Goal: Task Accomplishment & Management: Use online tool/utility

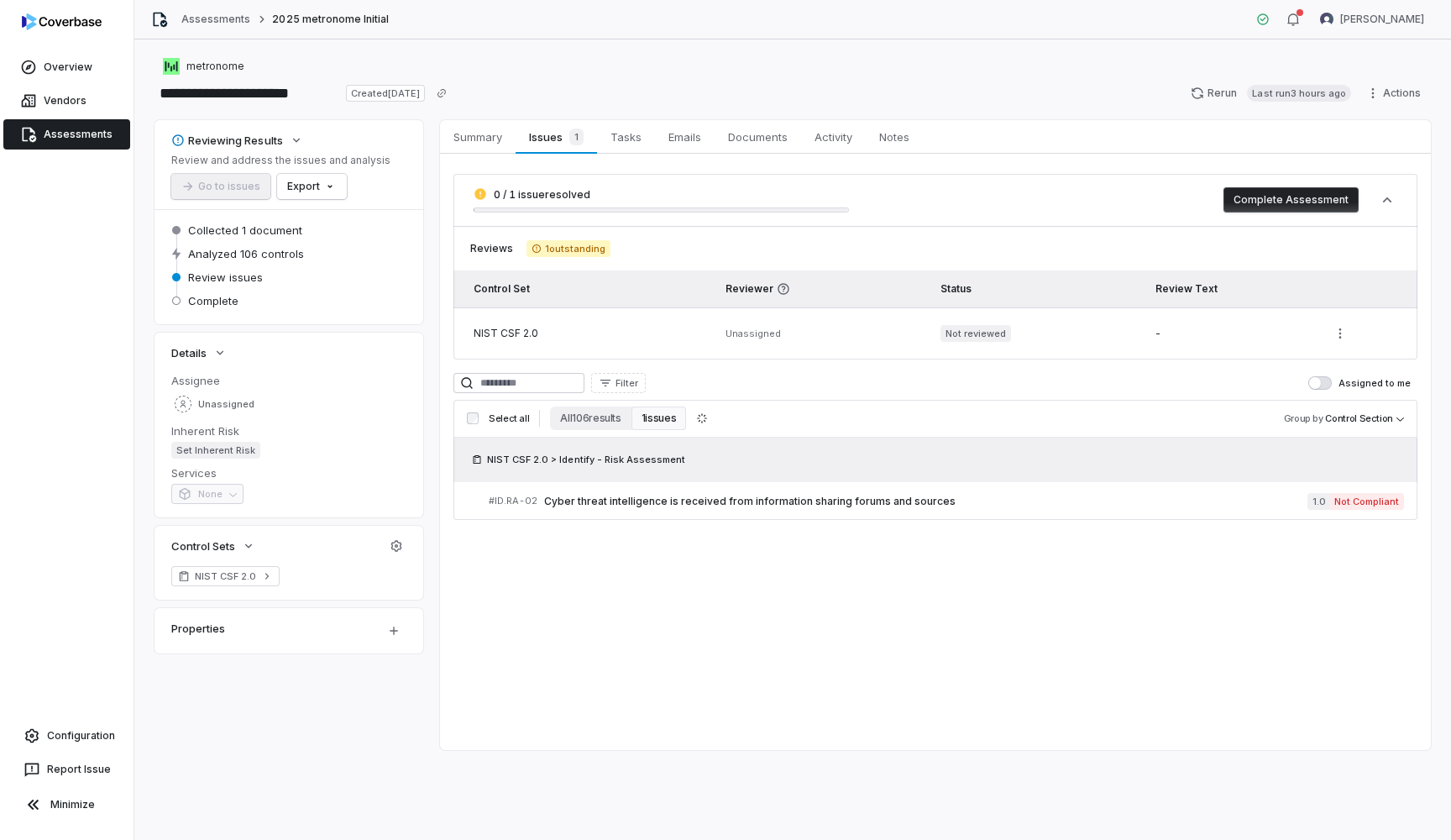
click at [537, 201] on div "0 / 1 issue resolved" at bounding box center [661, 200] width 375 height 25
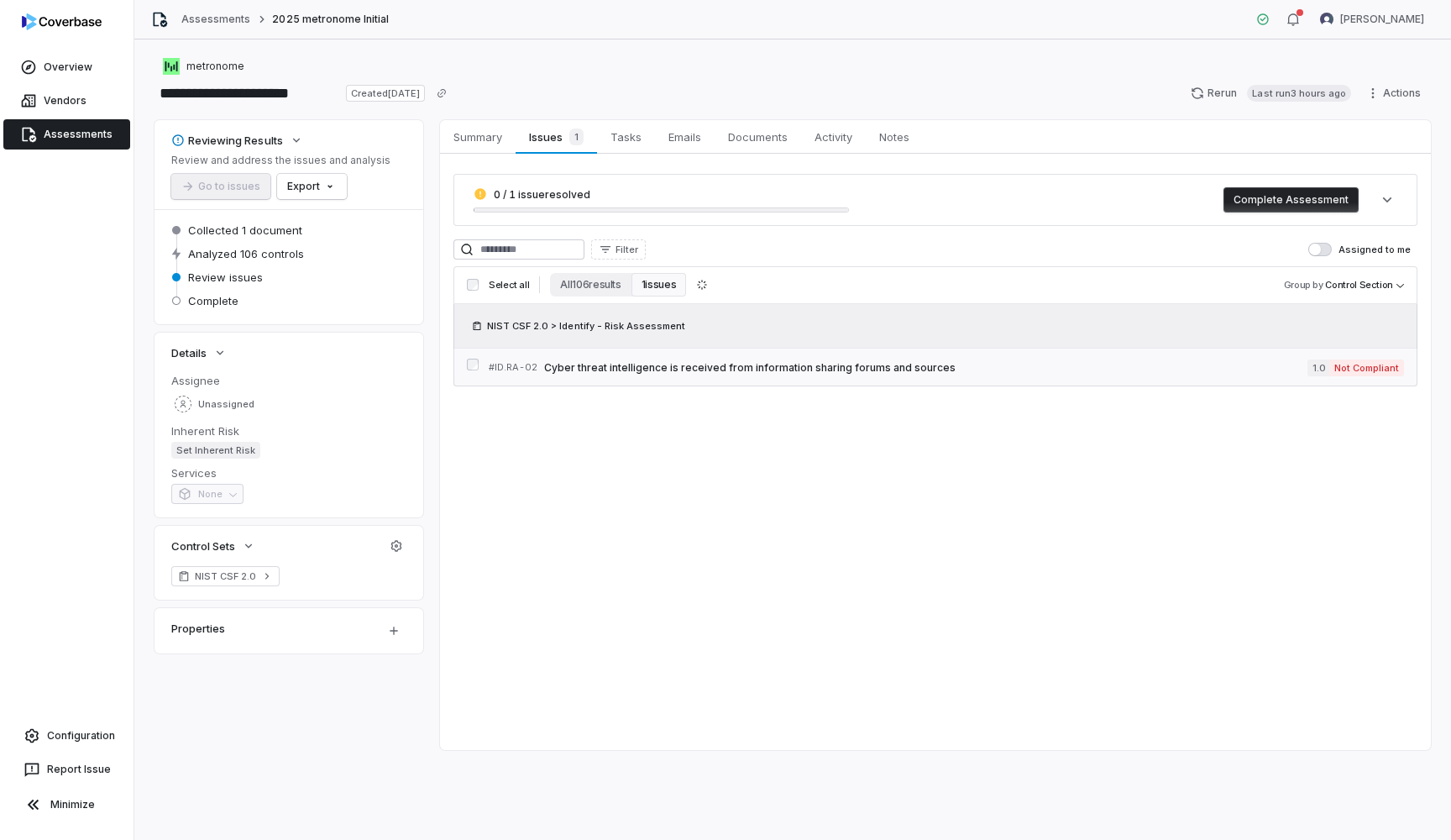
click at [632, 361] on span "Cyber threat intelligence is received from information sharing forums and sourc…" at bounding box center [925, 368] width 763 height 14
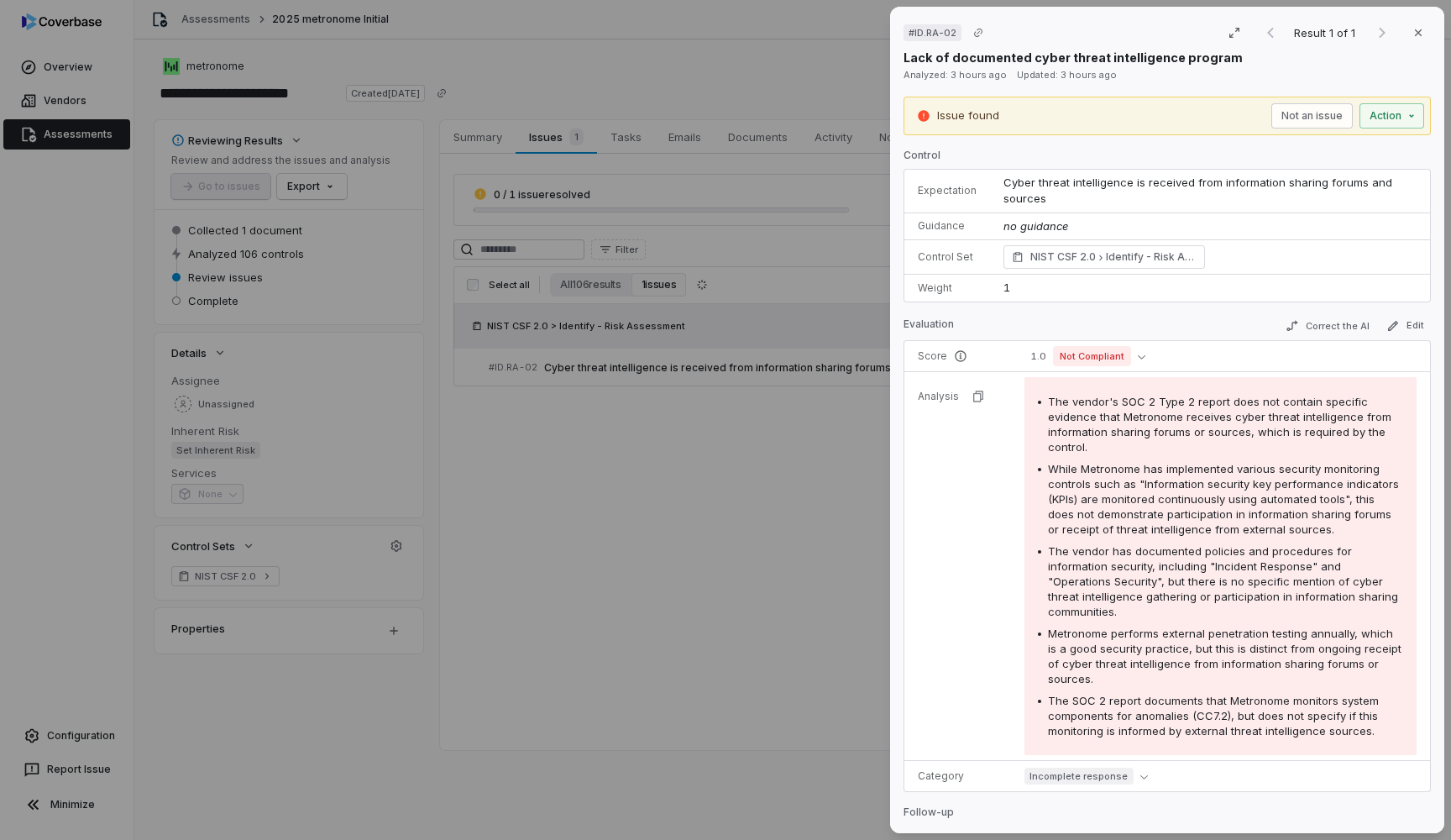
click at [34, 137] on div "# ID.RA-02 Result 1 of 1 Close Lack of documented cyber threat intelligence pro…" at bounding box center [726, 420] width 1451 height 840
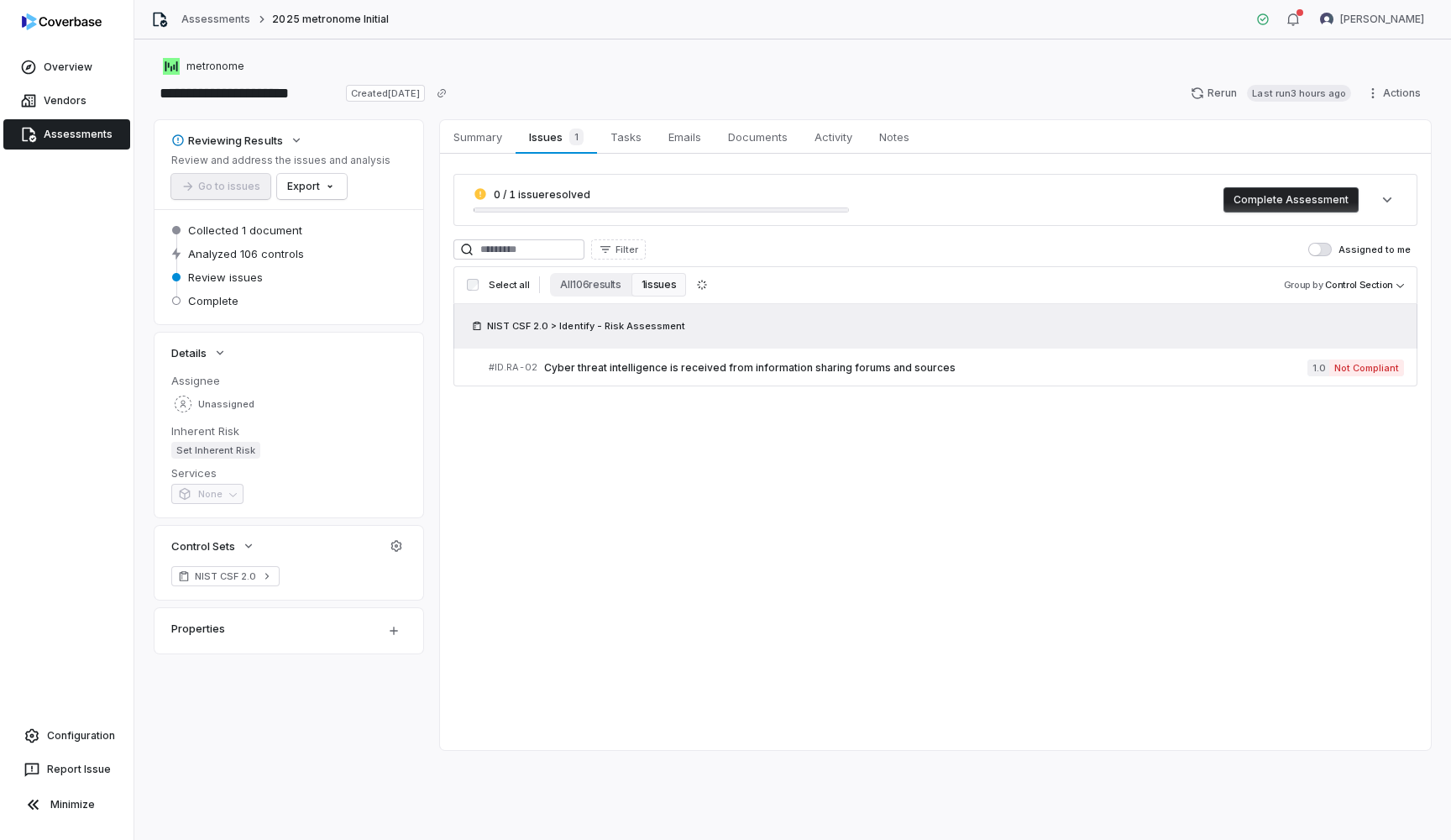
click at [34, 137] on icon at bounding box center [29, 136] width 15 height 16
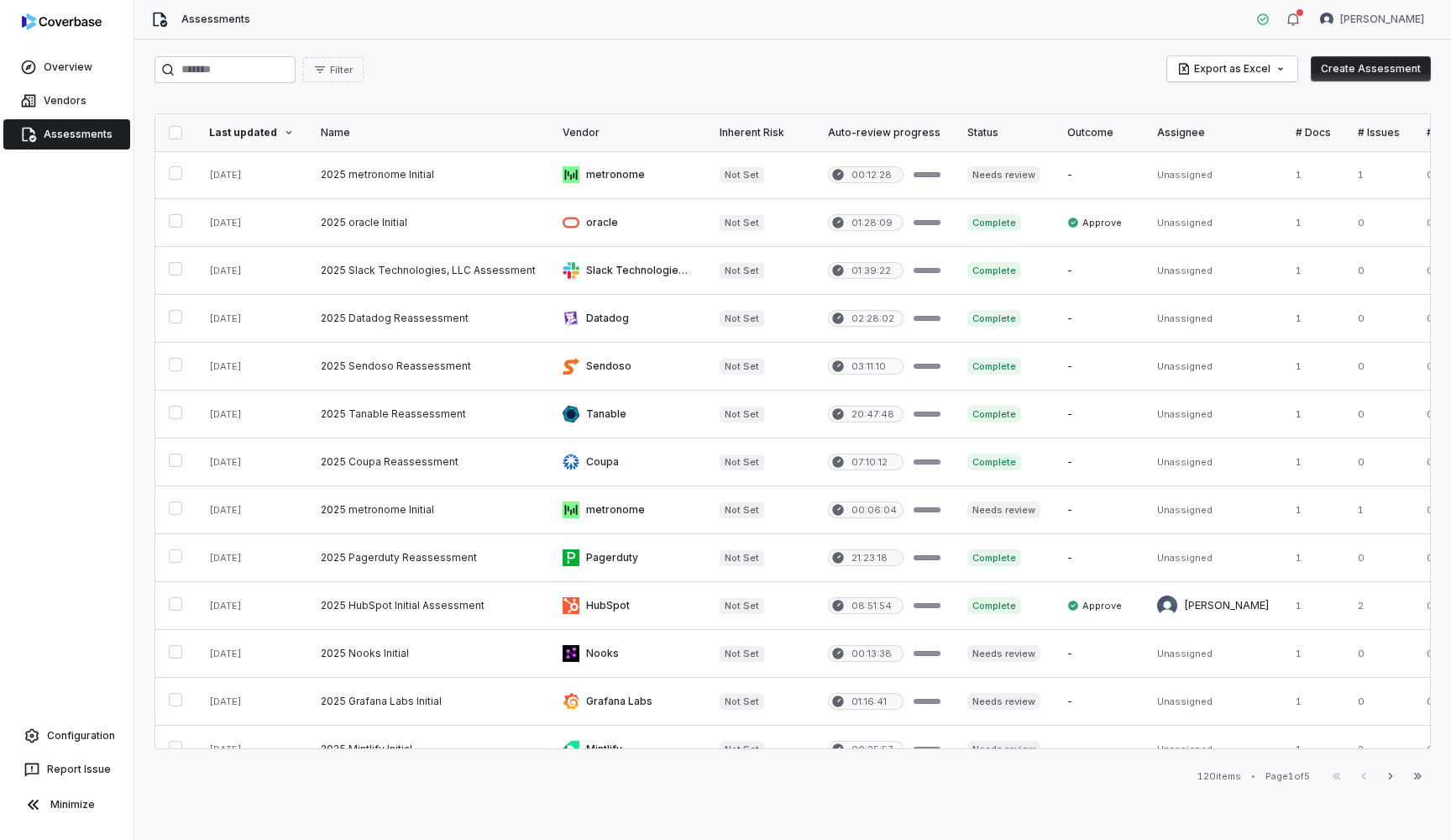
click at [69, 131] on link "Assessments" at bounding box center [66, 134] width 127 height 30
click at [79, 115] on link "Vendors" at bounding box center [66, 100] width 127 height 30
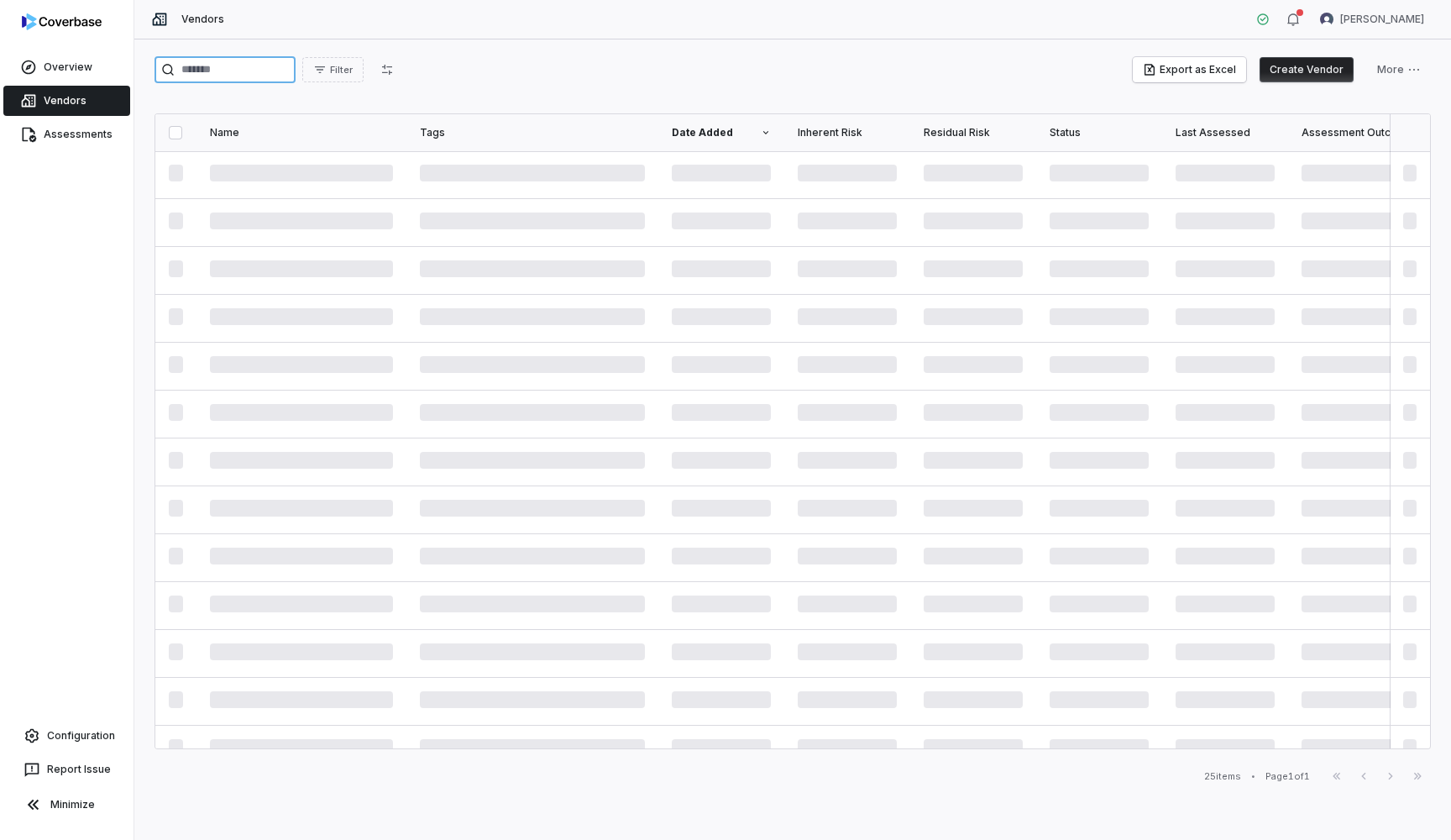
click at [194, 81] on input "search" at bounding box center [224, 70] width 141 height 27
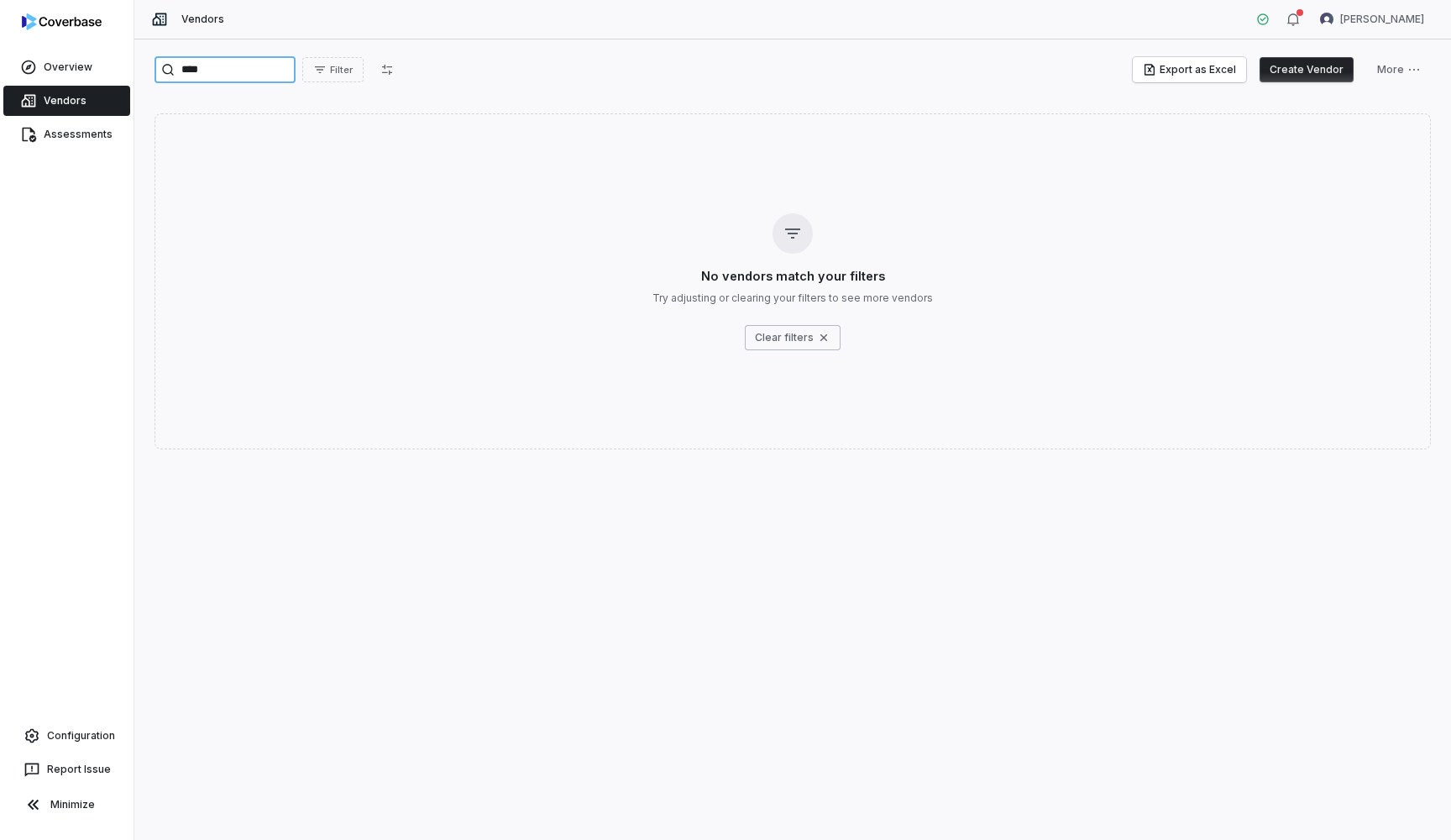
type input "****"
click at [1325, 68] on button "Create Vendor" at bounding box center [1306, 70] width 94 height 25
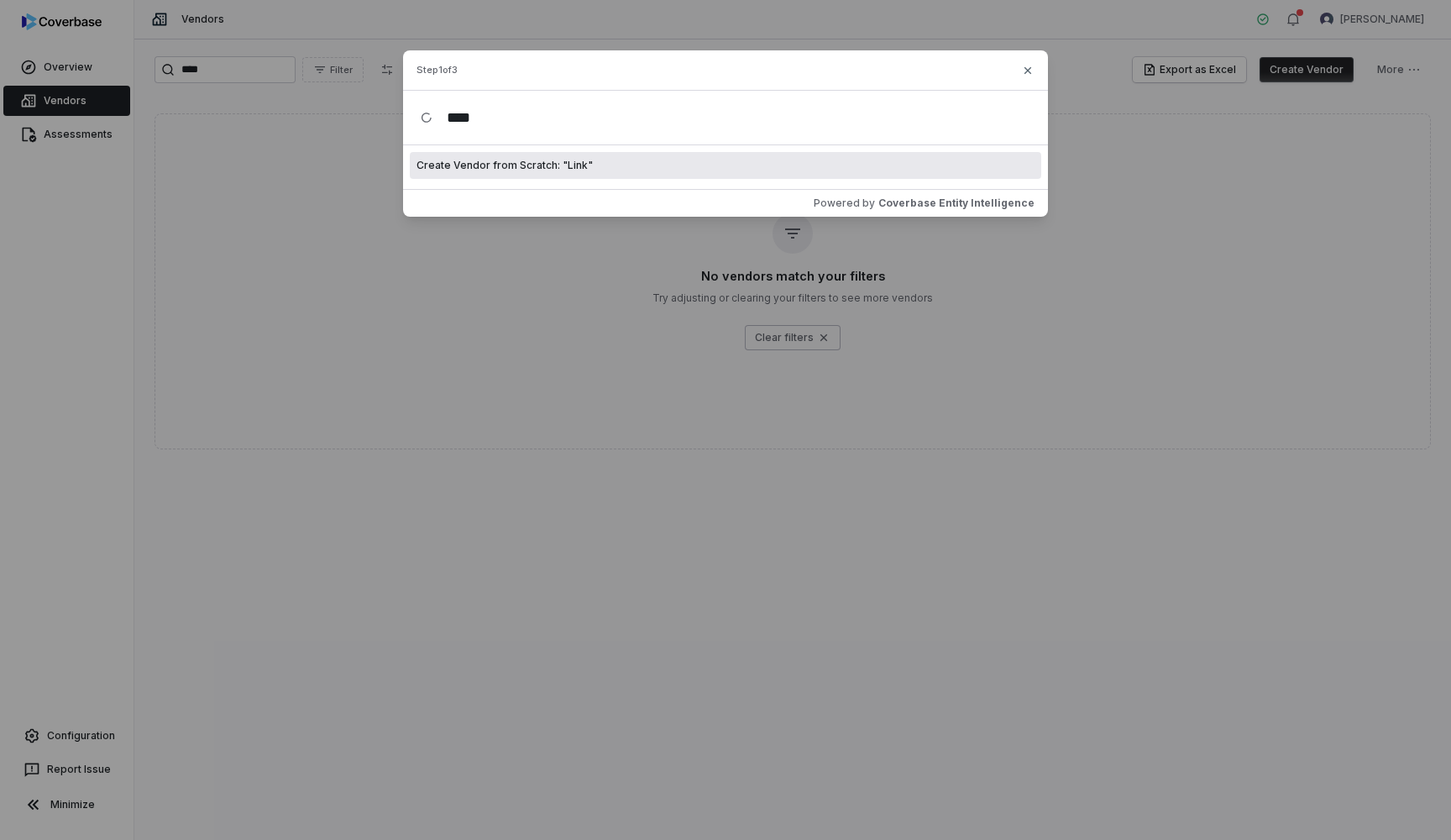
type input "****"
click at [536, 162] on span "Create Vendor from Scratch: " Link "" at bounding box center [505, 166] width 177 height 14
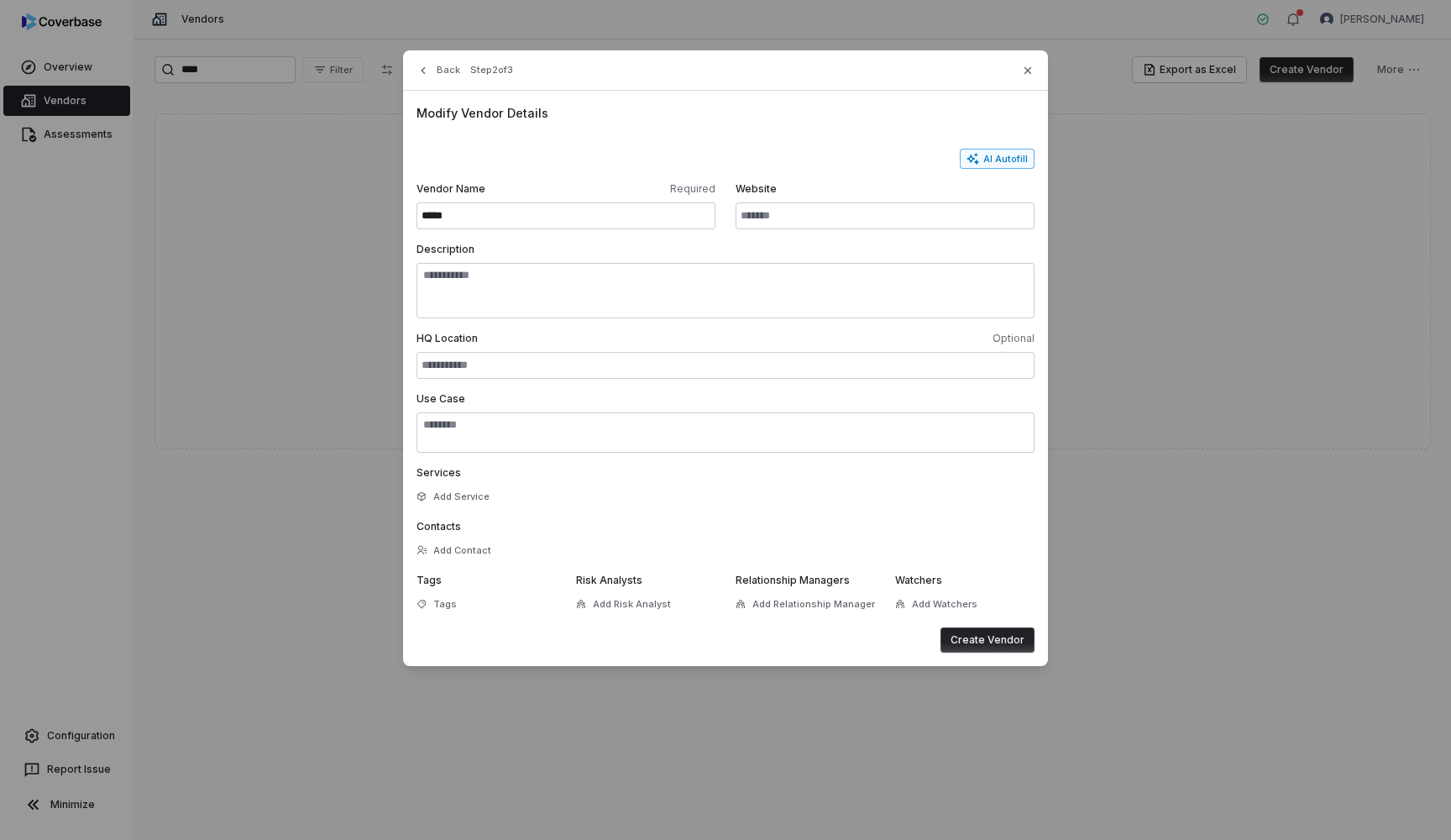
type input "*****"
click at [1013, 162] on button "AI Autofill" at bounding box center [997, 158] width 75 height 20
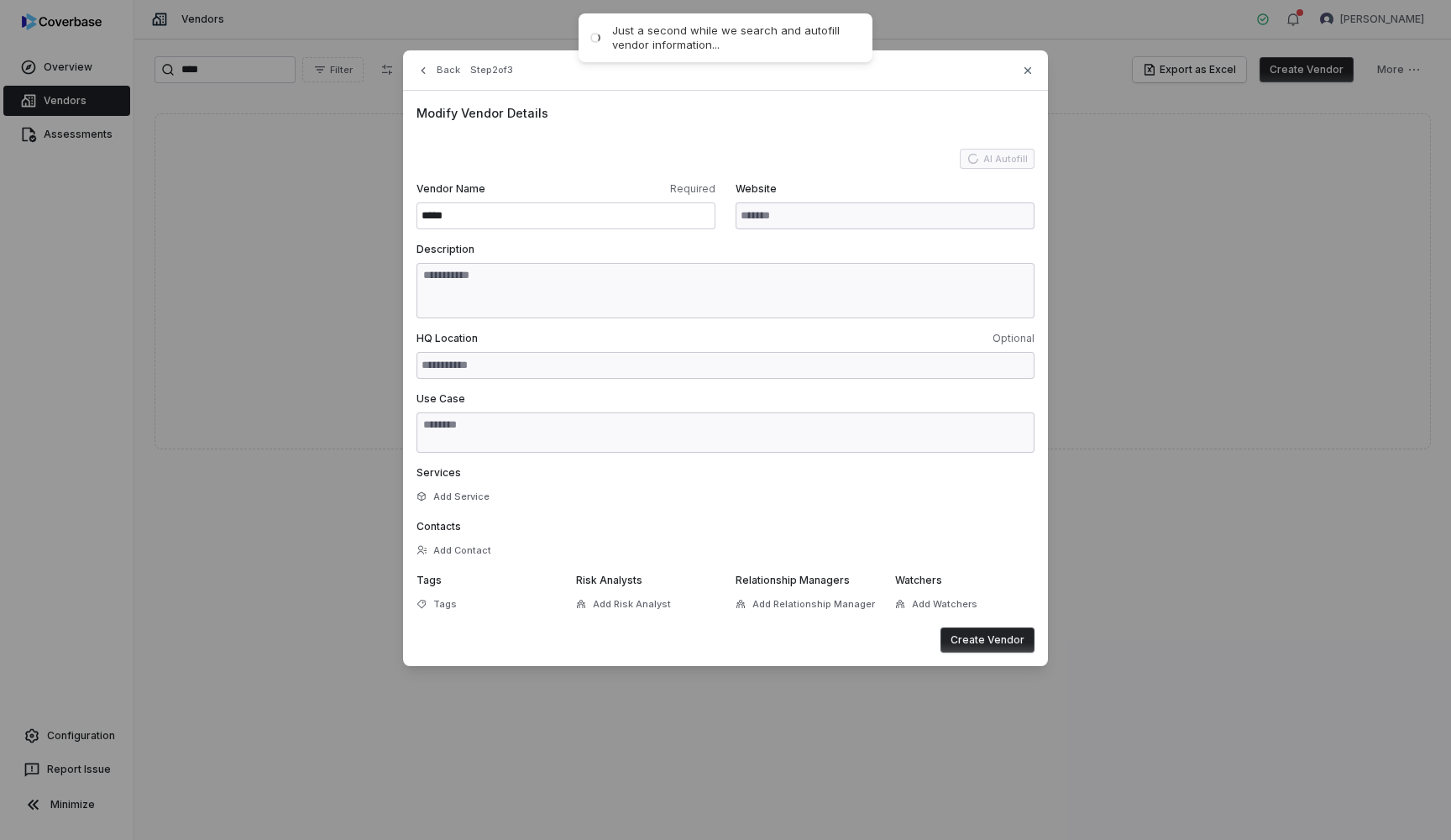
type input "**********"
type textarea "**********"
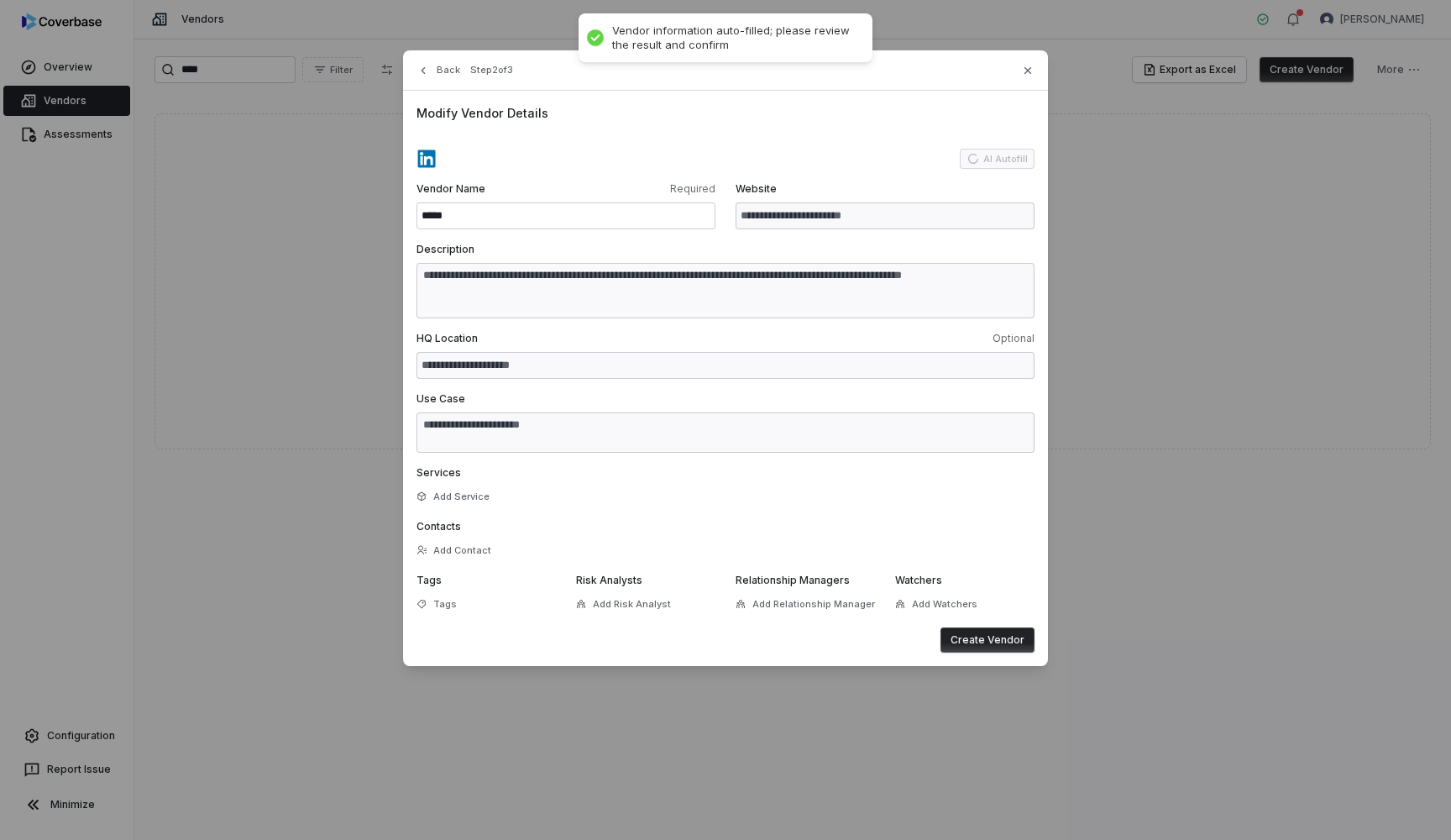
type textarea "**********"
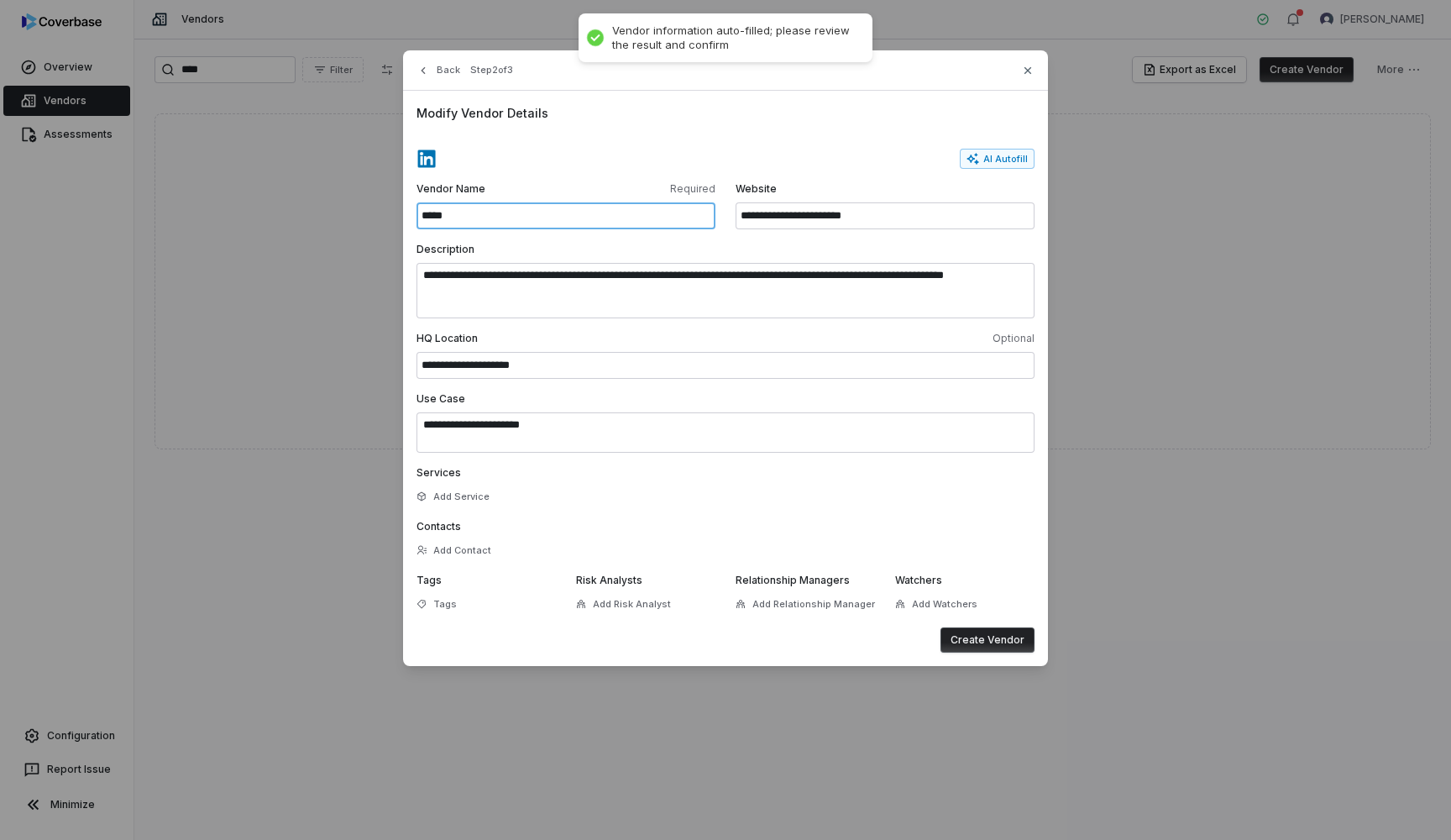
click at [530, 221] on input "*****" at bounding box center [566, 216] width 299 height 27
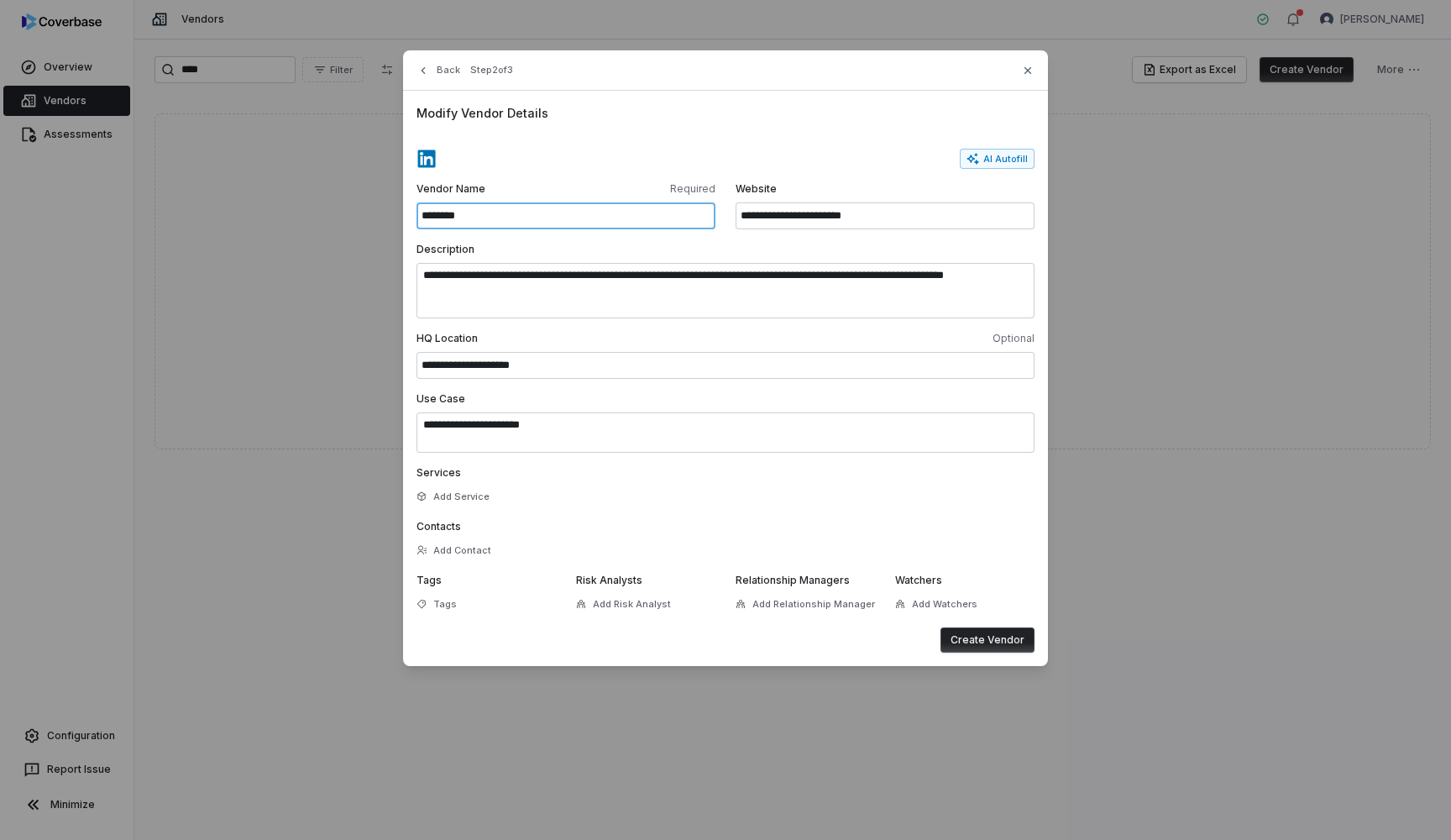
type input "********"
click at [612, 158] on div "AI Autofill" at bounding box center [726, 158] width 618 height 20
click at [1011, 642] on button "Create Vendor" at bounding box center [987, 640] width 94 height 25
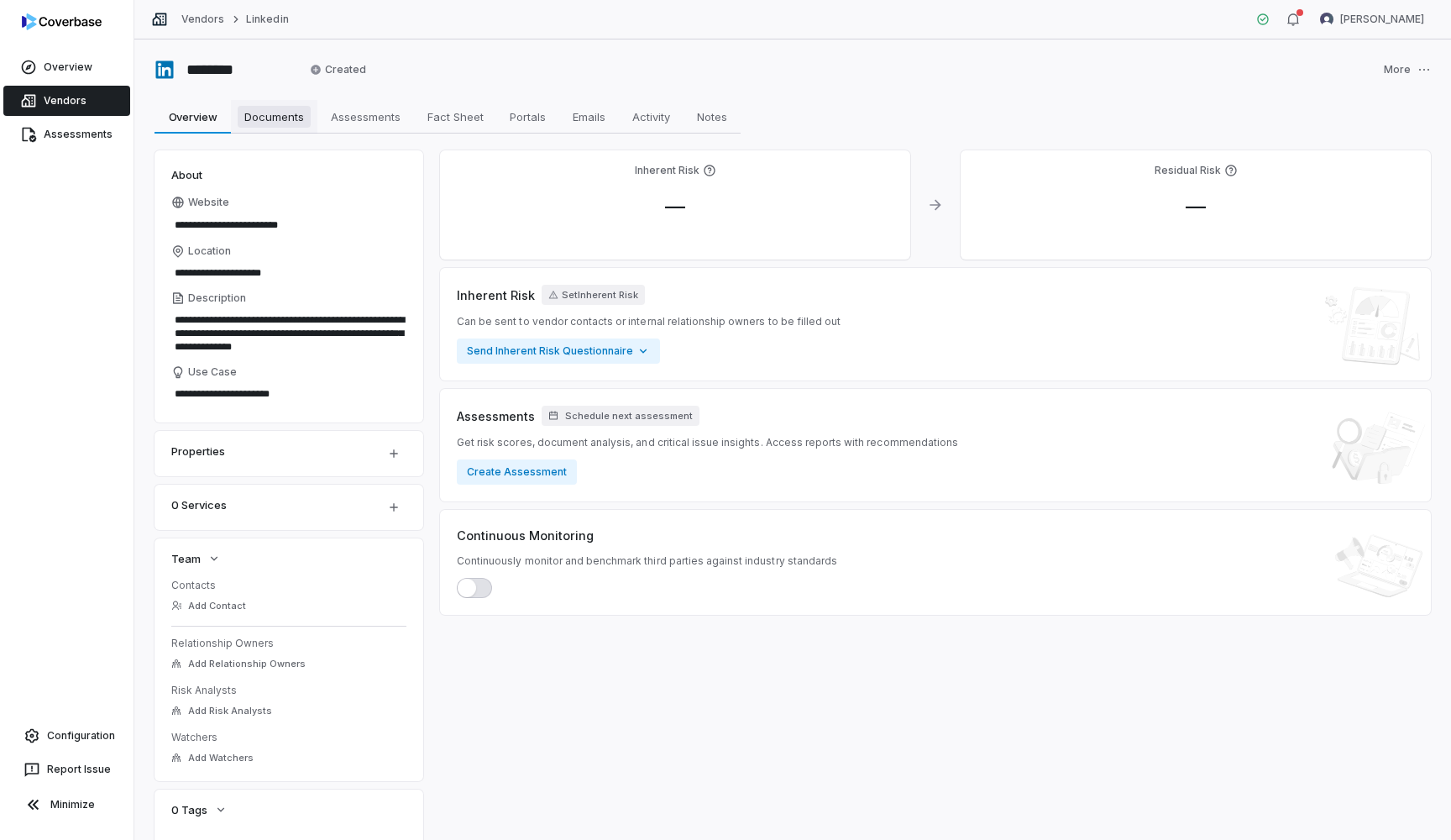
click at [274, 115] on span "Documents" at bounding box center [274, 116] width 73 height 22
type textarea "*"
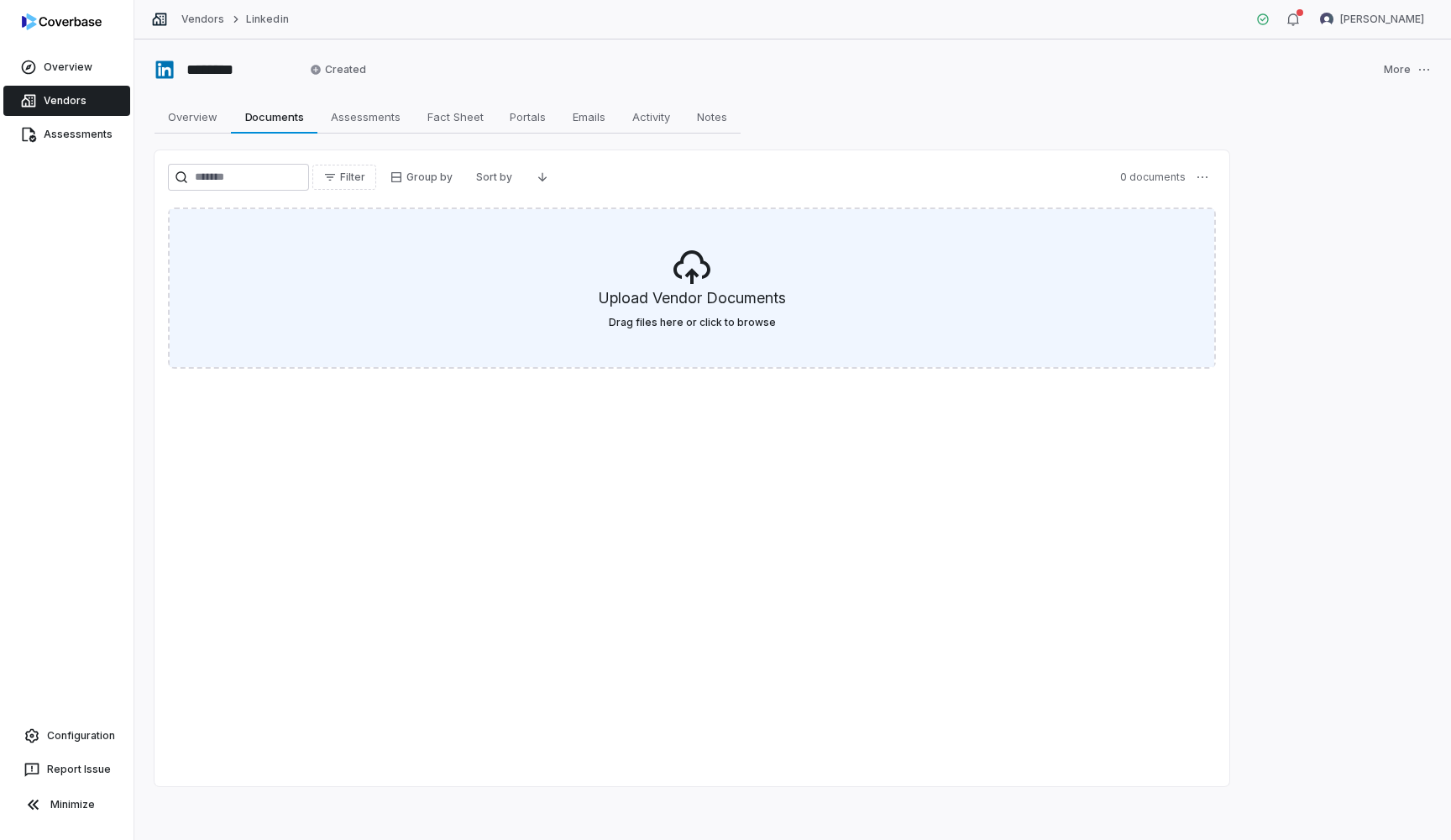
click at [691, 302] on h5 "Upload Vendor Documents" at bounding box center [692, 301] width 187 height 28
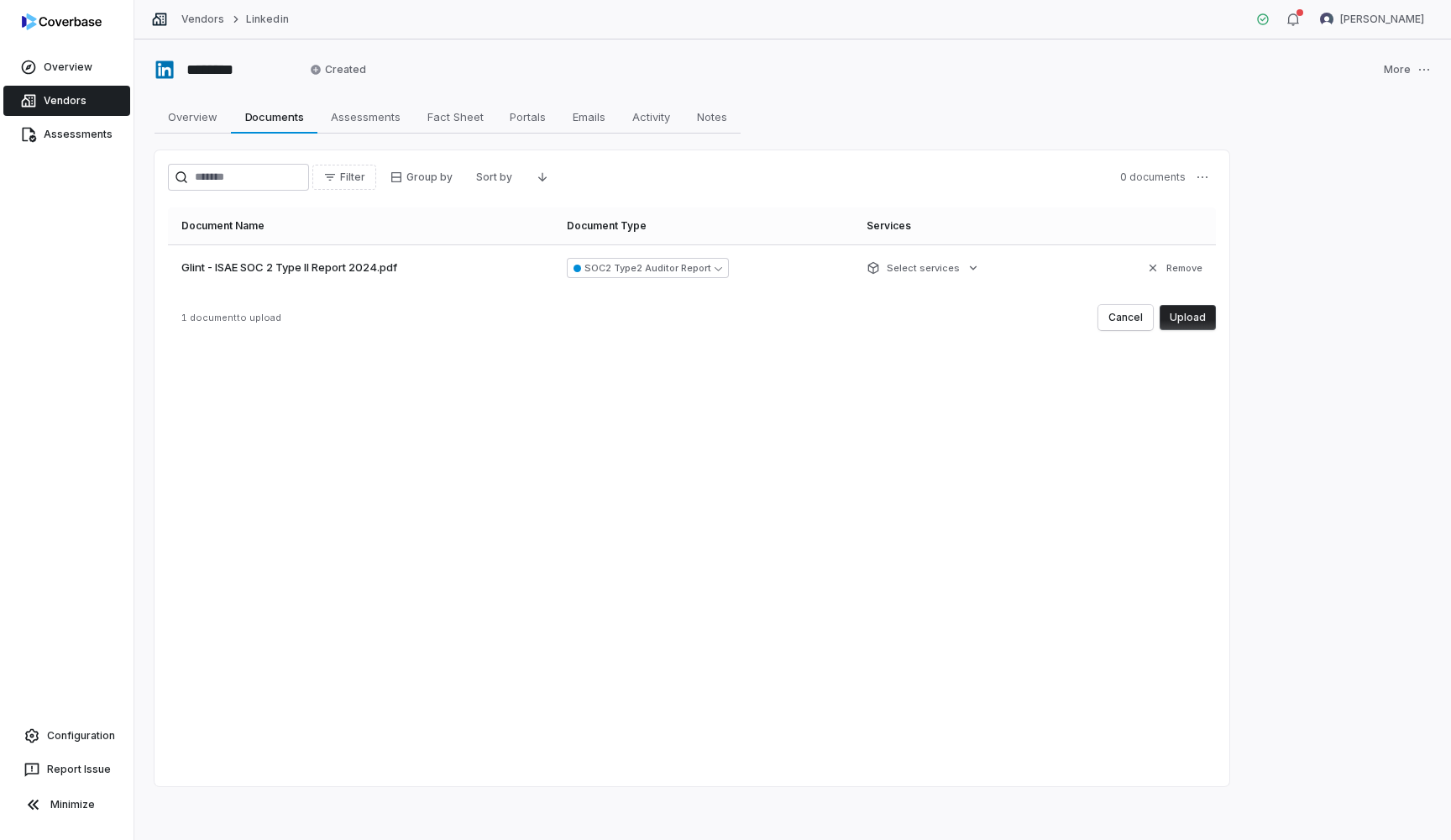
click at [1177, 320] on button "Upload" at bounding box center [1188, 317] width 56 height 25
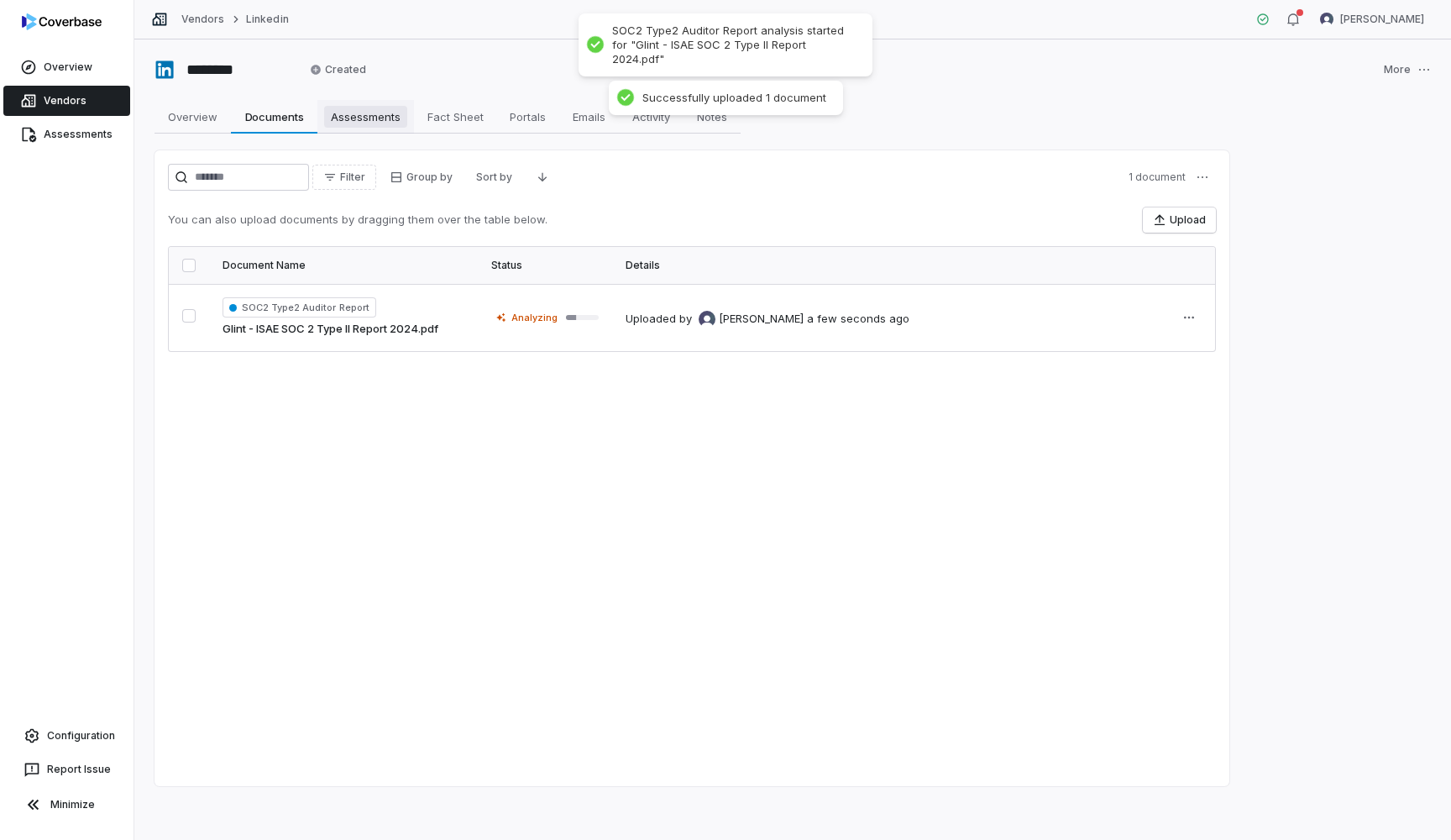
click at [384, 128] on link "Assessments Assessments" at bounding box center [366, 116] width 97 height 34
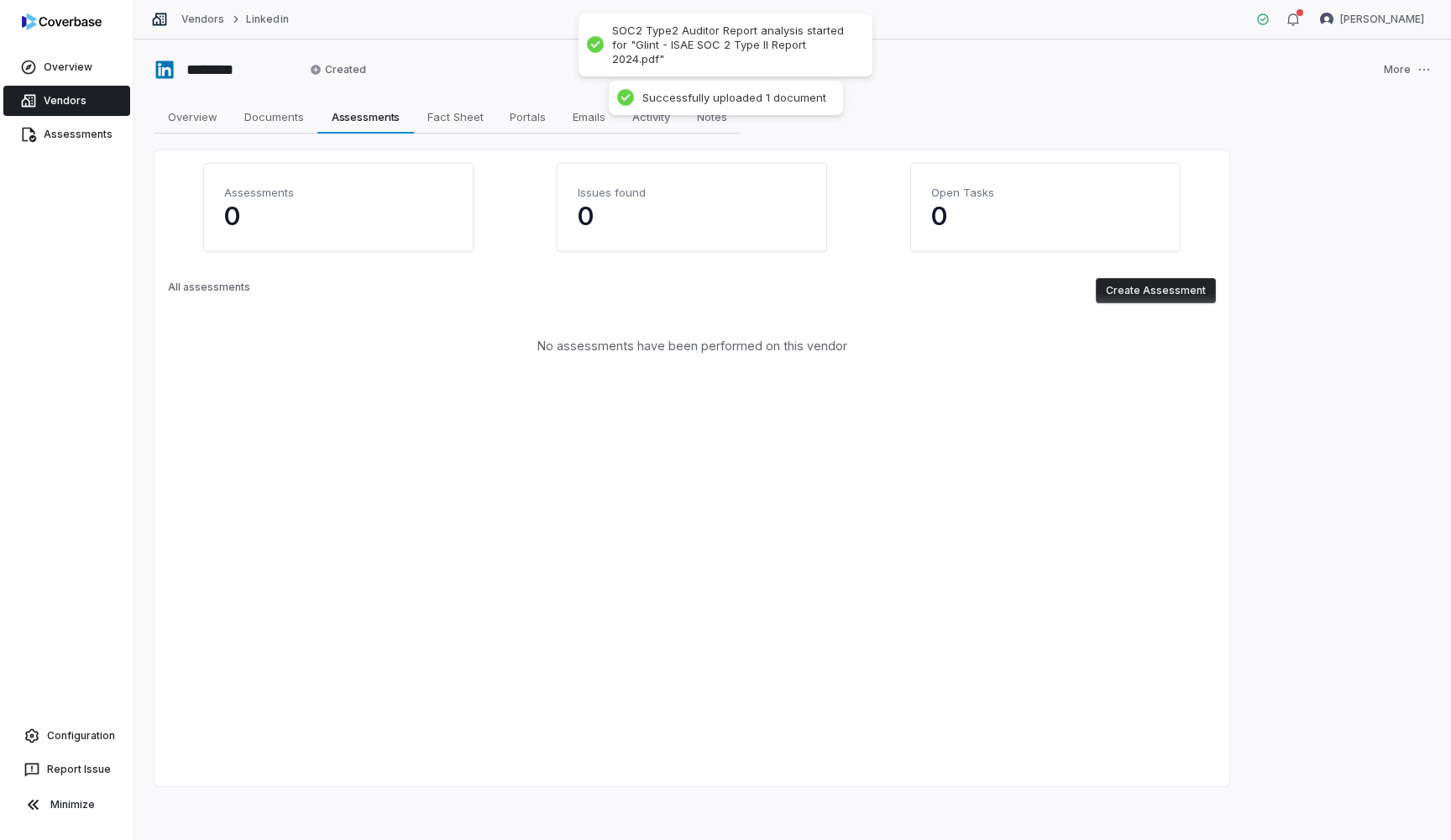
click at [1161, 284] on button "Create Assessment" at bounding box center [1156, 291] width 120 height 25
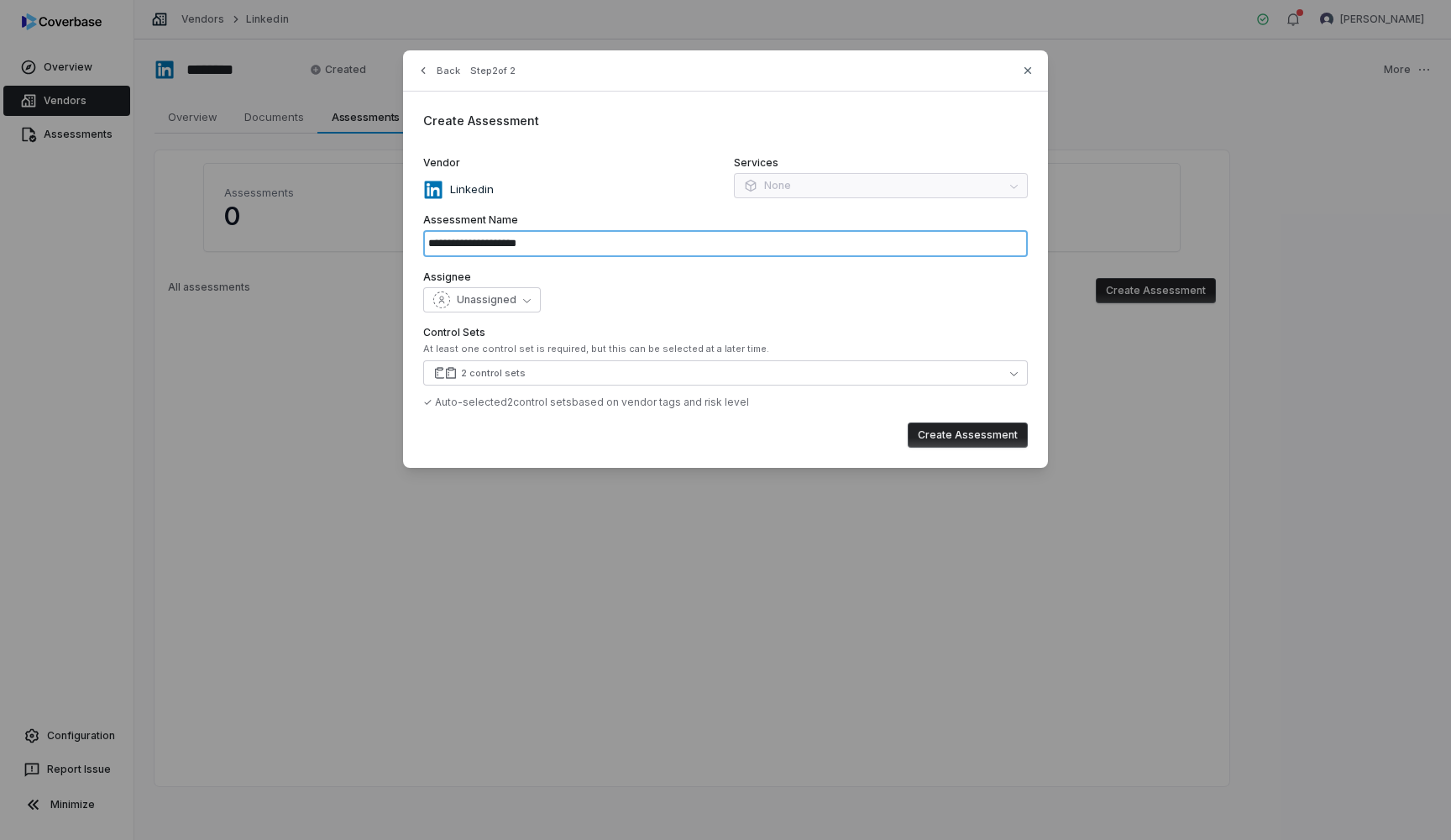
click at [562, 242] on input "**********" at bounding box center [726, 243] width 605 height 27
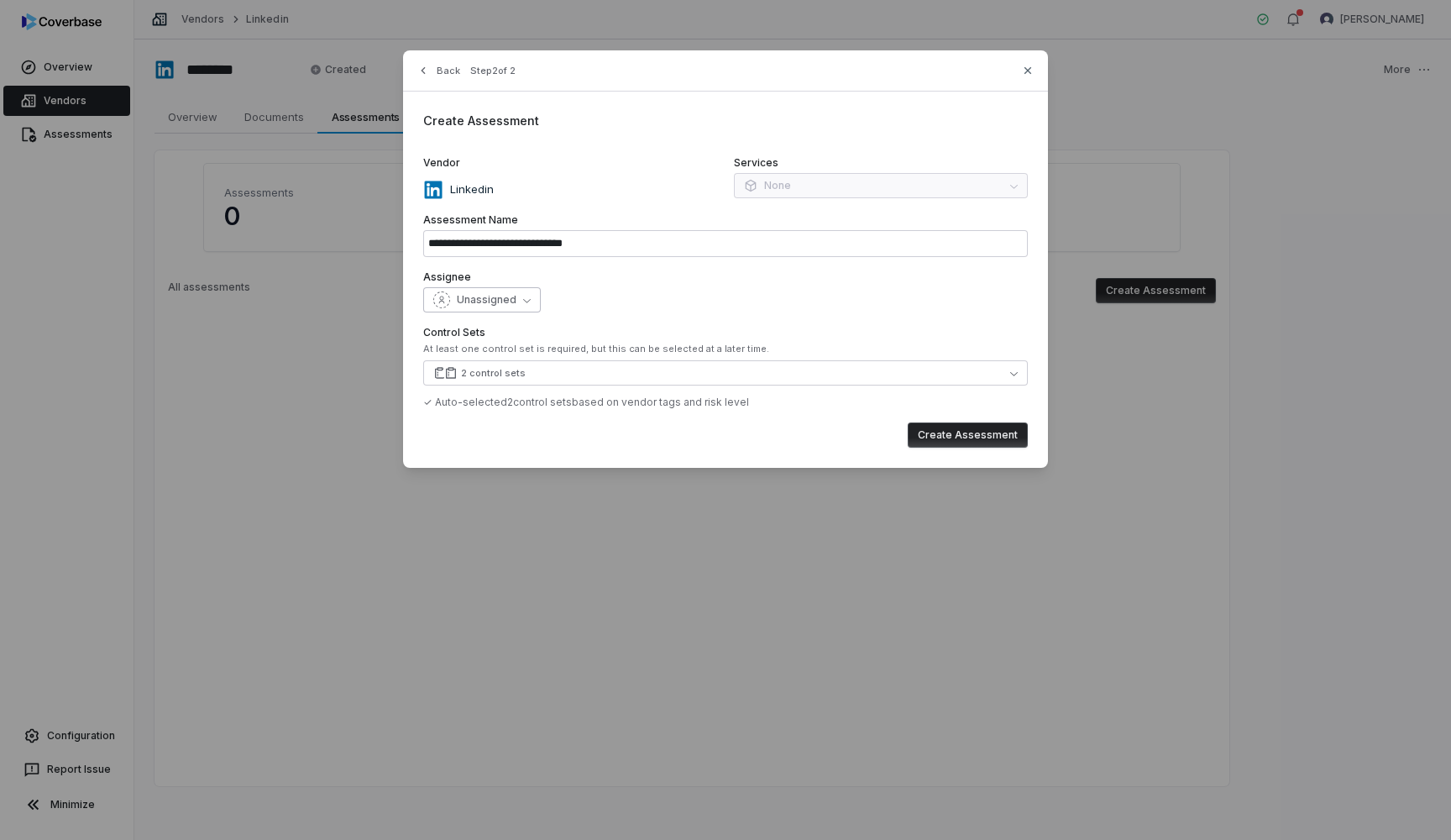
click at [505, 304] on span "Unassigned" at bounding box center [486, 300] width 59 height 14
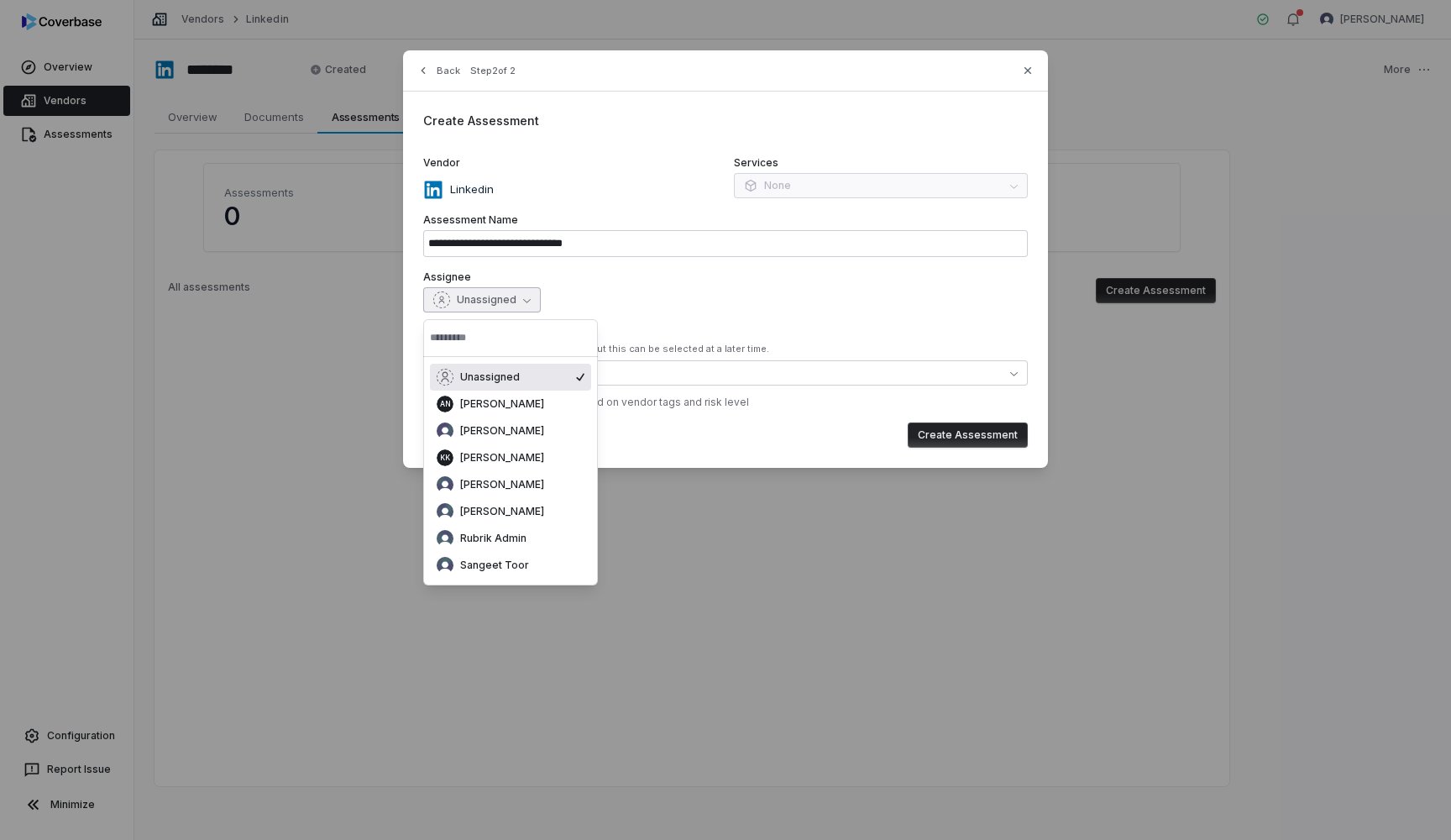
click at [655, 299] on div "Unassigned" at bounding box center [726, 300] width 605 height 25
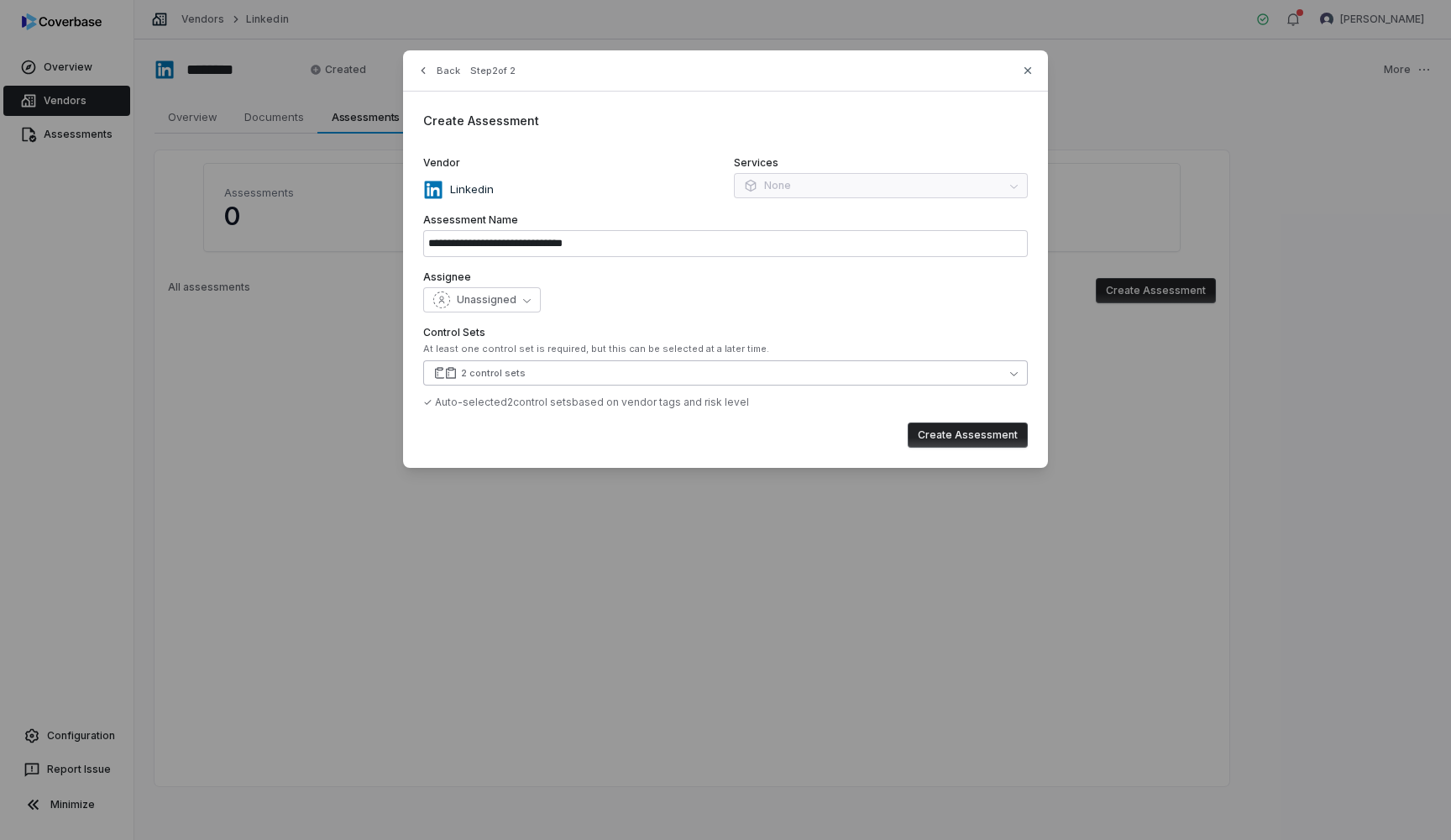
click at [534, 372] on button "2 control sets" at bounding box center [726, 373] width 605 height 25
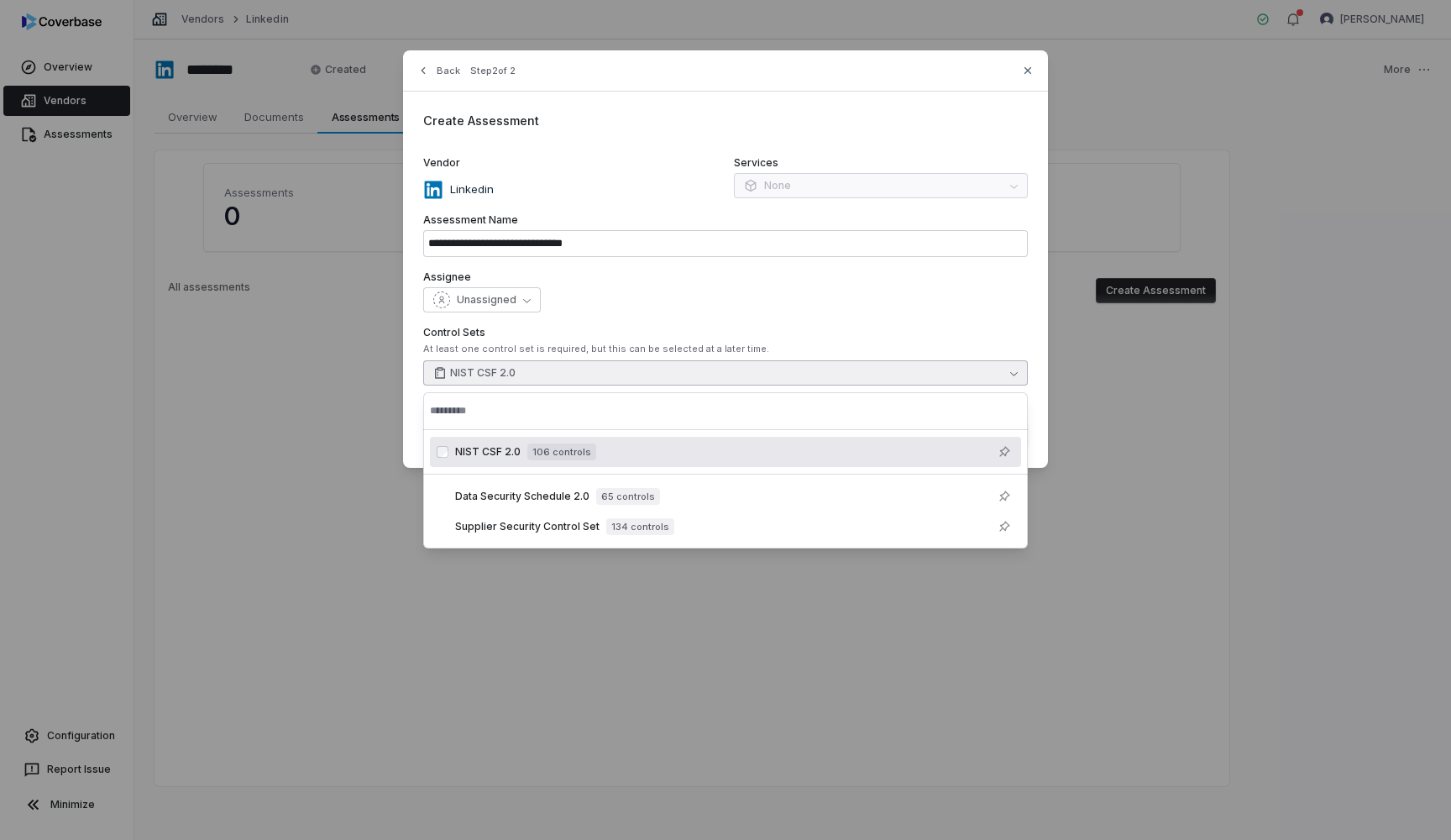
click at [701, 289] on div "Unassigned" at bounding box center [726, 300] width 605 height 25
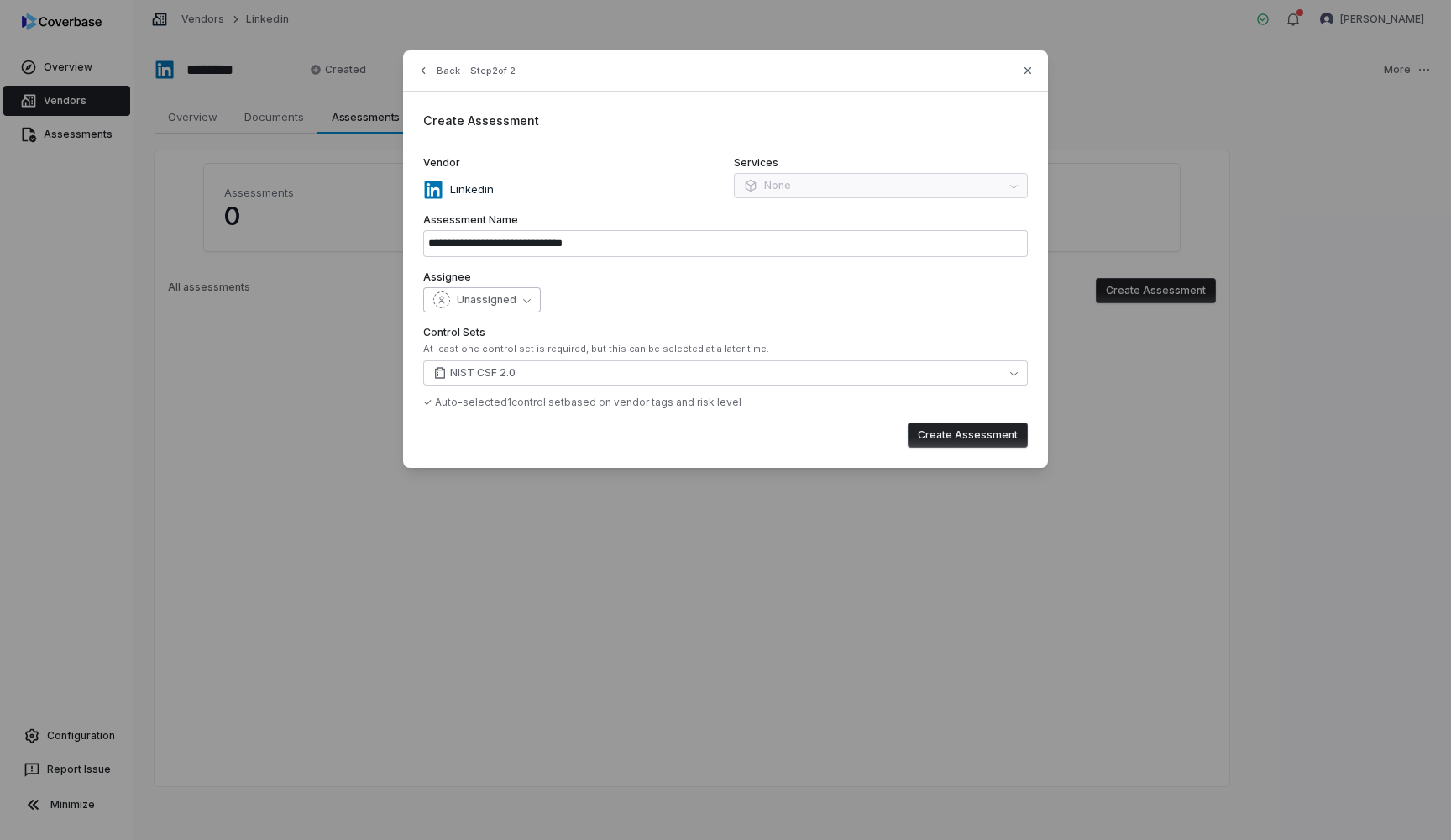
click at [513, 306] on span "Unassigned" at bounding box center [486, 300] width 59 height 14
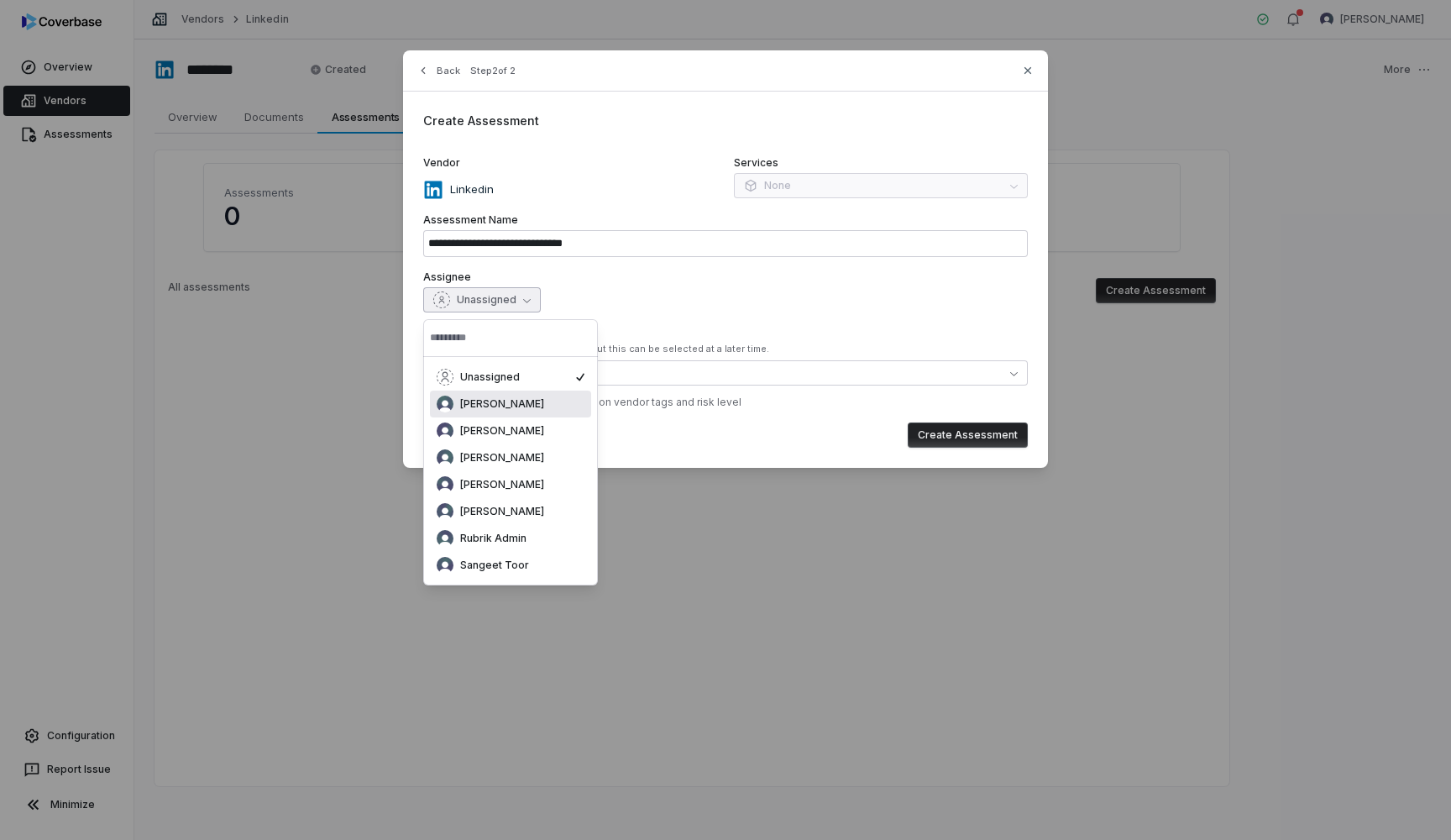
click at [791, 316] on div "**********" at bounding box center [726, 259] width 645 height 417
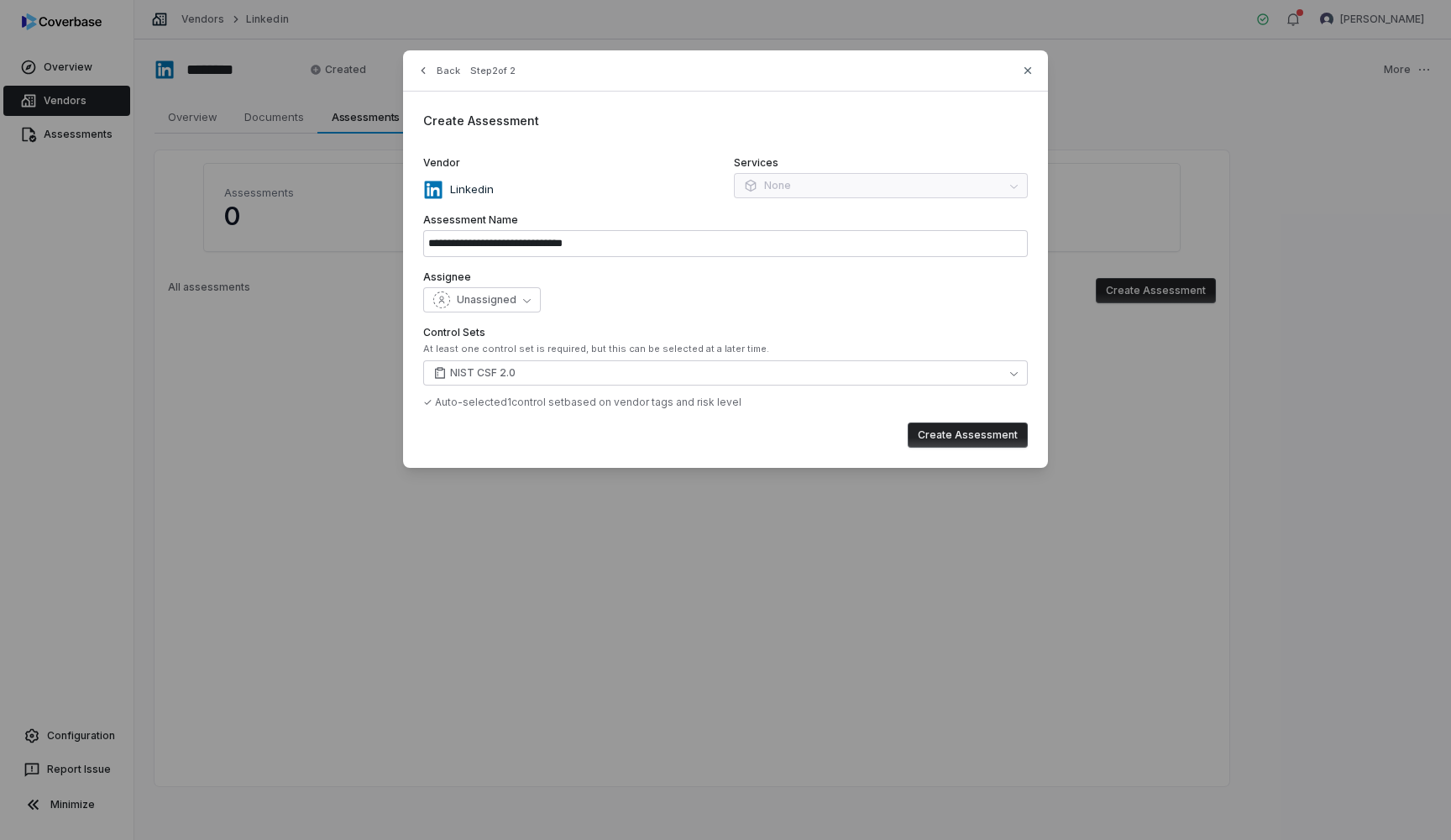
click at [976, 437] on button "Create Assessment" at bounding box center [968, 436] width 120 height 25
type input "**********"
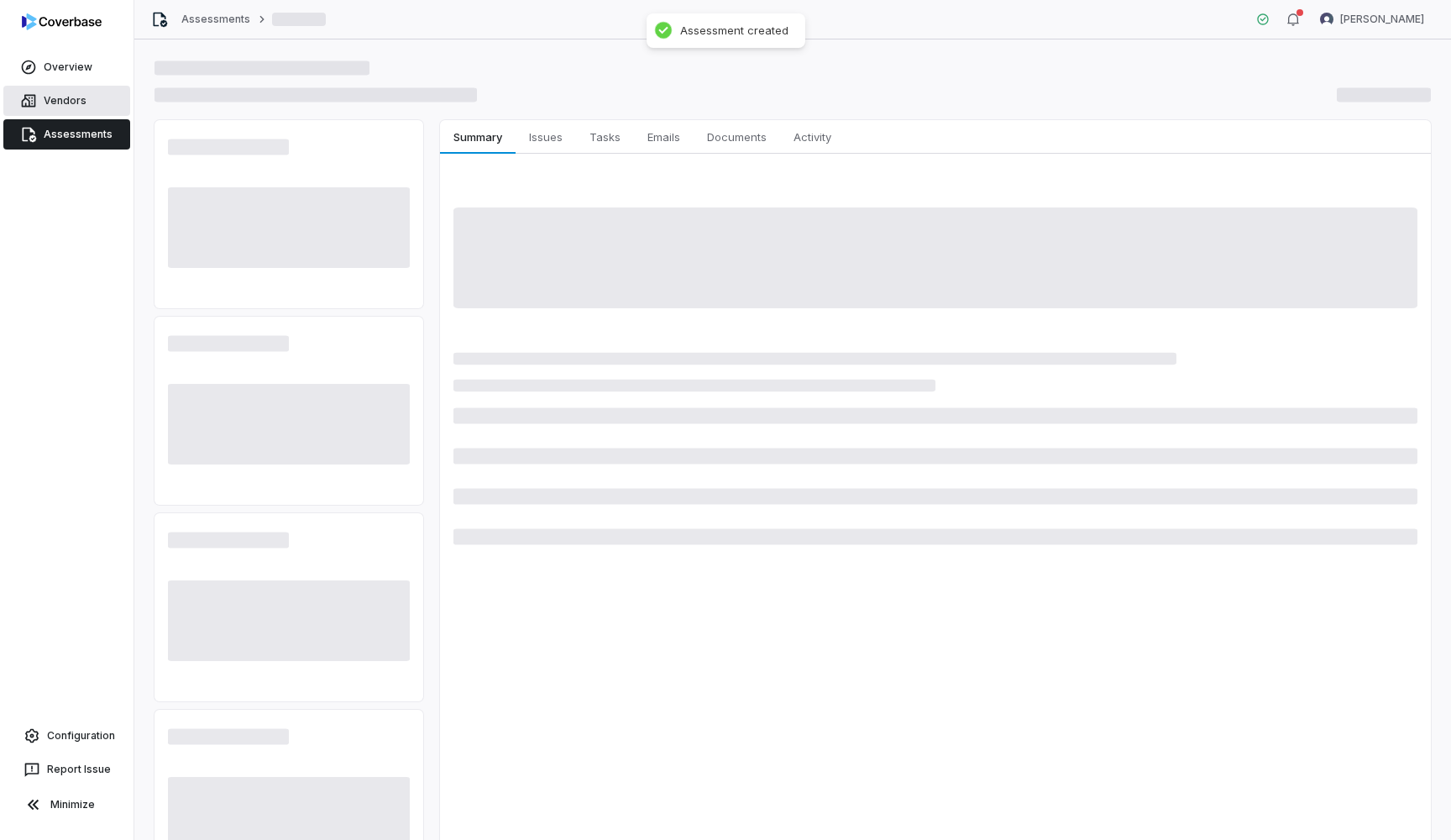
click at [81, 109] on link "Vendors" at bounding box center [66, 100] width 127 height 30
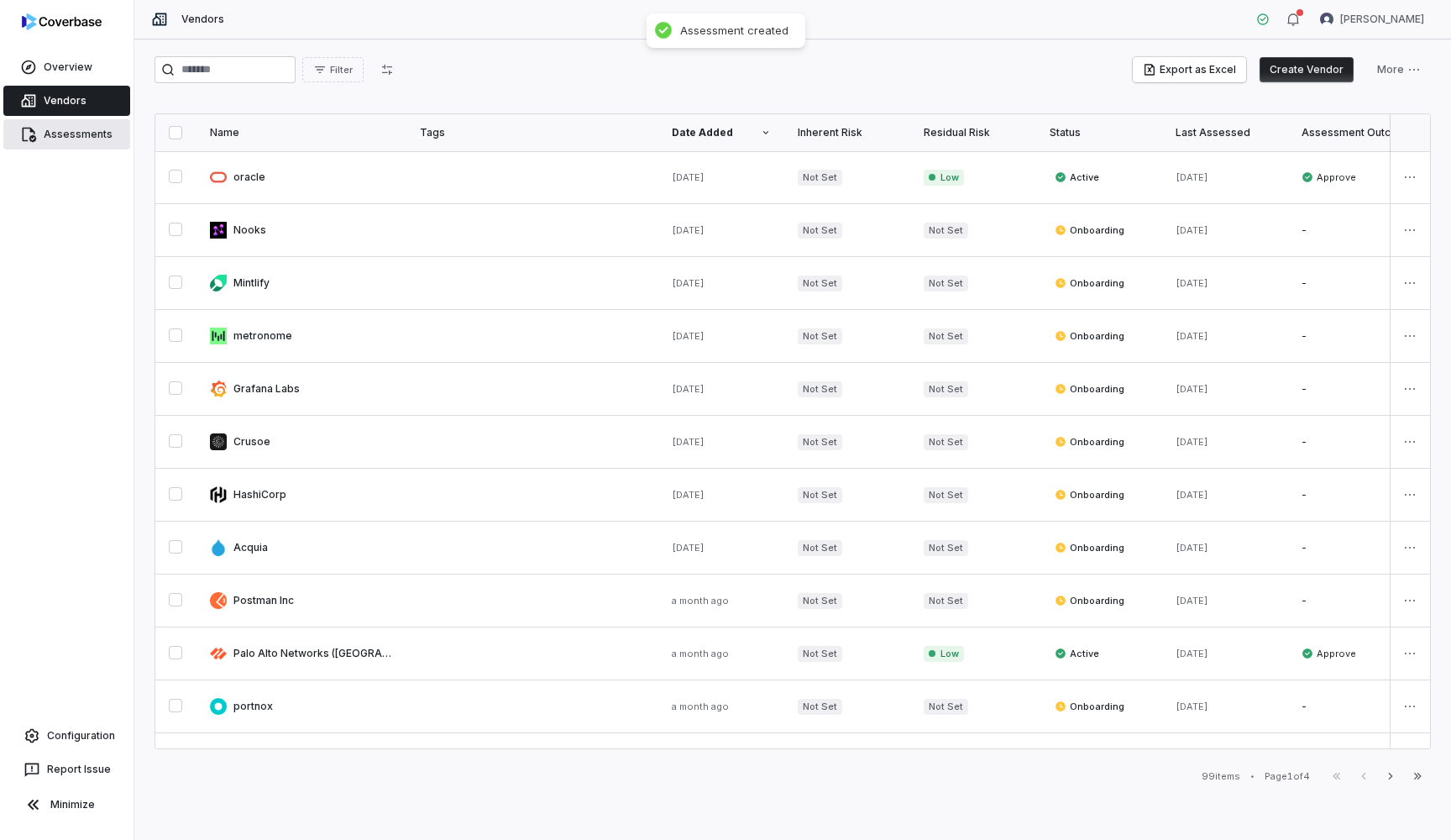
click at [75, 136] on link "Assessments" at bounding box center [66, 134] width 127 height 30
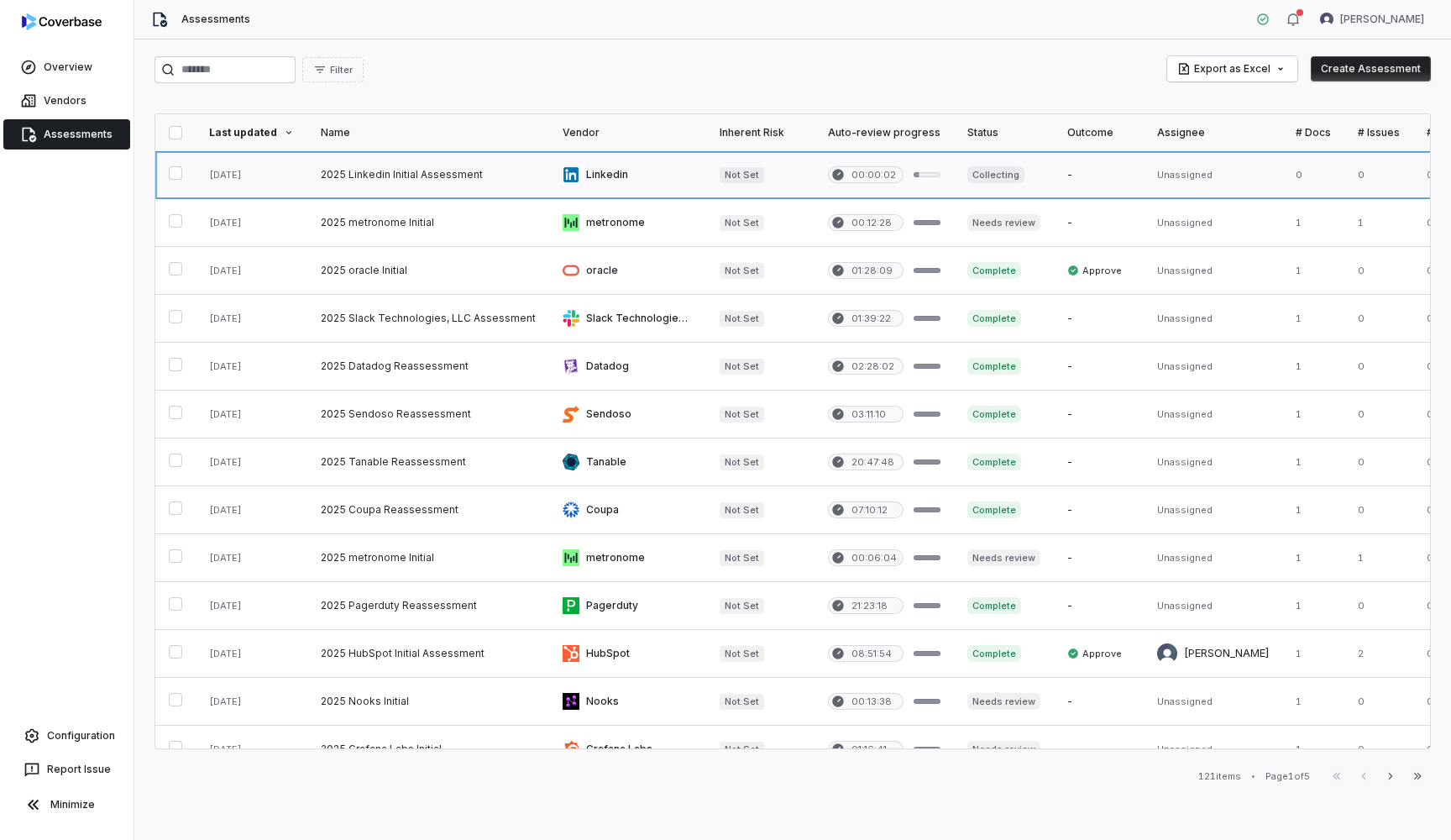
click at [474, 174] on link at bounding box center [428, 175] width 242 height 47
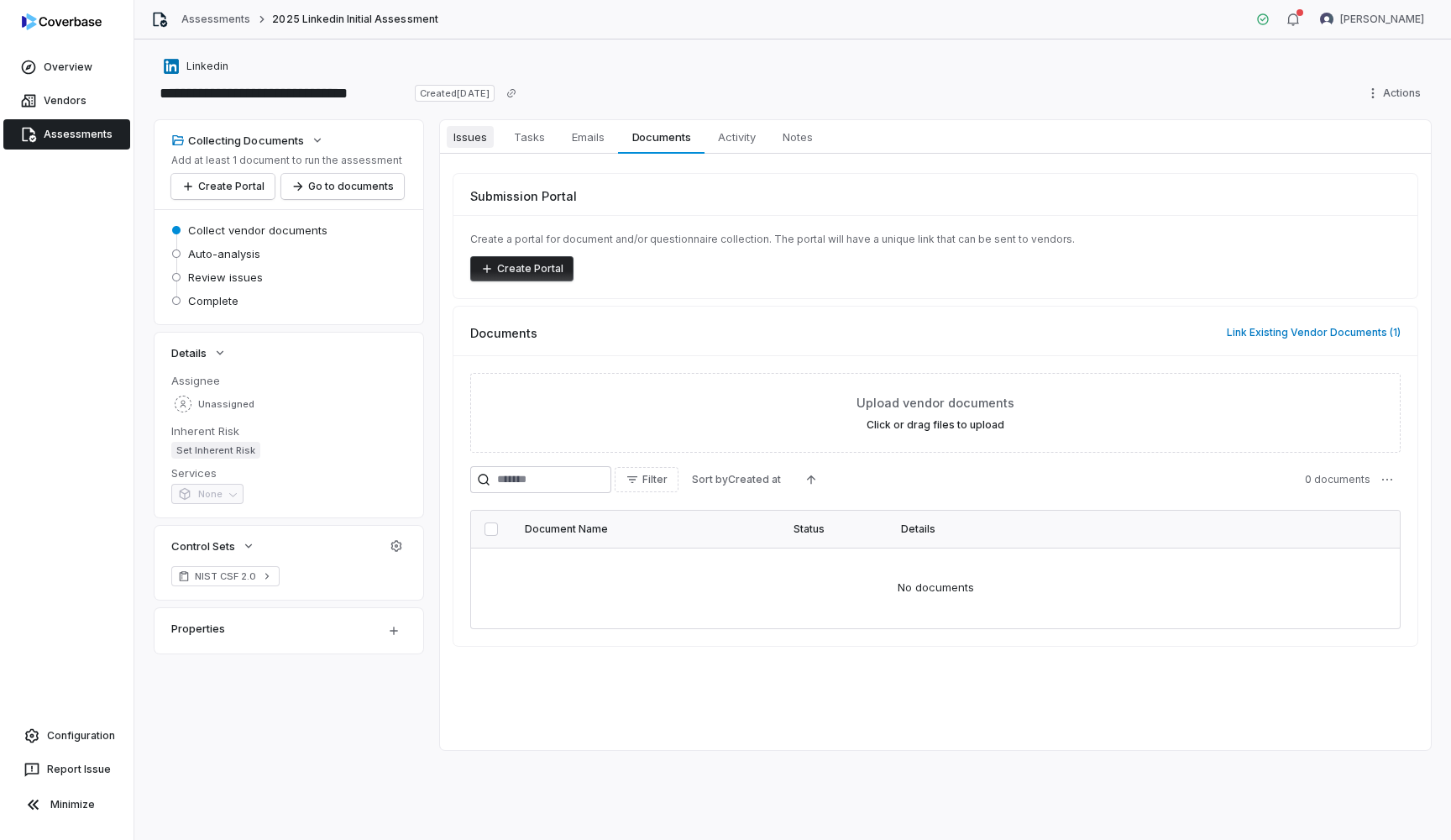
click at [467, 136] on span "Issues" at bounding box center [470, 137] width 47 height 22
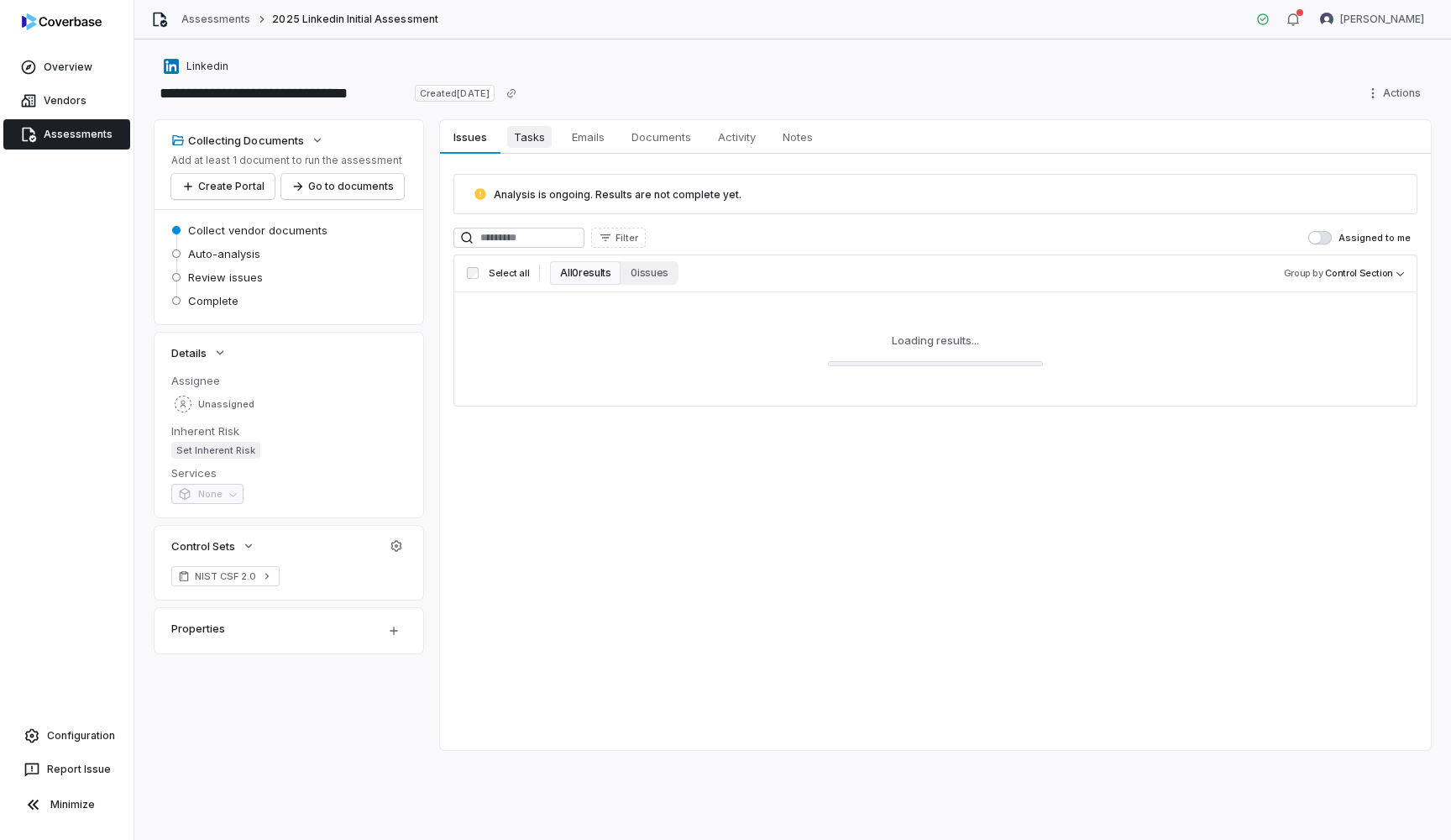
click at [521, 142] on span "Tasks" at bounding box center [530, 137] width 45 height 22
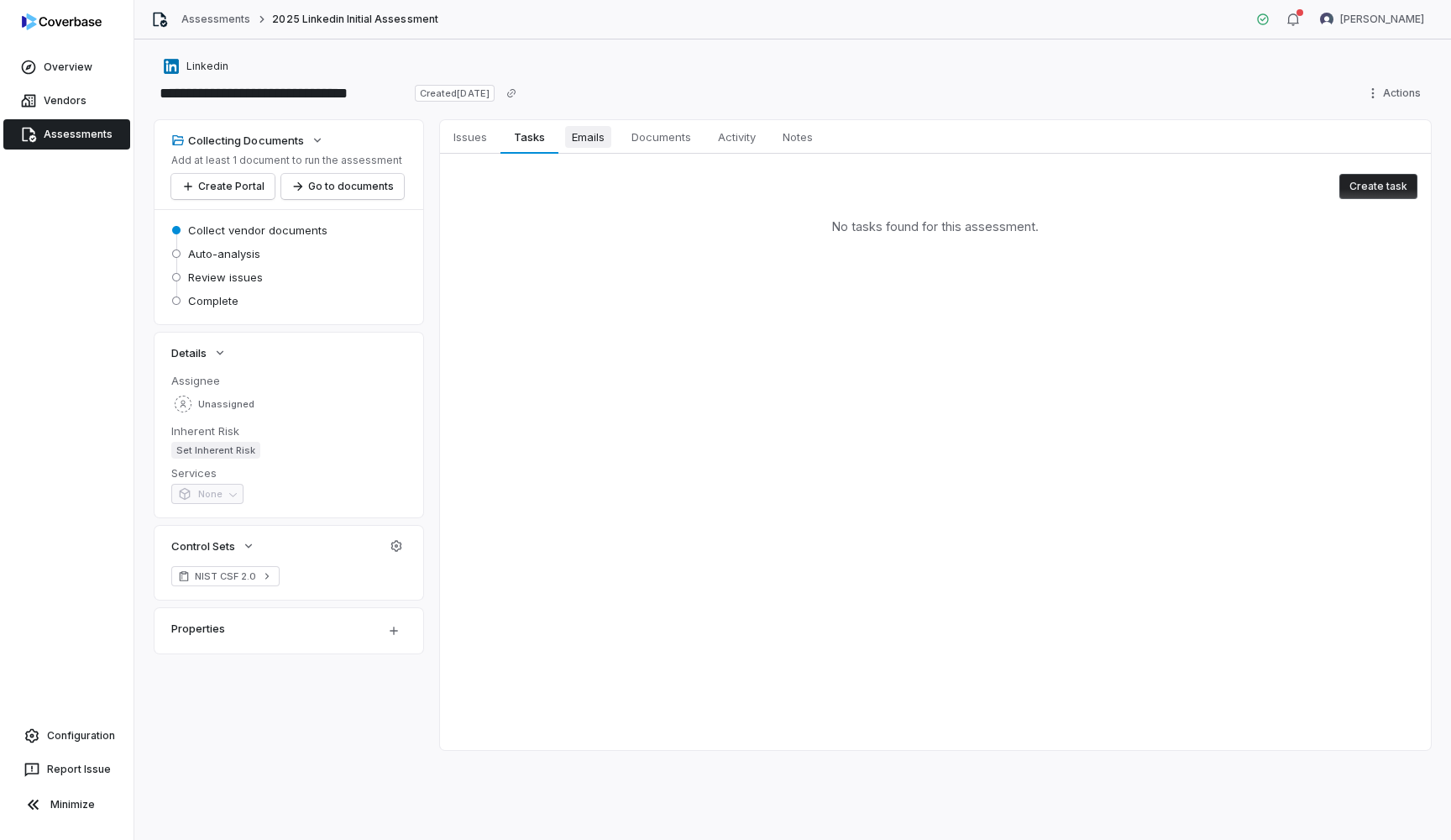
click at [598, 139] on span "Emails" at bounding box center [589, 137] width 47 height 22
click at [473, 127] on span "Issues" at bounding box center [470, 137] width 47 height 22
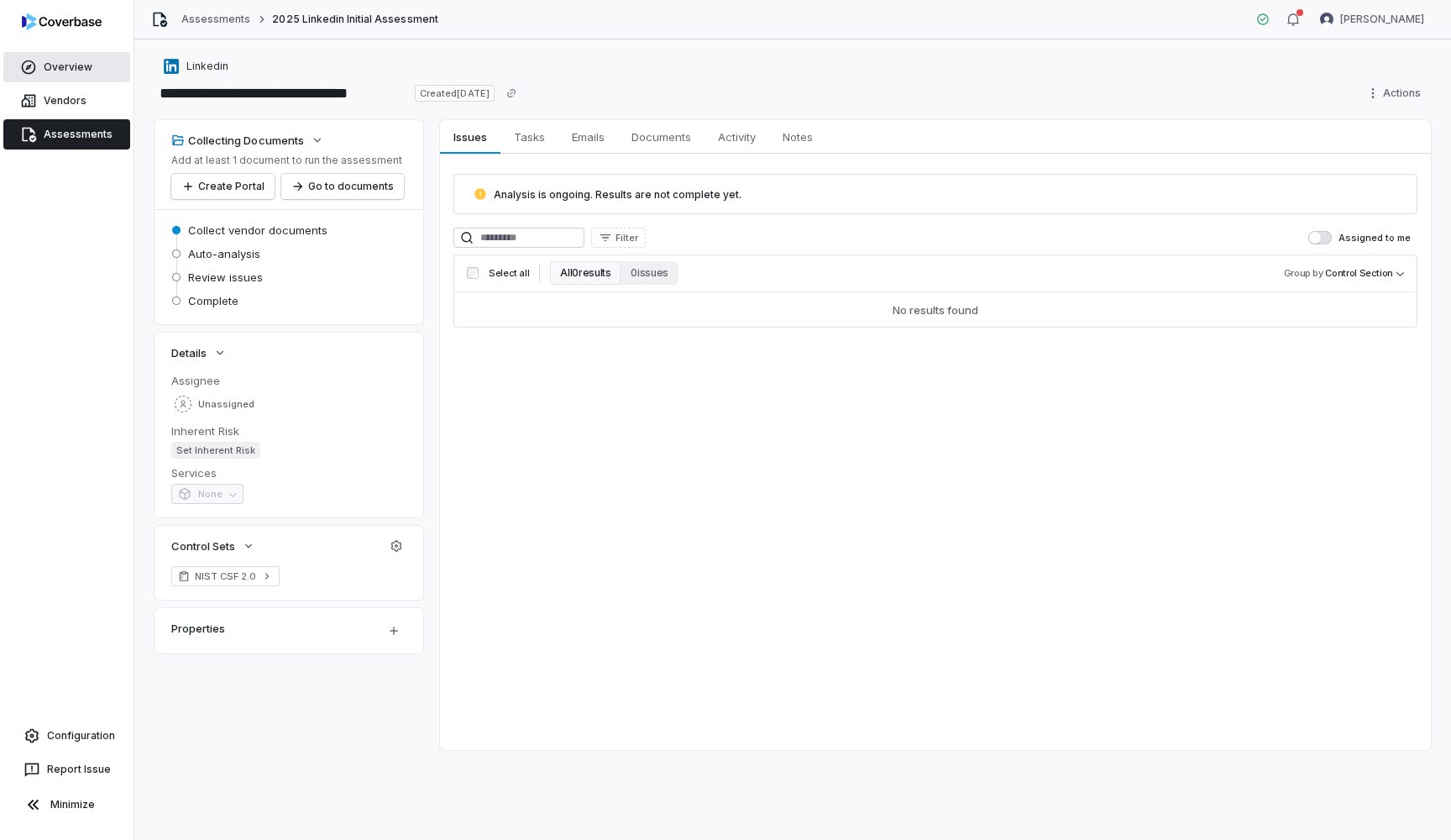
click at [69, 69] on link "Overview" at bounding box center [66, 67] width 127 height 30
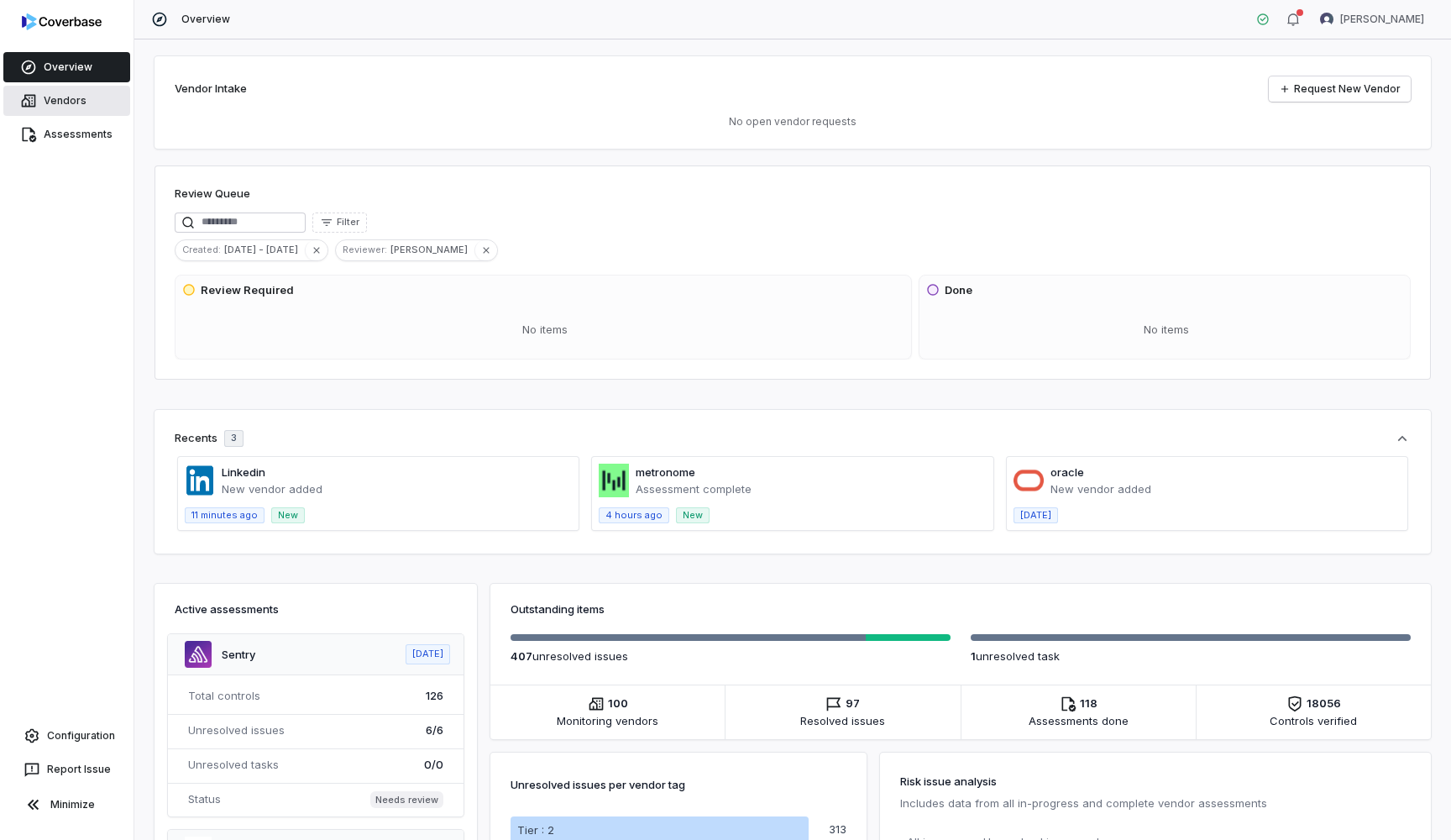
click at [71, 97] on link "Vendors" at bounding box center [66, 100] width 127 height 30
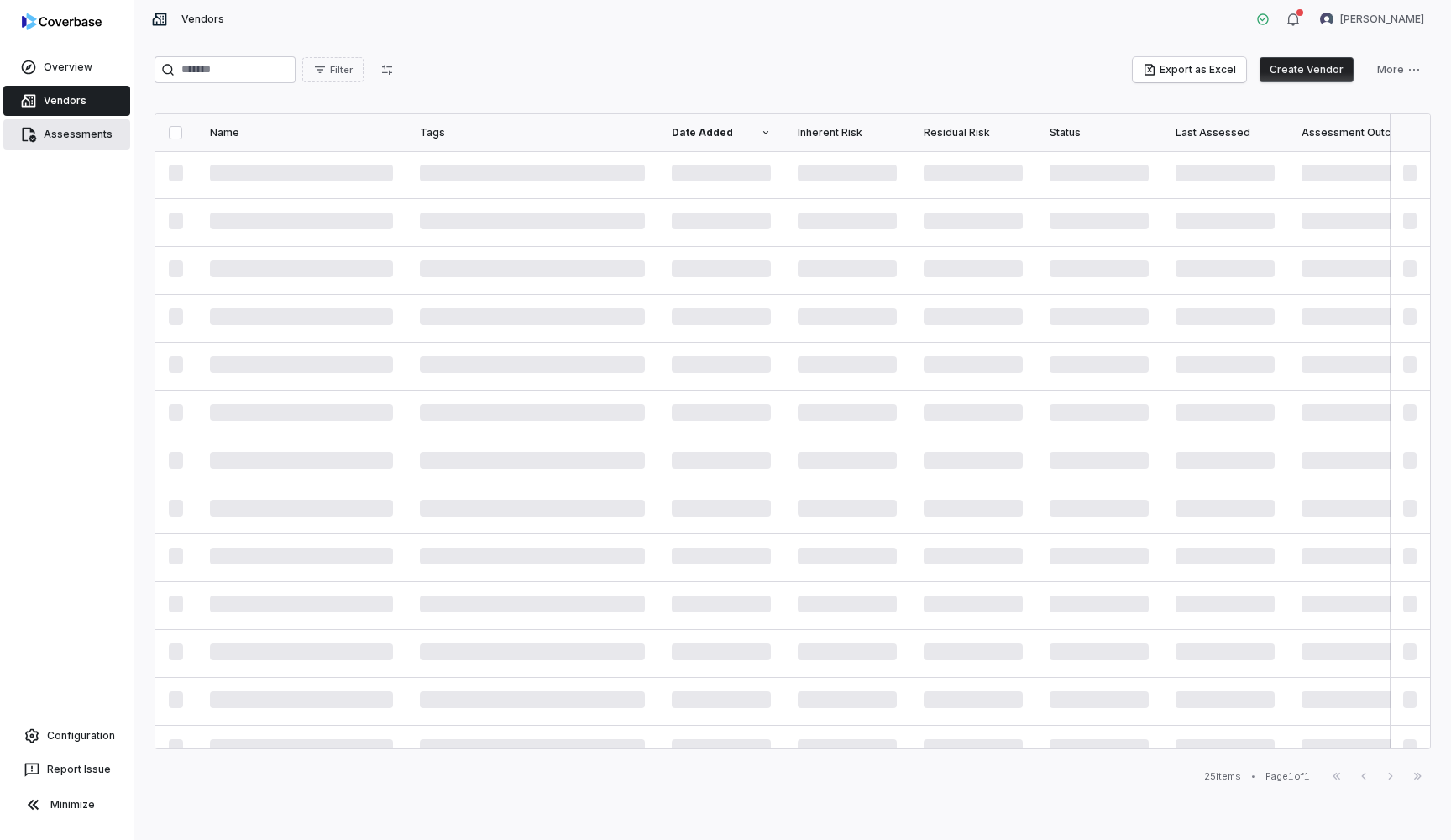
click at [72, 126] on link "Assessments" at bounding box center [66, 134] width 127 height 30
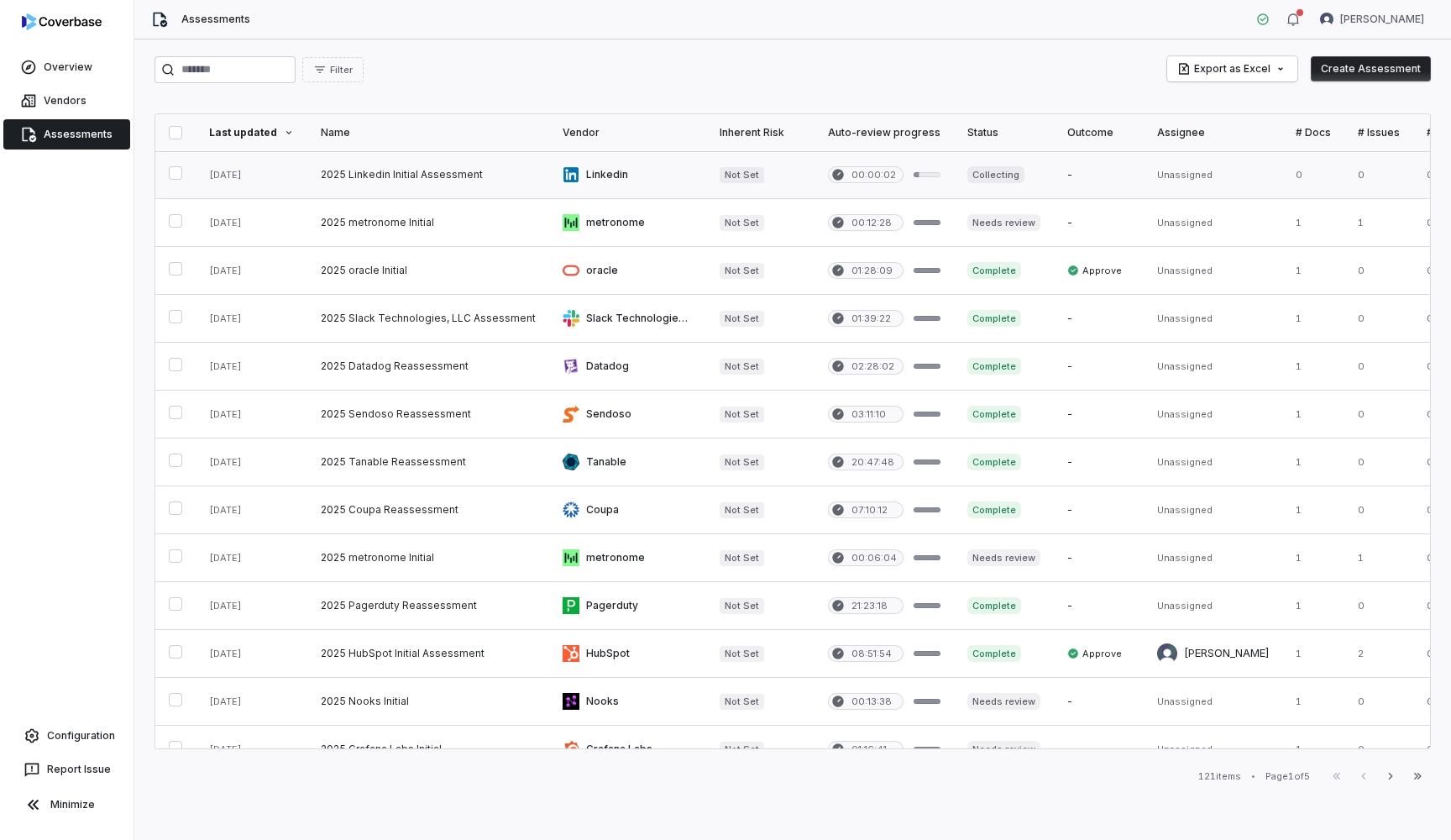
click at [422, 172] on link at bounding box center [428, 175] width 242 height 47
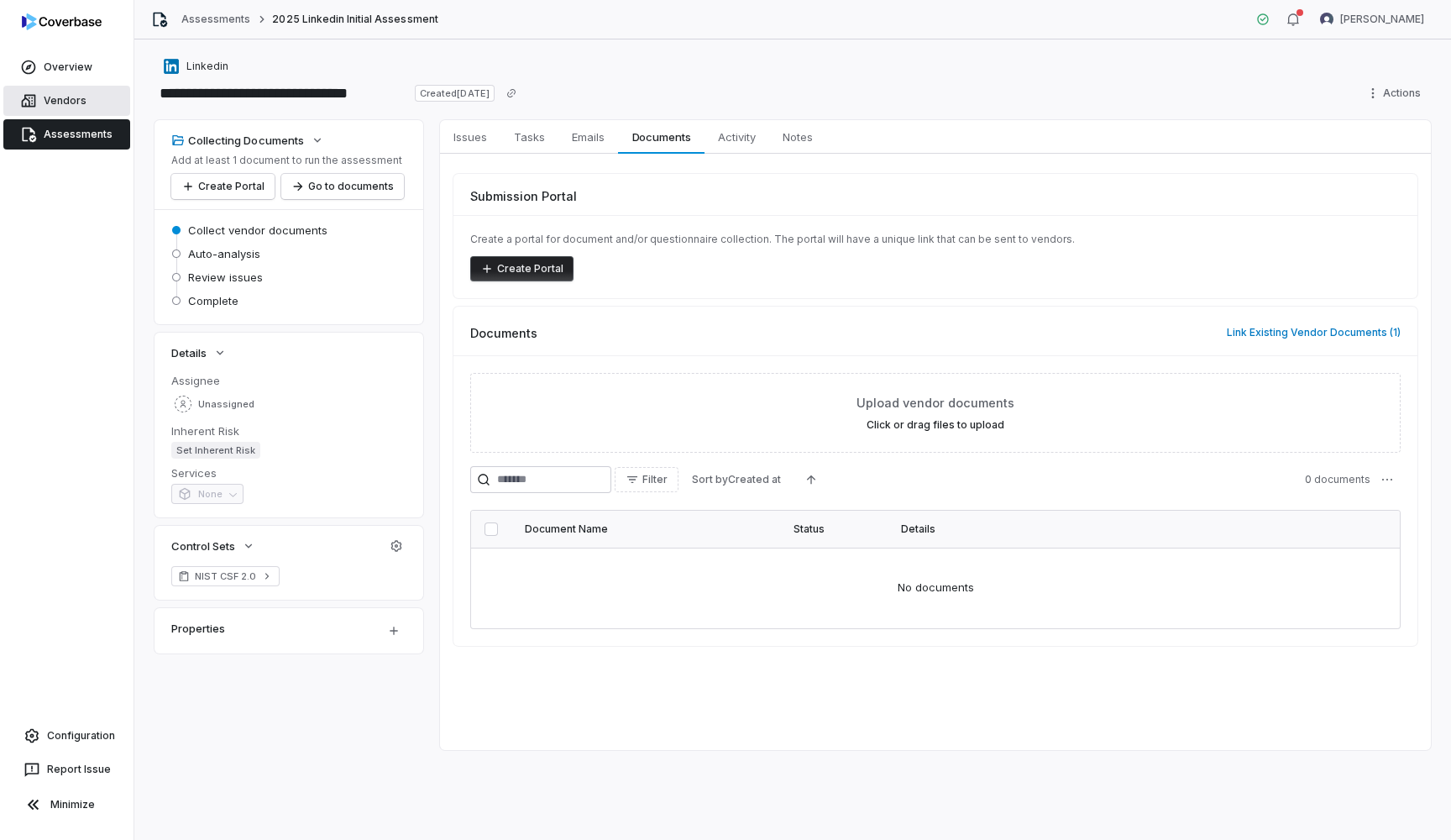
click at [67, 105] on link "Vendors" at bounding box center [66, 100] width 127 height 30
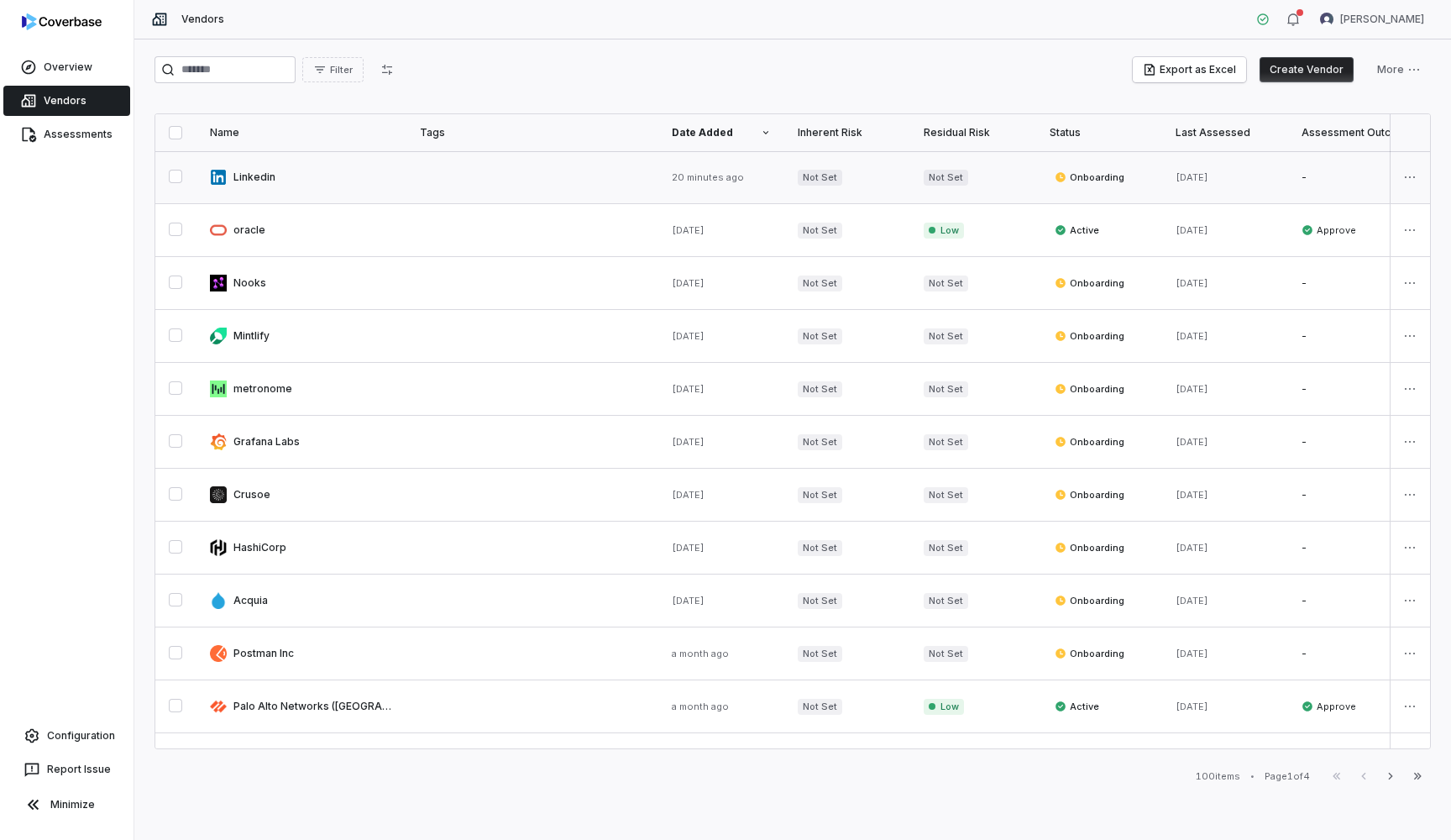
click at [260, 178] on link at bounding box center [302, 178] width 210 height 52
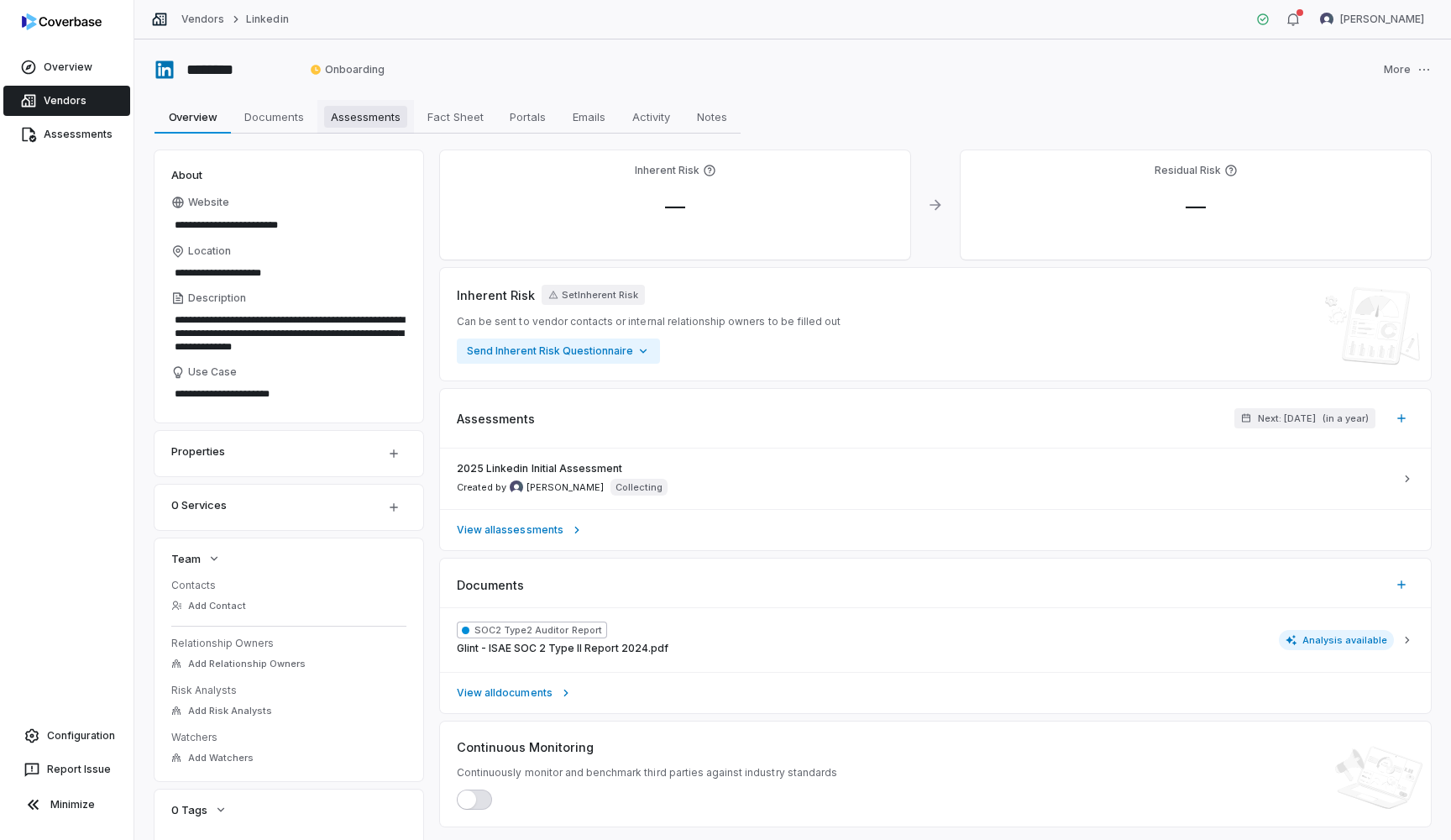
click at [390, 109] on span "Assessments" at bounding box center [366, 116] width 83 height 22
type textarea "*"
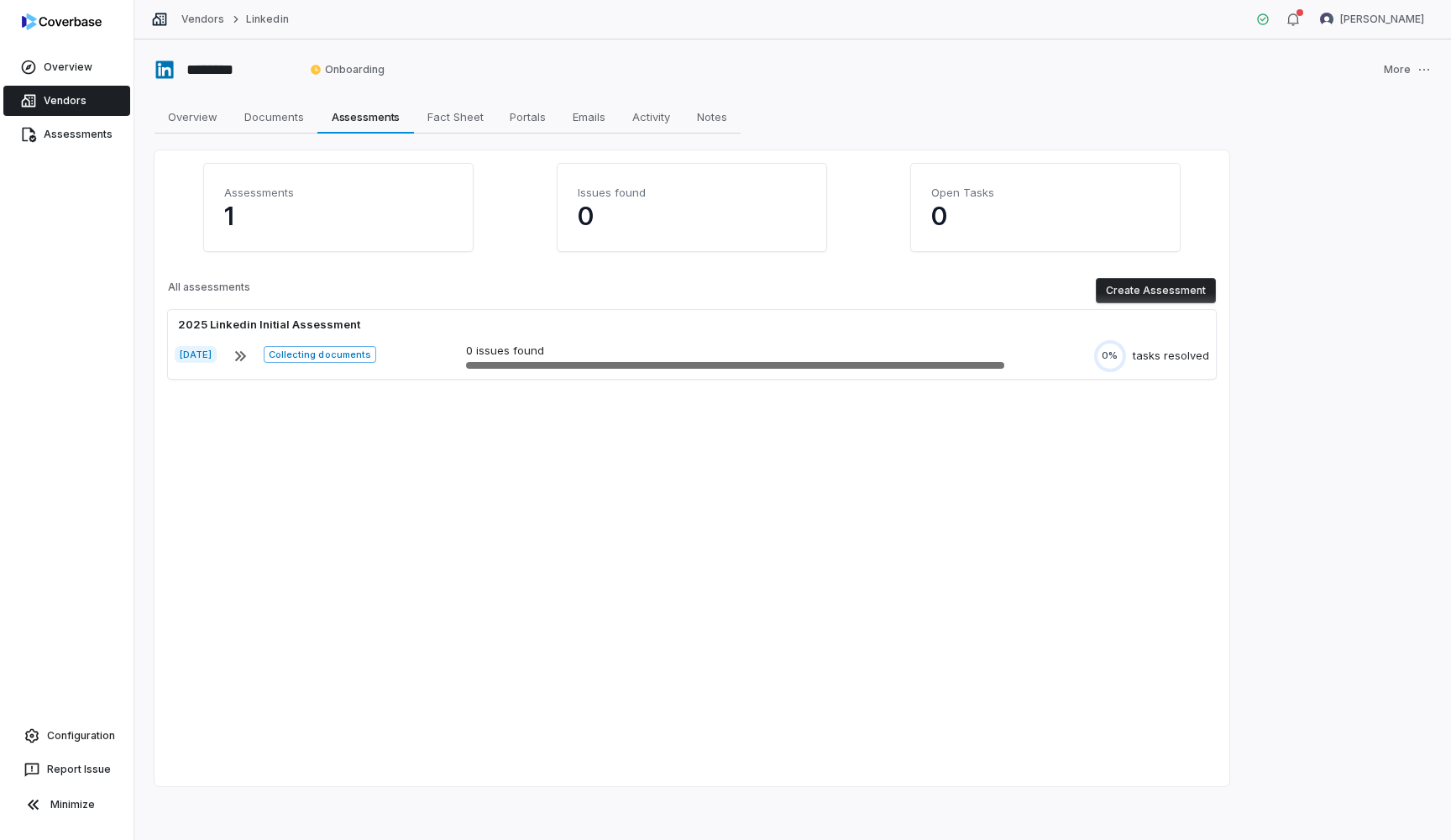
click at [1179, 293] on button "Create Assessment" at bounding box center [1156, 291] width 120 height 25
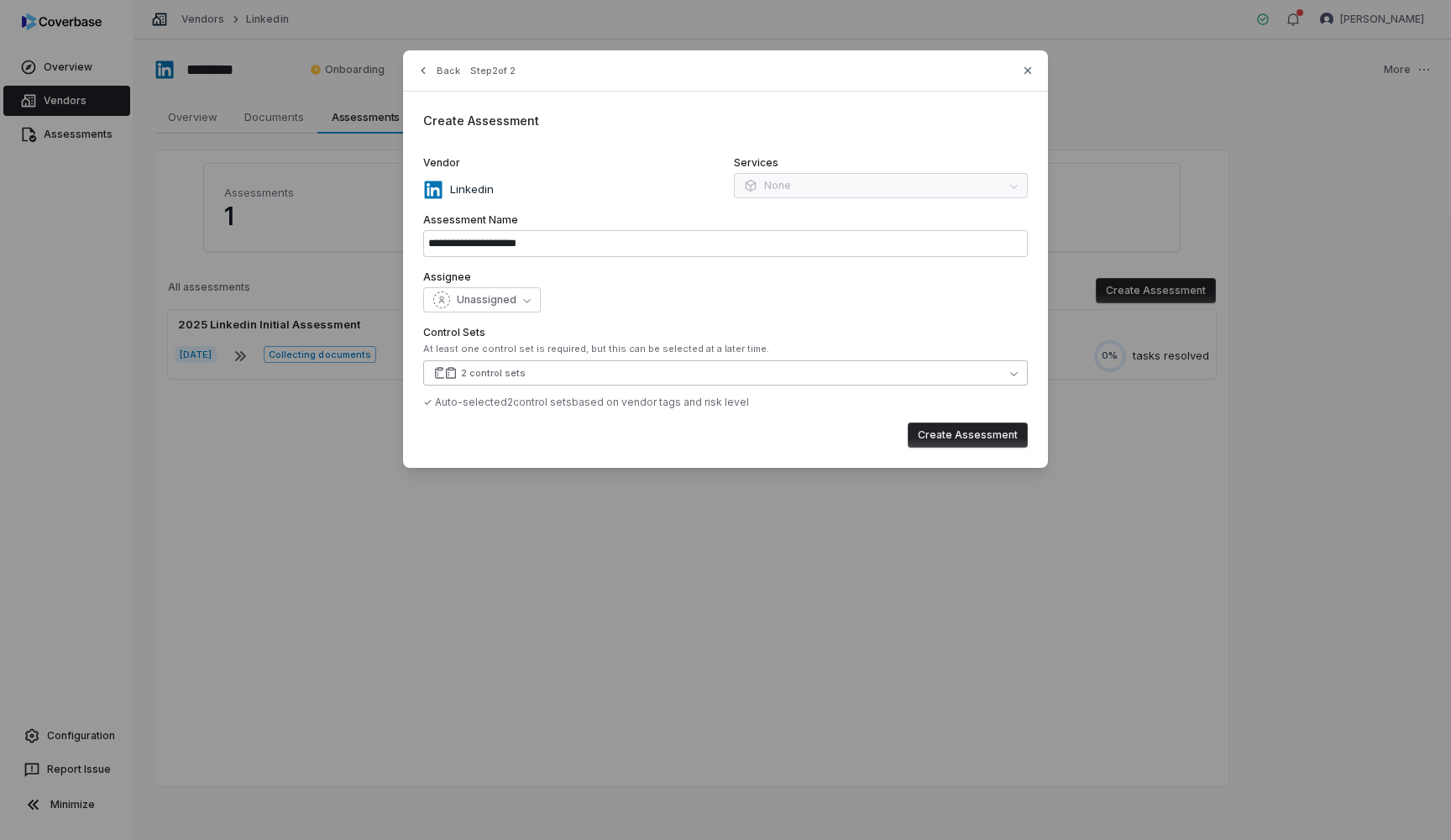
click at [584, 377] on button "2 control sets" at bounding box center [726, 373] width 605 height 25
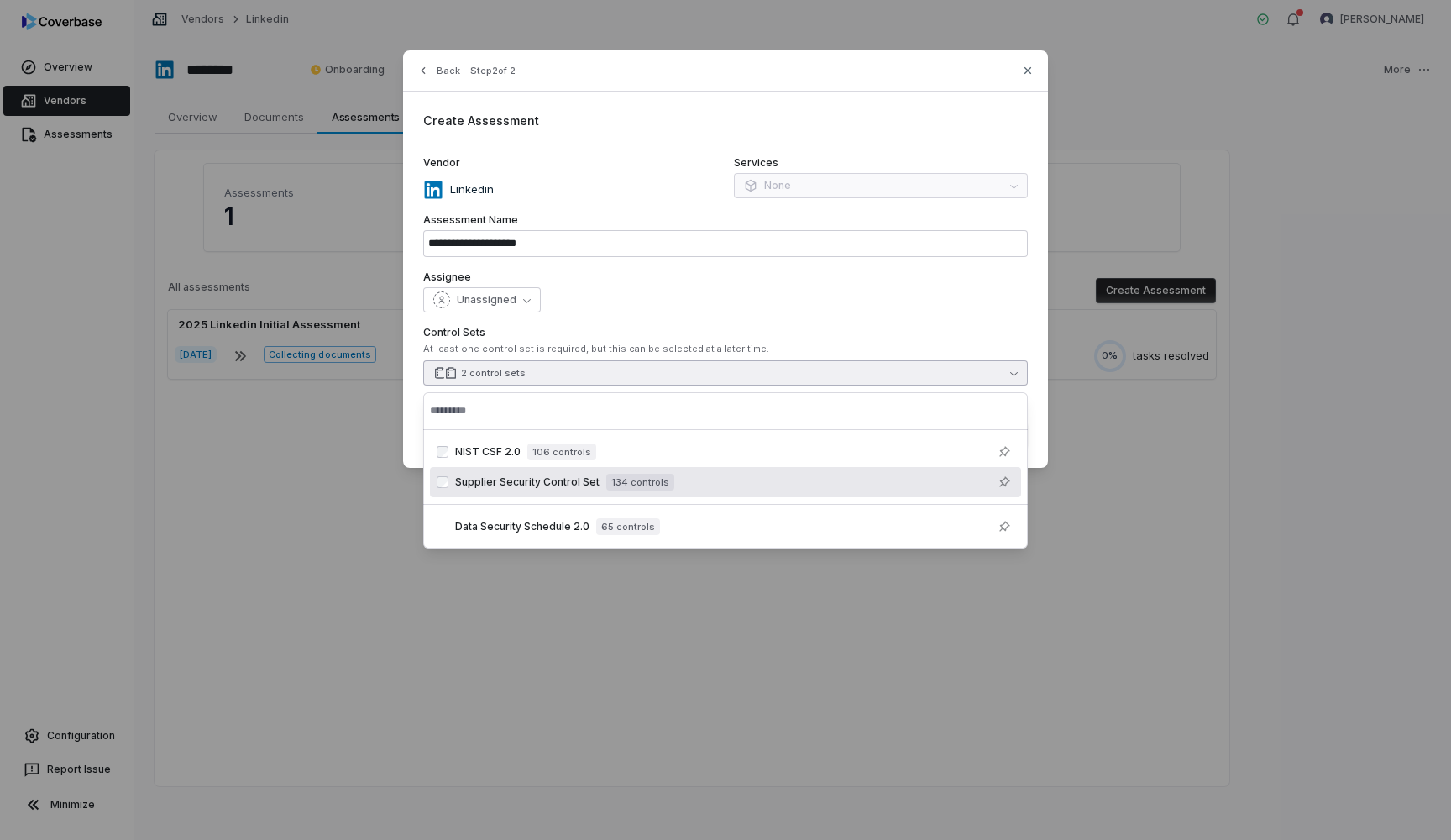
click at [497, 470] on div "Supplier Security Control Set 134 controls" at bounding box center [726, 481] width 592 height 30
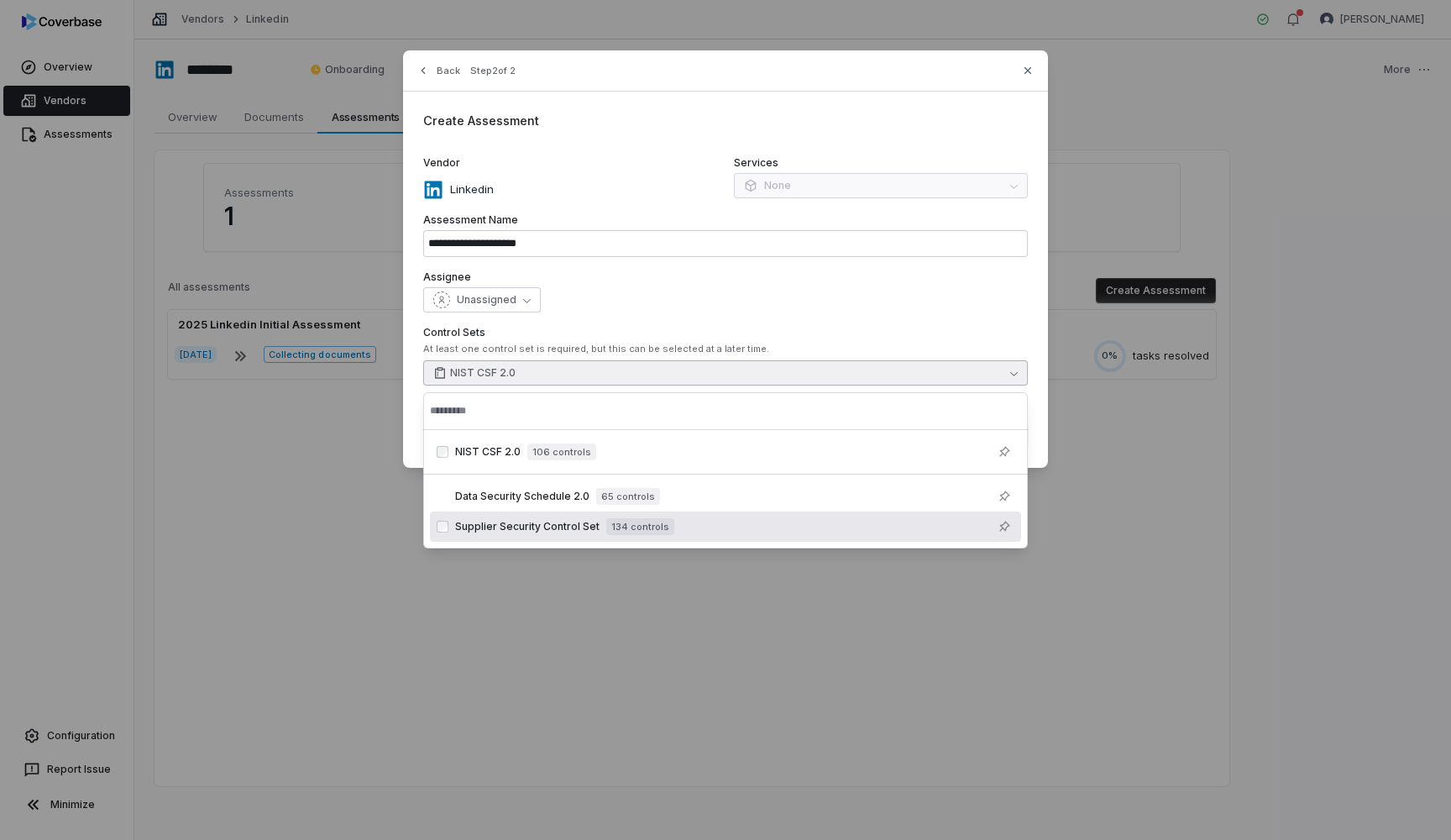
type input "**********"
click at [728, 607] on div "**********" at bounding box center [726, 420] width 1451 height 840
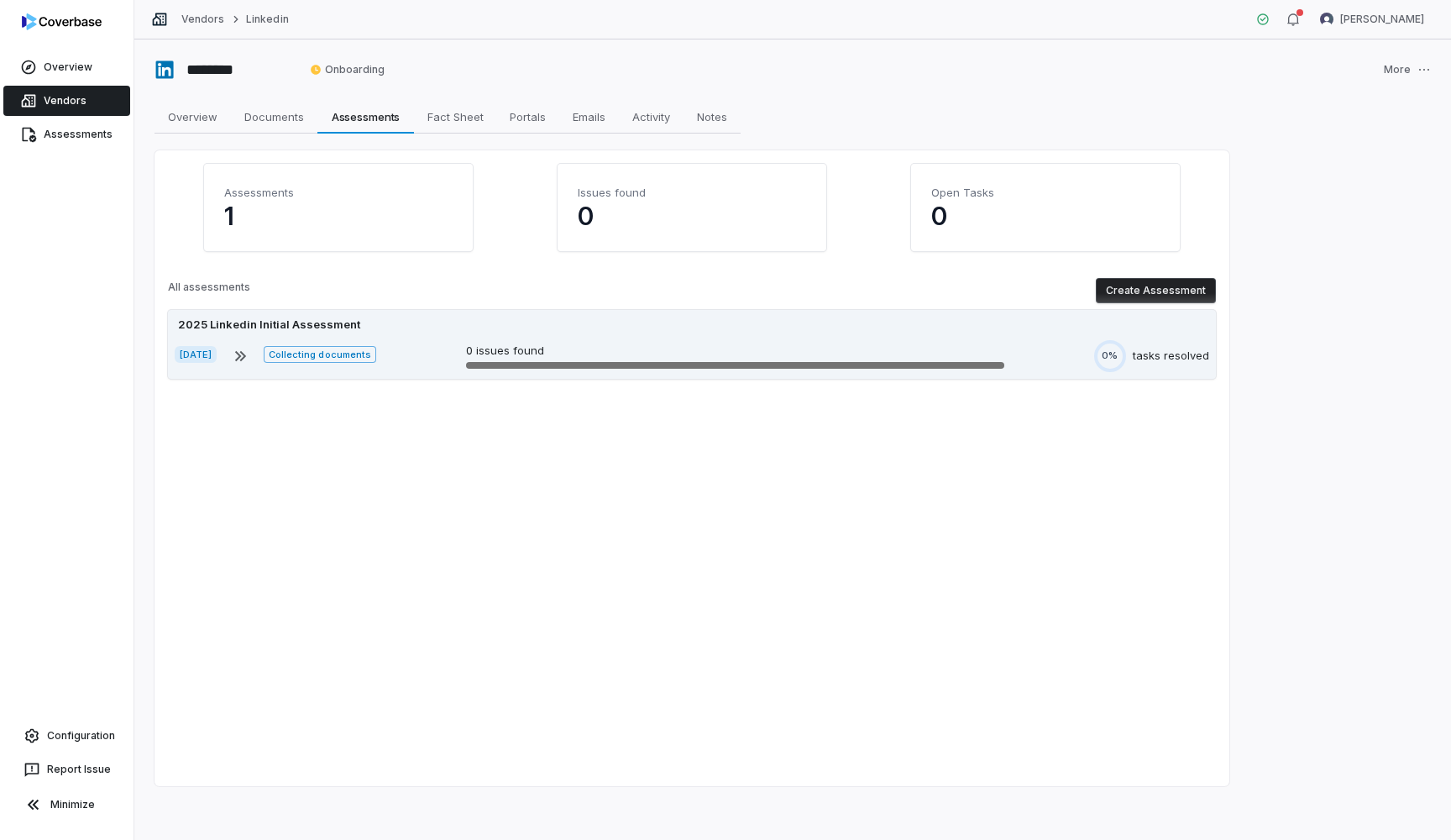
click at [611, 342] on p "0 issues found" at bounding box center [735, 350] width 538 height 16
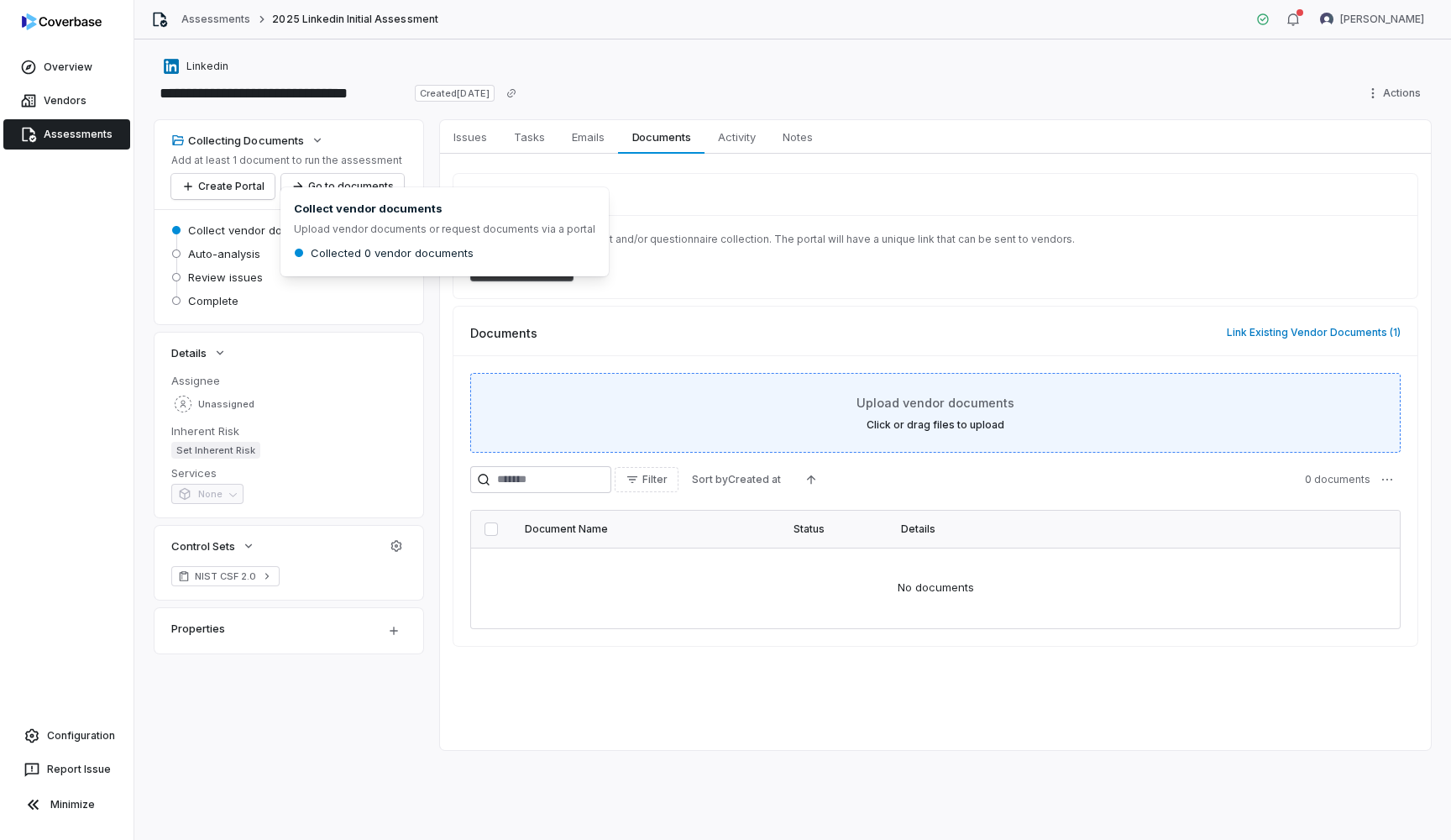
click at [984, 422] on label "Click or drag files to upload" at bounding box center [936, 425] width 138 height 14
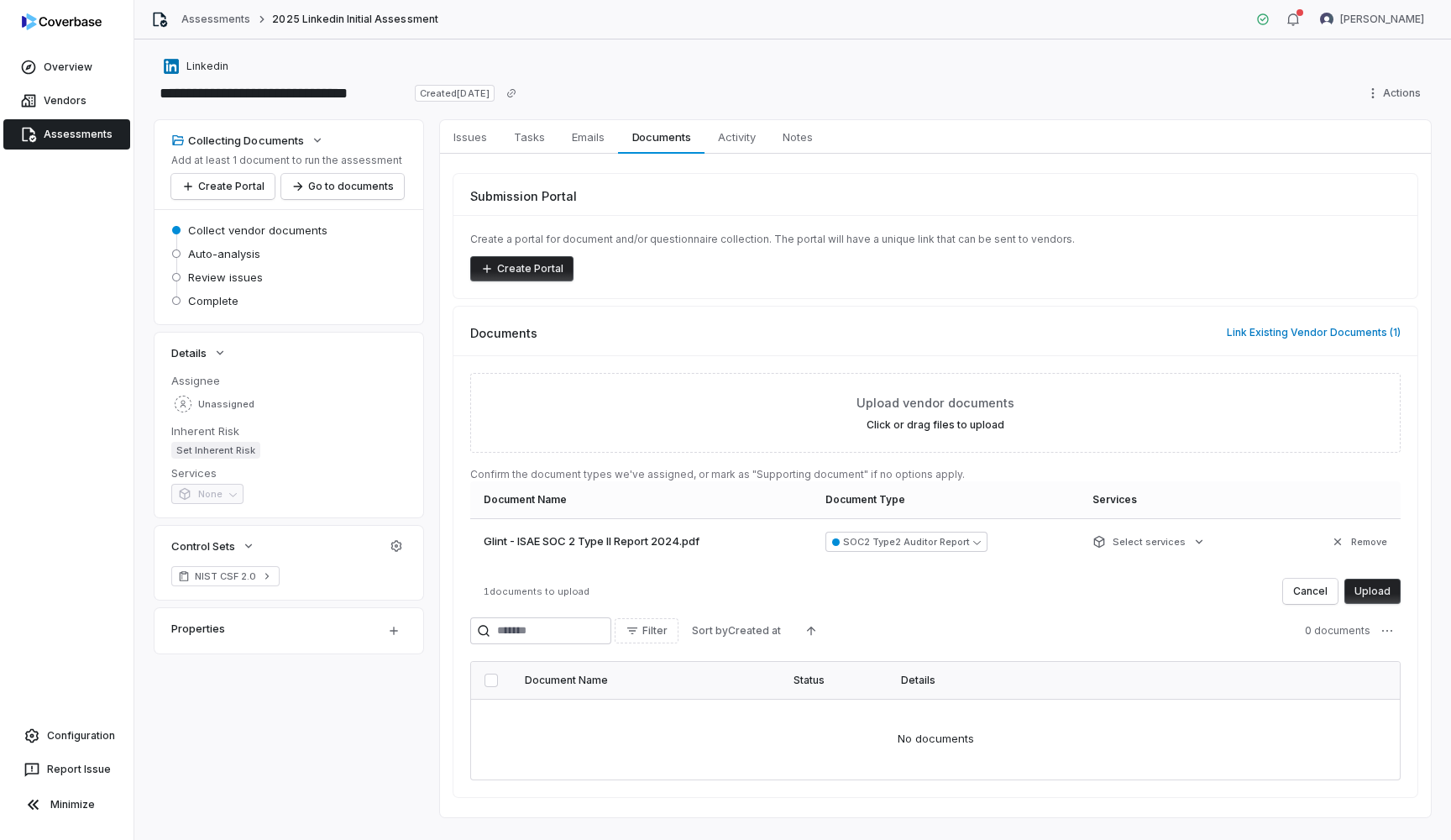
click at [1376, 598] on button "Upload" at bounding box center [1372, 592] width 56 height 25
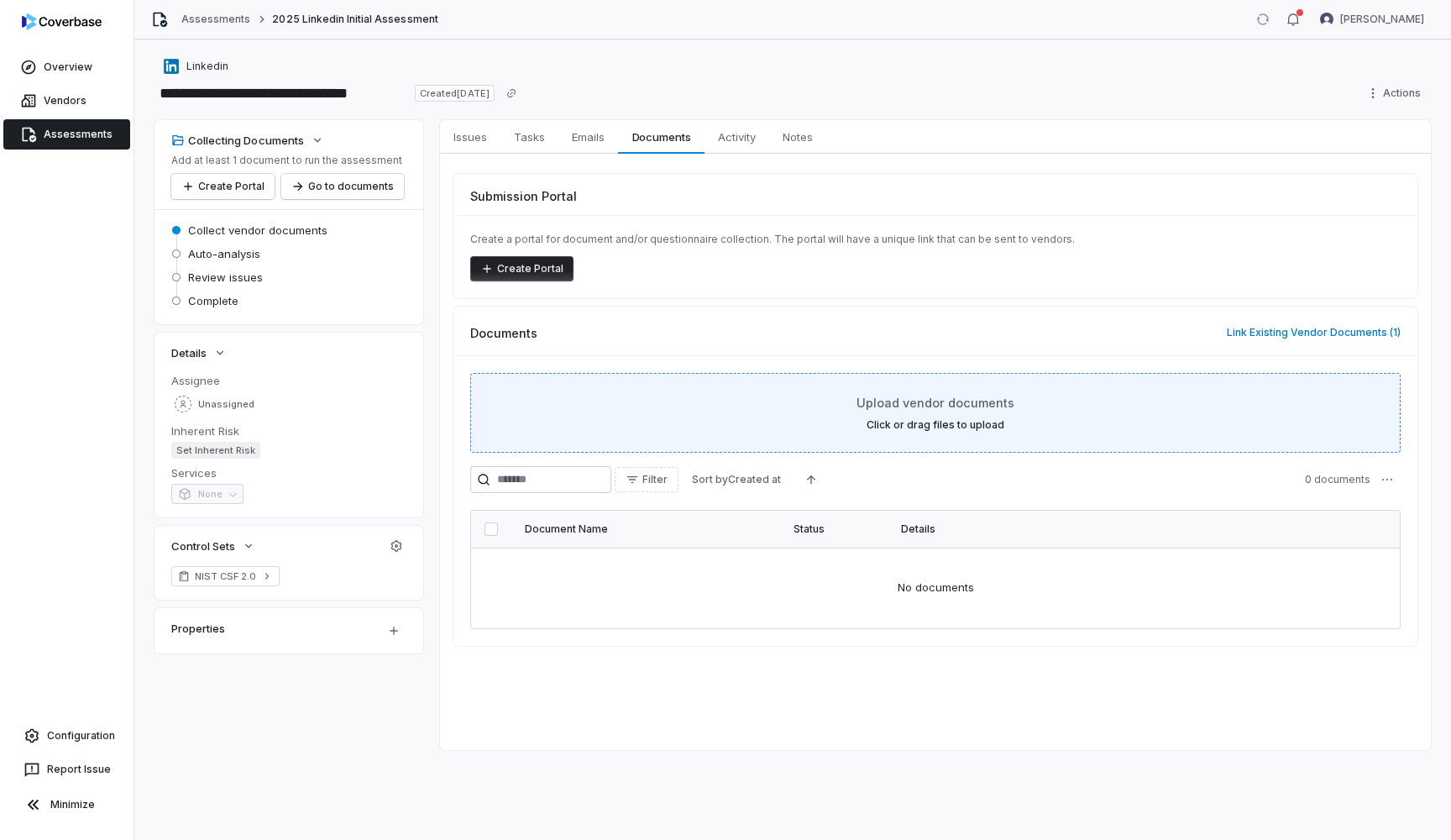
click at [959, 407] on span "Upload vendor documents" at bounding box center [935, 403] width 158 height 17
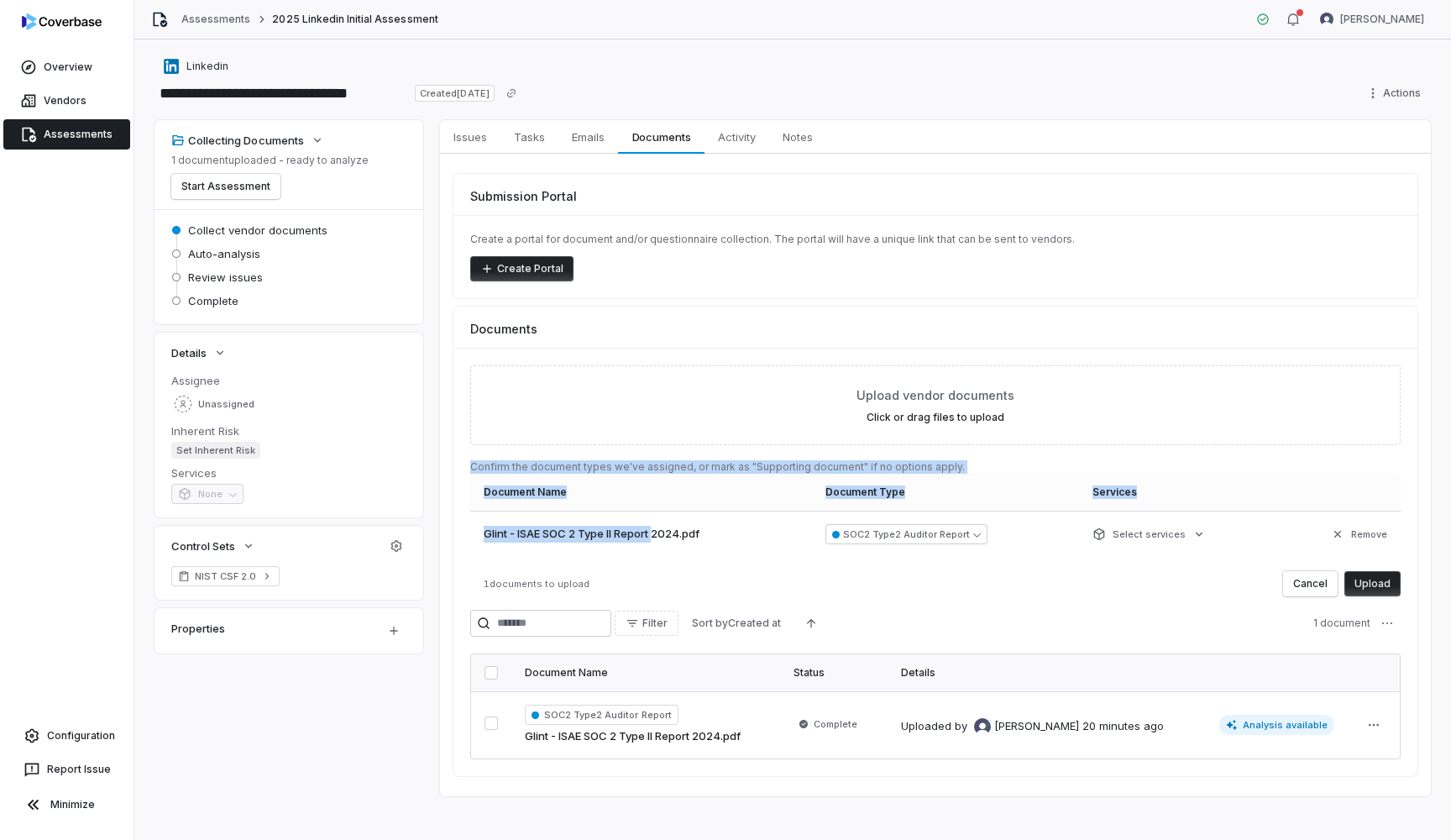
drag, startPoint x: 656, startPoint y: 538, endPoint x: 822, endPoint y: 445, distance: 190.3
click at [822, 445] on div "Upload vendor documents Click or drag files to upload Confirm the document type…" at bounding box center [936, 481] width 931 height 231
click at [1376, 579] on button "Upload" at bounding box center [1372, 584] width 56 height 25
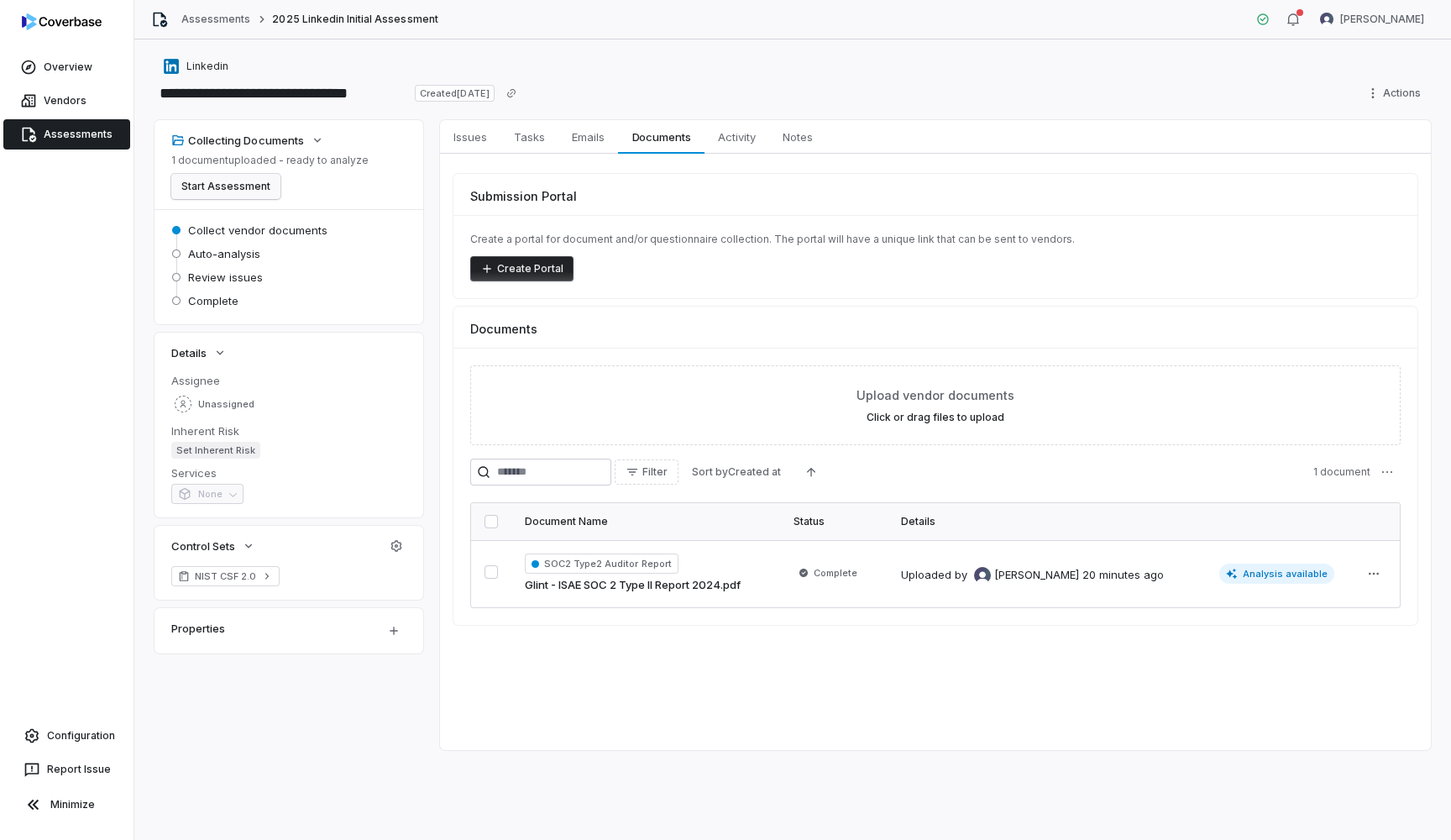
click at [207, 198] on button "Start Assessment" at bounding box center [226, 186] width 110 height 25
click at [205, 190] on button "Start Assessment" at bounding box center [226, 186] width 110 height 25
click at [76, 75] on link "Overview" at bounding box center [66, 67] width 127 height 30
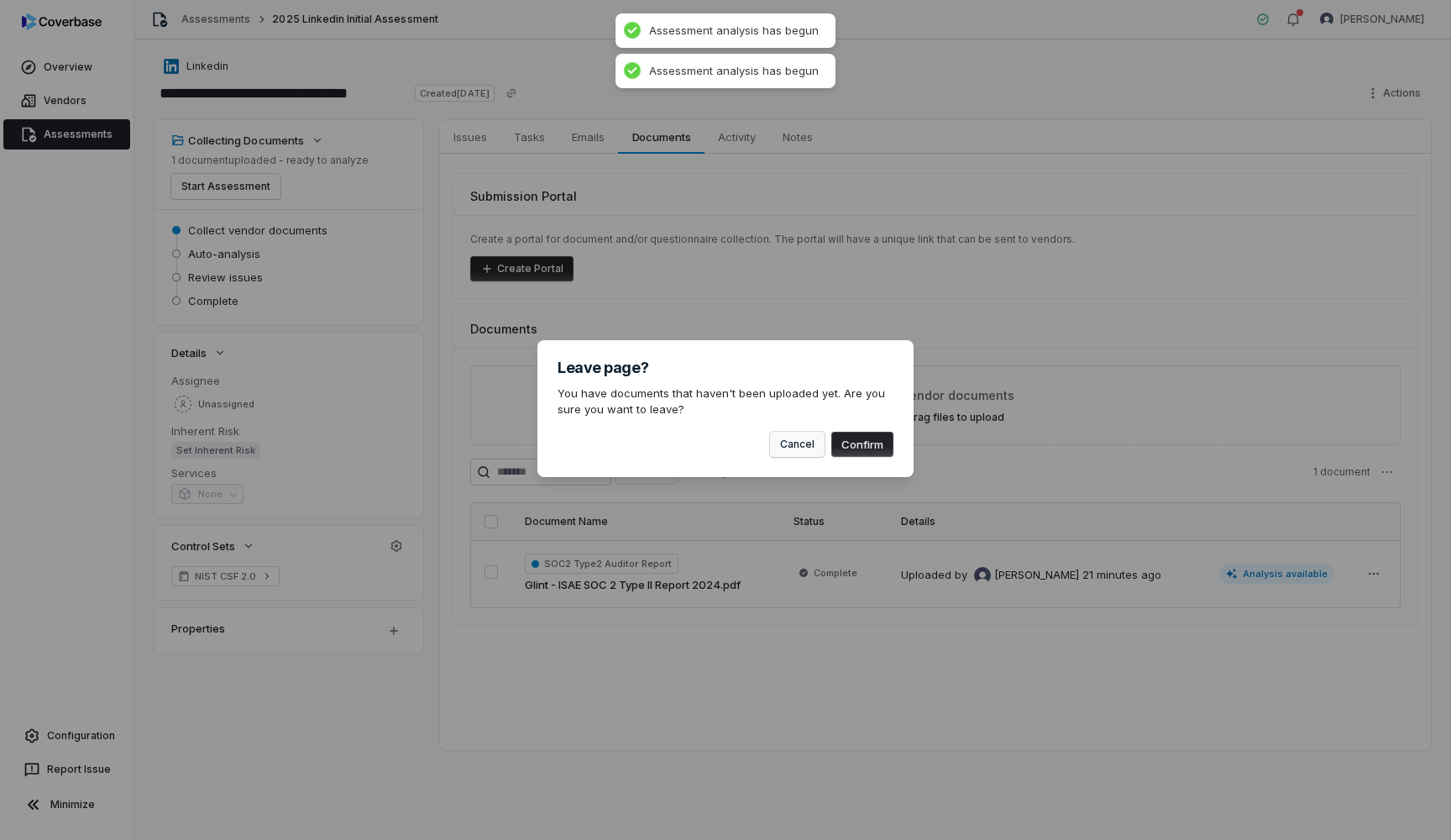
click at [792, 442] on button "Cancel" at bounding box center [797, 444] width 54 height 25
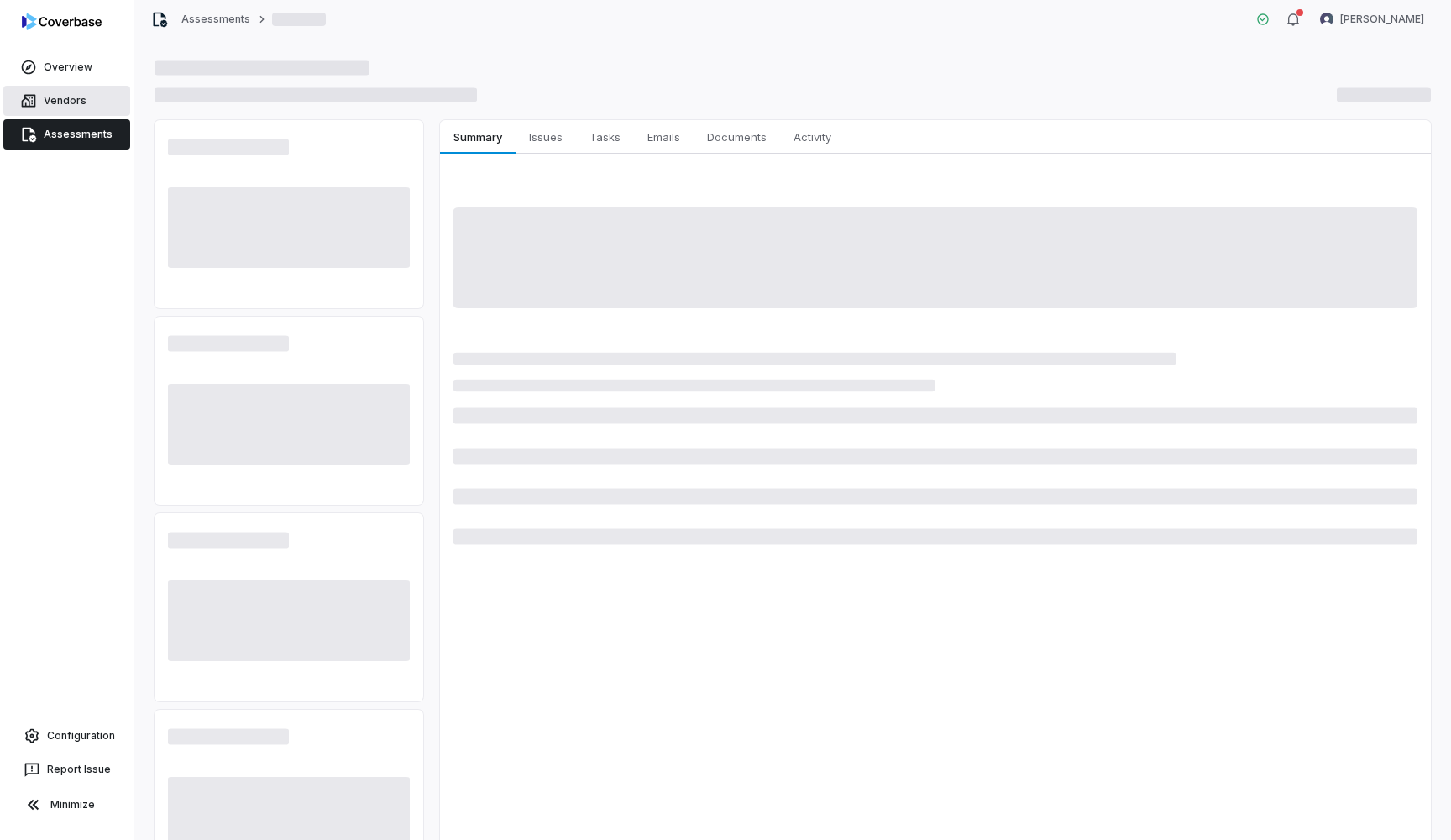
click at [72, 91] on link "Vendors" at bounding box center [66, 100] width 127 height 30
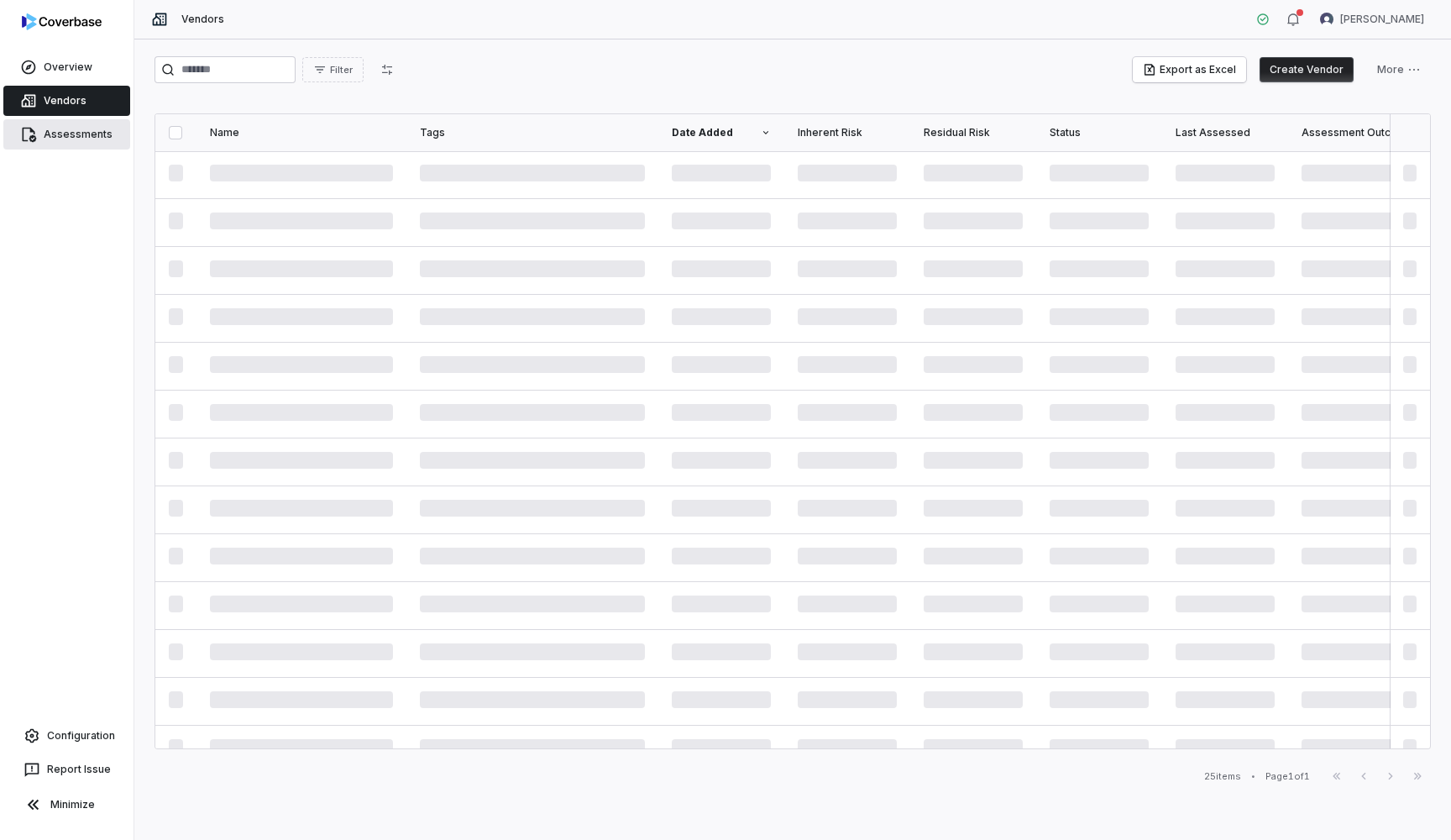
click at [69, 140] on link "Assessments" at bounding box center [66, 134] width 127 height 30
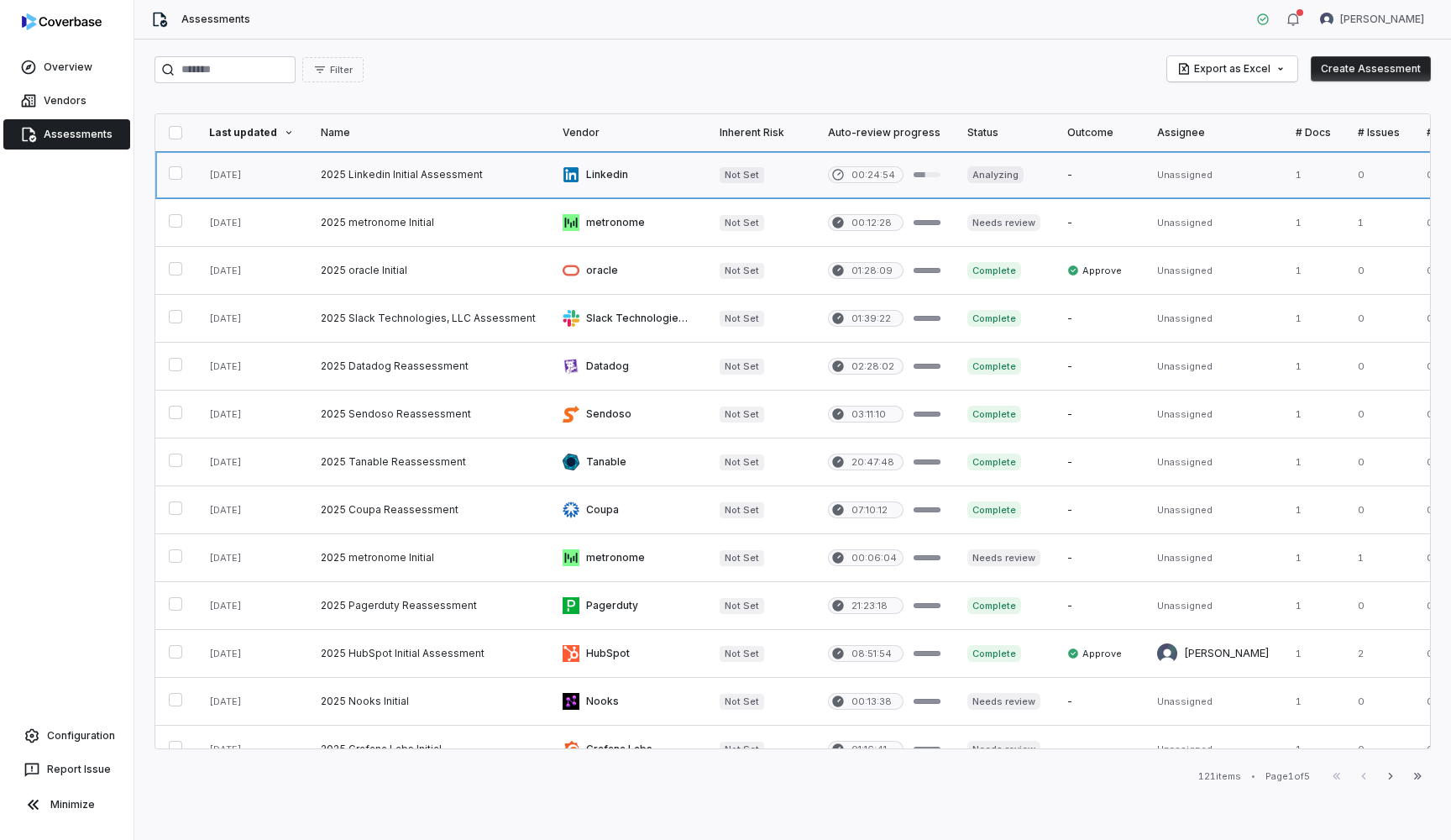
click at [425, 178] on link at bounding box center [428, 175] width 242 height 47
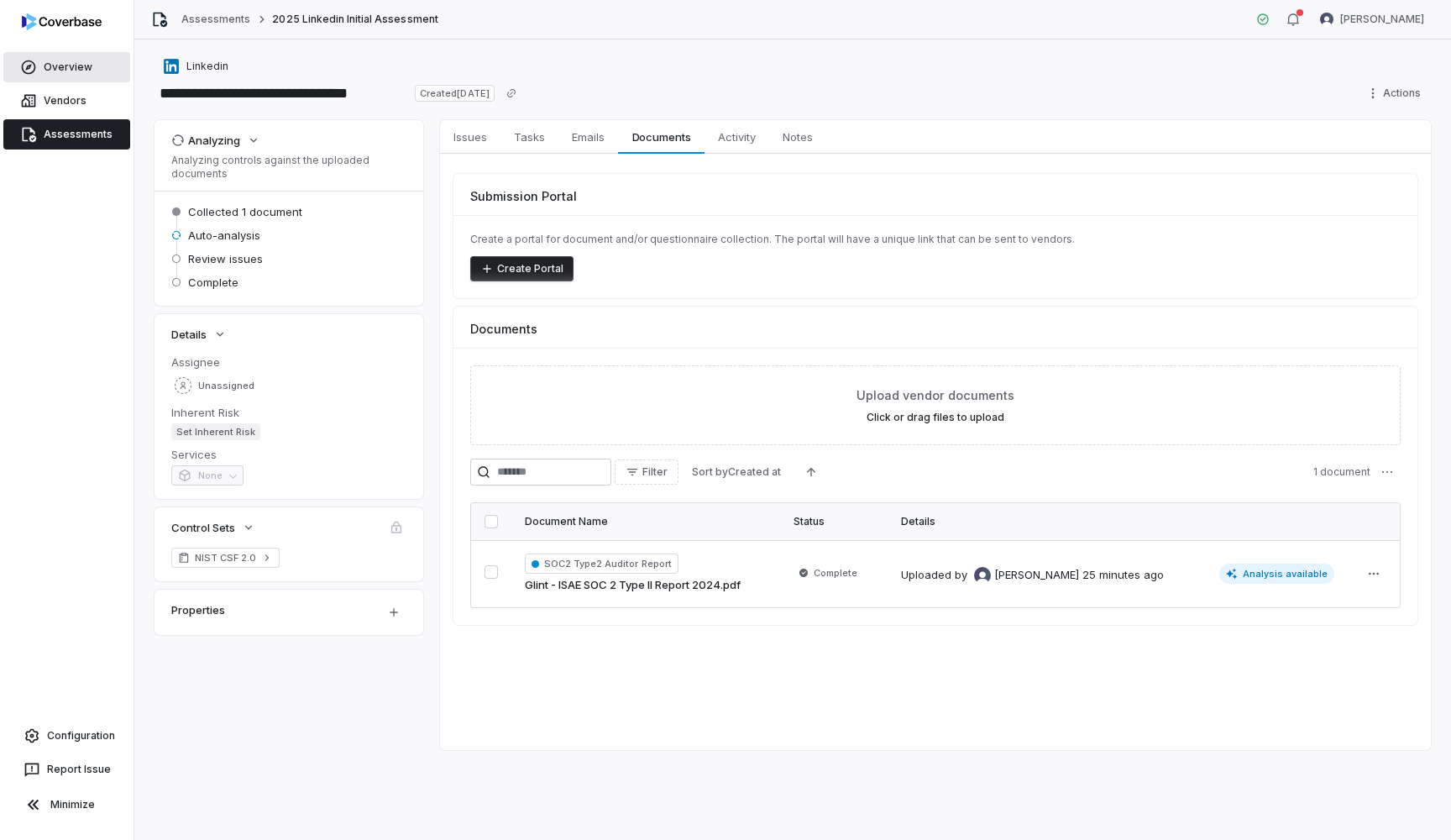
click at [67, 62] on link "Overview" at bounding box center [66, 67] width 127 height 30
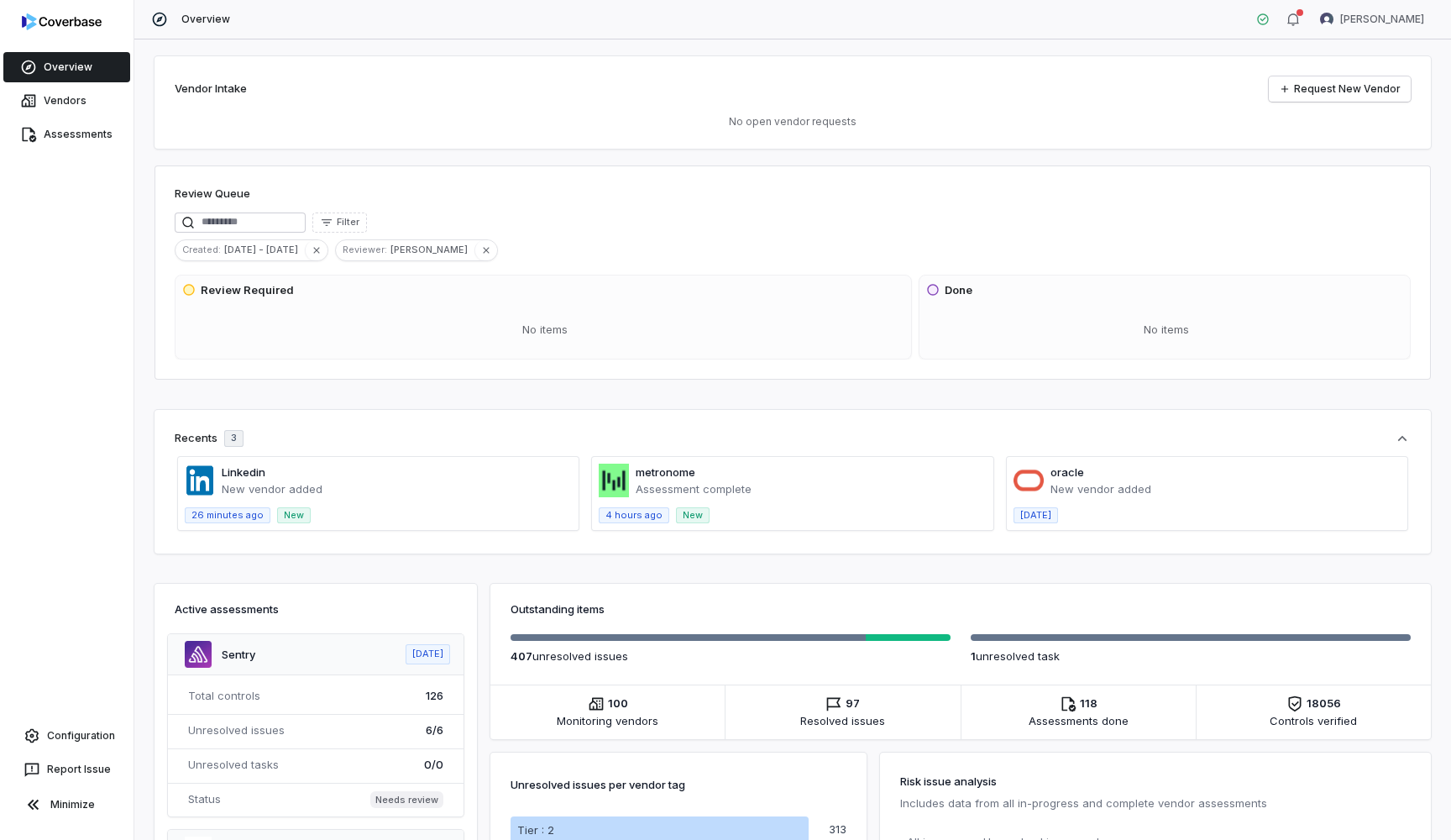
click at [64, 159] on div "Overview Vendors Assessments Configuration Report Issue Minimize" at bounding box center [67, 420] width 134 height 840
click at [66, 143] on link "Assessments" at bounding box center [66, 134] width 127 height 30
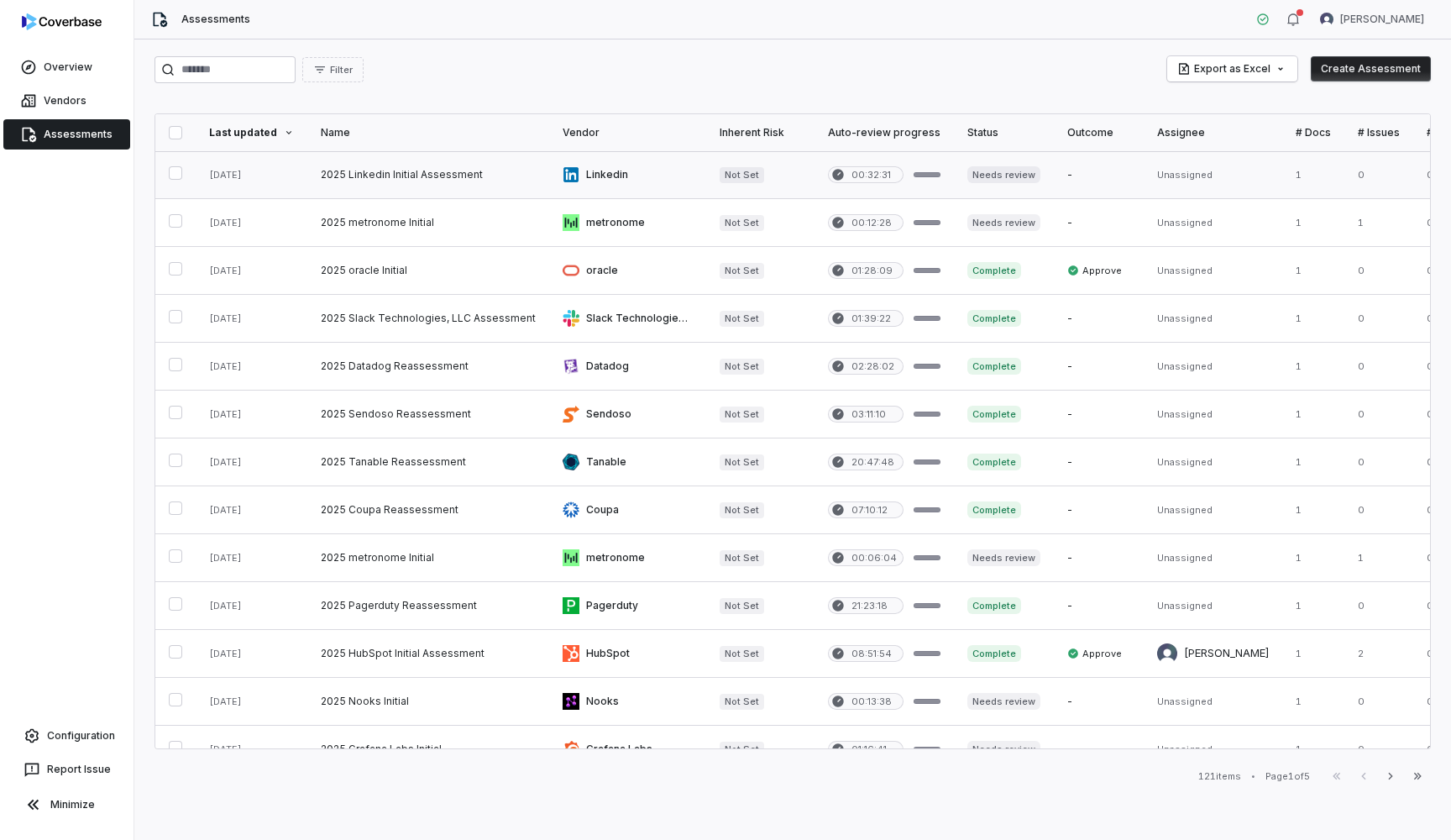
click at [417, 173] on link at bounding box center [428, 175] width 242 height 47
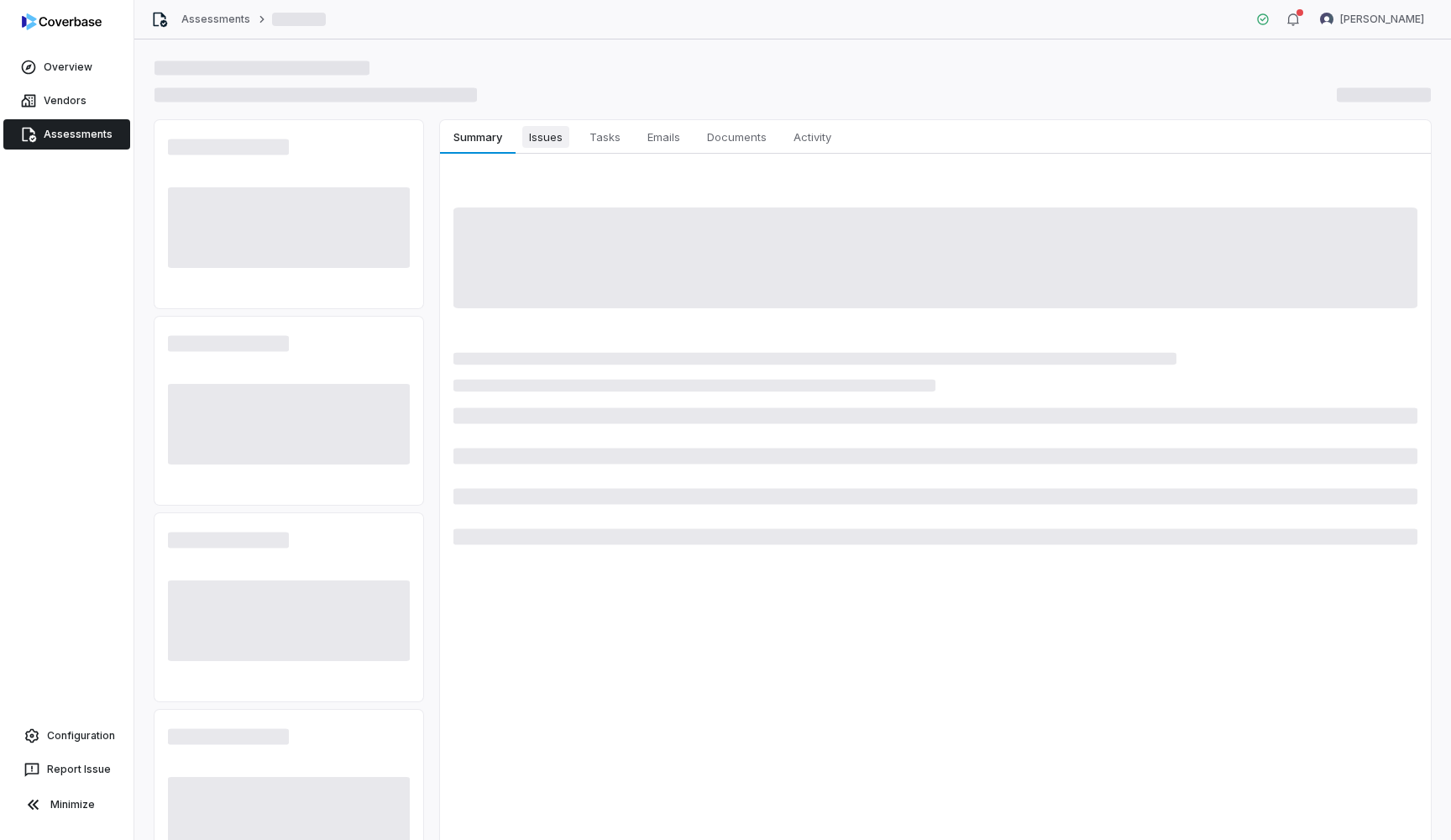
click at [564, 141] on span "Issues" at bounding box center [546, 137] width 47 height 22
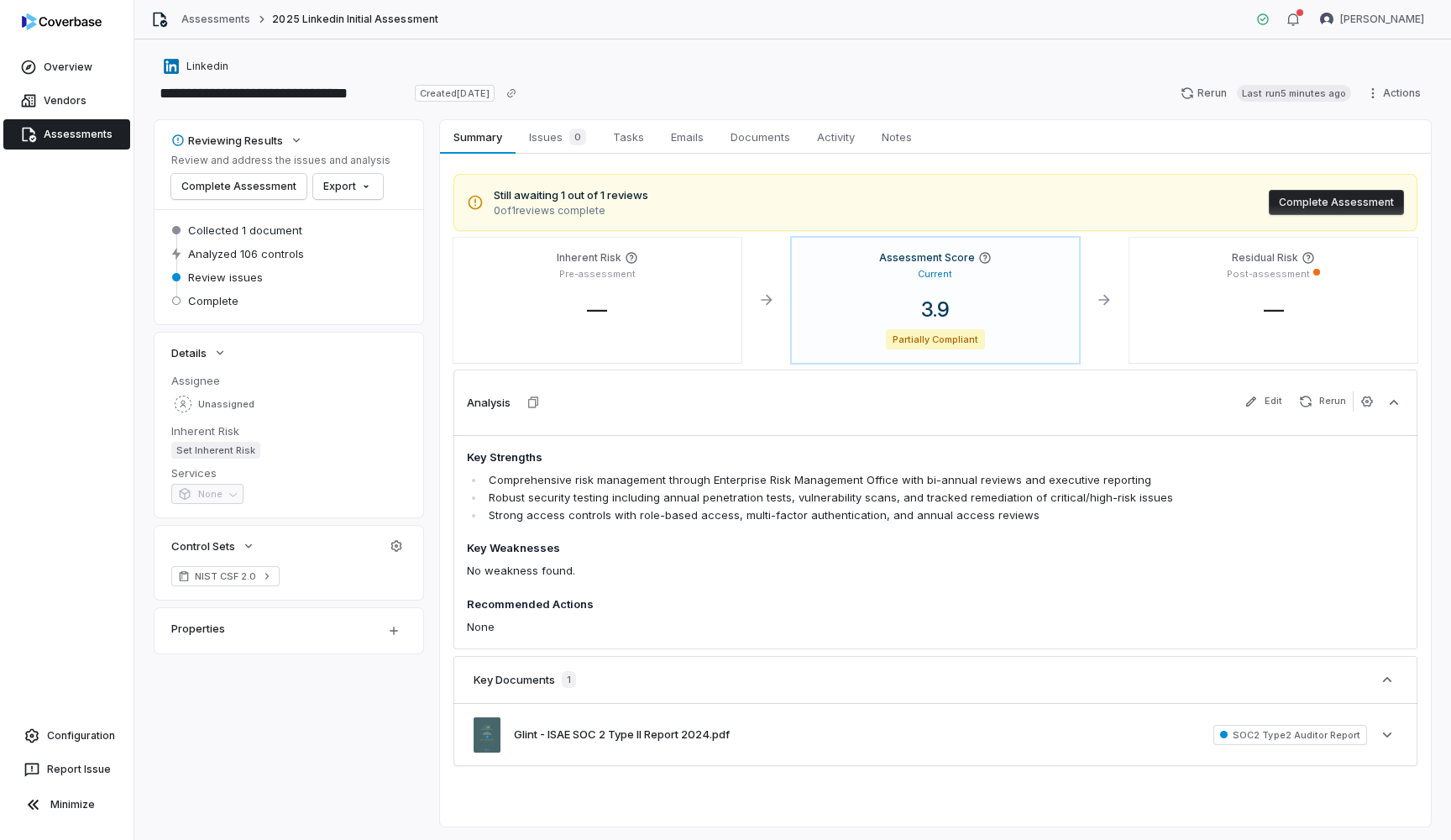
click at [596, 195] on span "Still awaiting 1 out of 1 reviews" at bounding box center [570, 195] width 154 height 16
click at [567, 154] on div "Still awaiting 1 out of 1 reviews 0 of 1 reviews complete Complete Assessment I…" at bounding box center [936, 490] width 991 height 673
click at [561, 135] on span "Issues 0" at bounding box center [558, 137] width 71 height 23
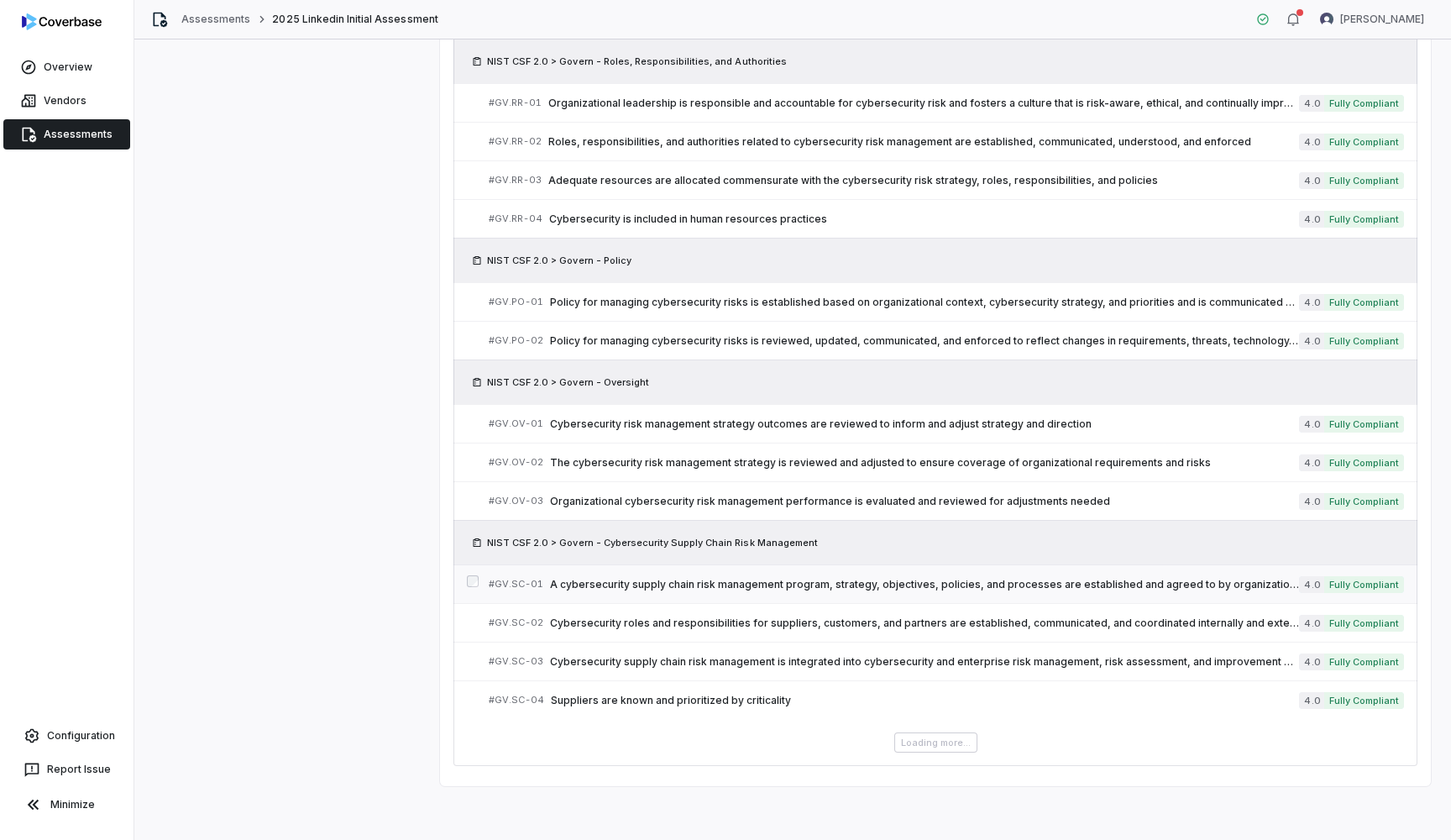
scroll to position [951, 0]
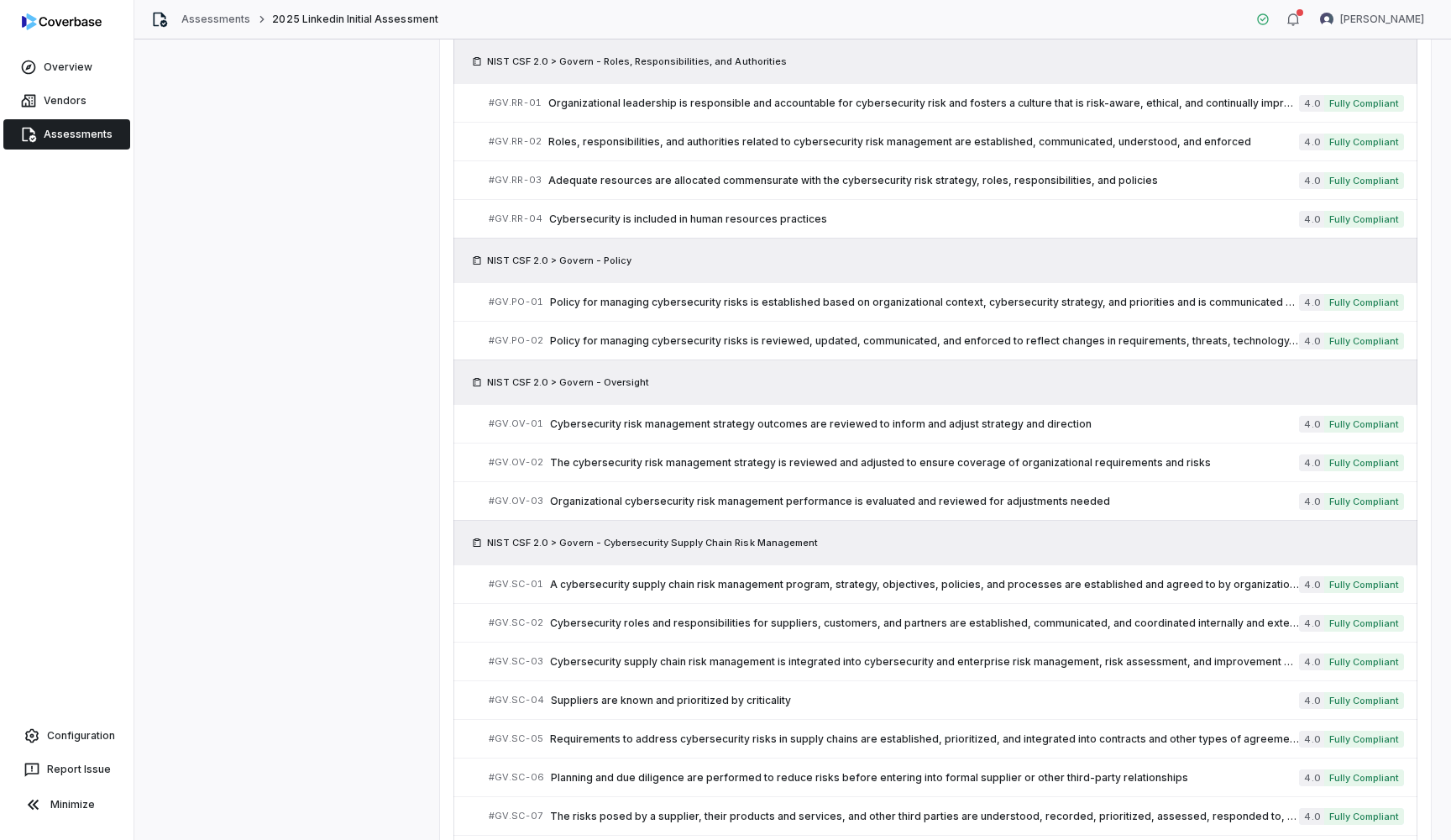
click at [914, 744] on span "Requirements to address cybersecurity risks in supply chains are established, p…" at bounding box center [924, 739] width 749 height 14
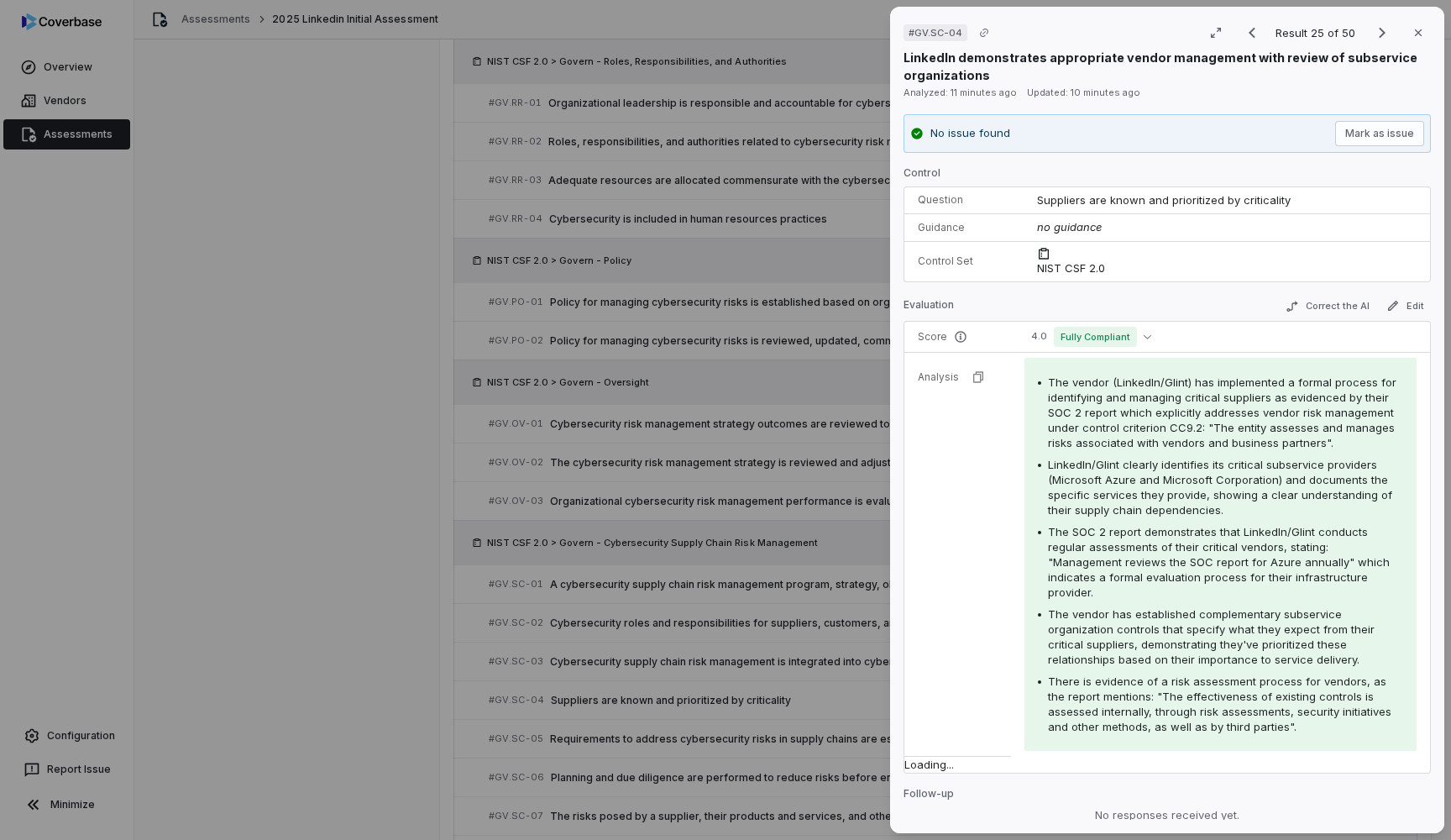
click at [829, 42] on div "# GV.SC-04 Result 25 of 50 Close LinkedIn demonstrates appropriate vendor manag…" at bounding box center [726, 420] width 1451 height 840
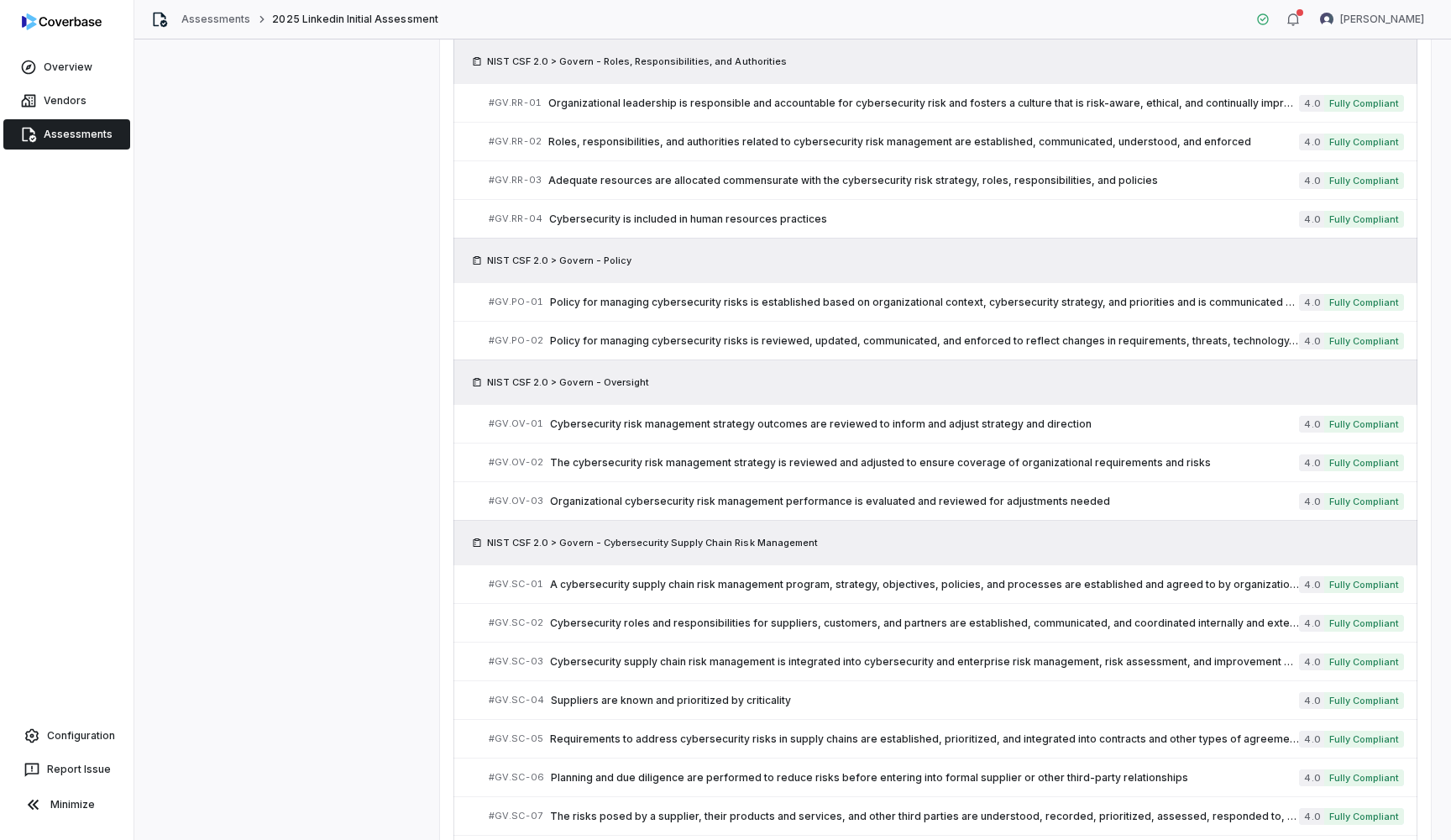
click at [852, 54] on div "NIST CSF 2.0 > Govern - Roles, Responsibilities, and Authorities" at bounding box center [935, 61] width 937 height 16
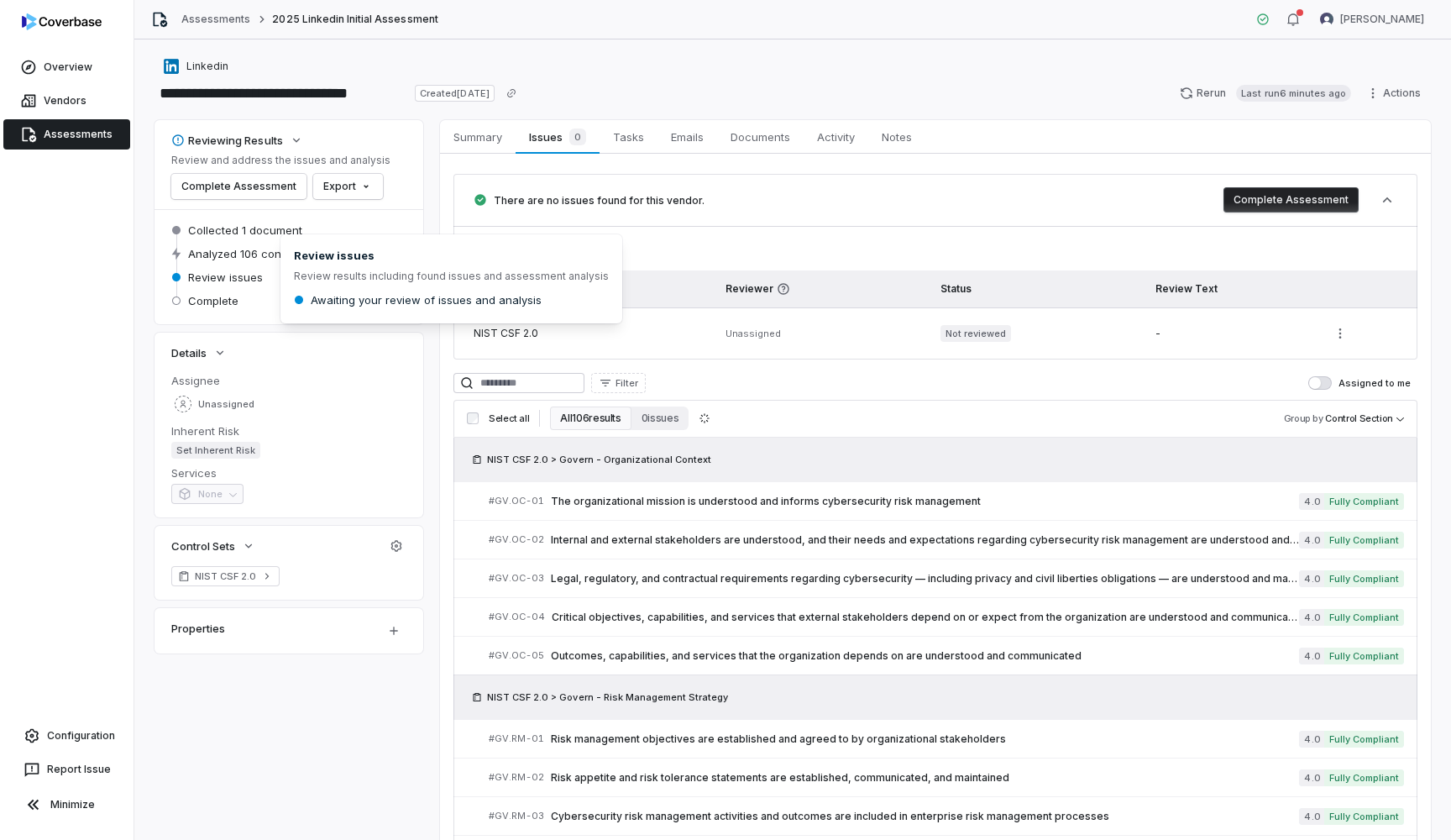
click at [110, 135] on link "Assessments" at bounding box center [66, 134] width 127 height 30
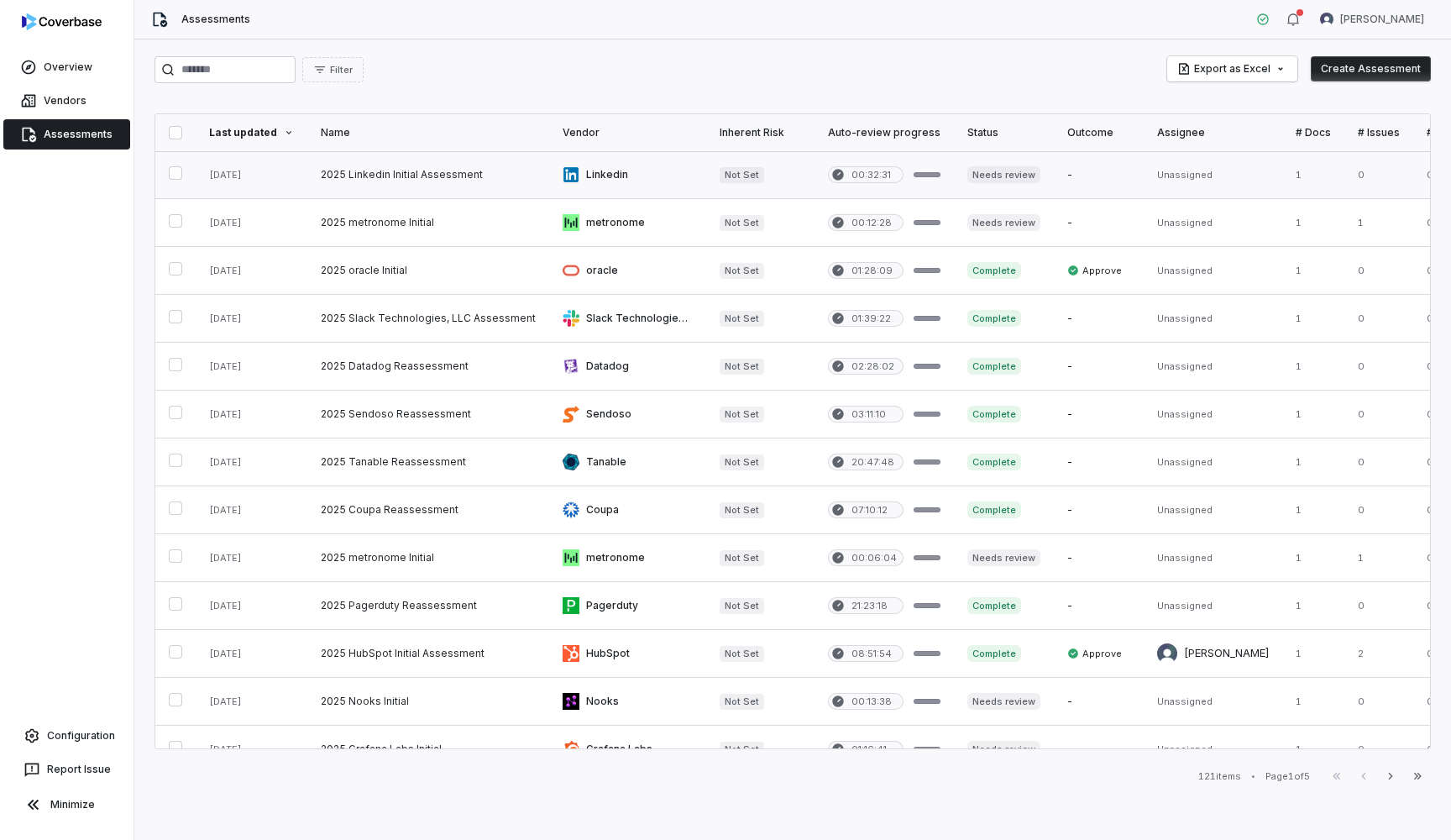
click at [398, 175] on link at bounding box center [428, 175] width 242 height 47
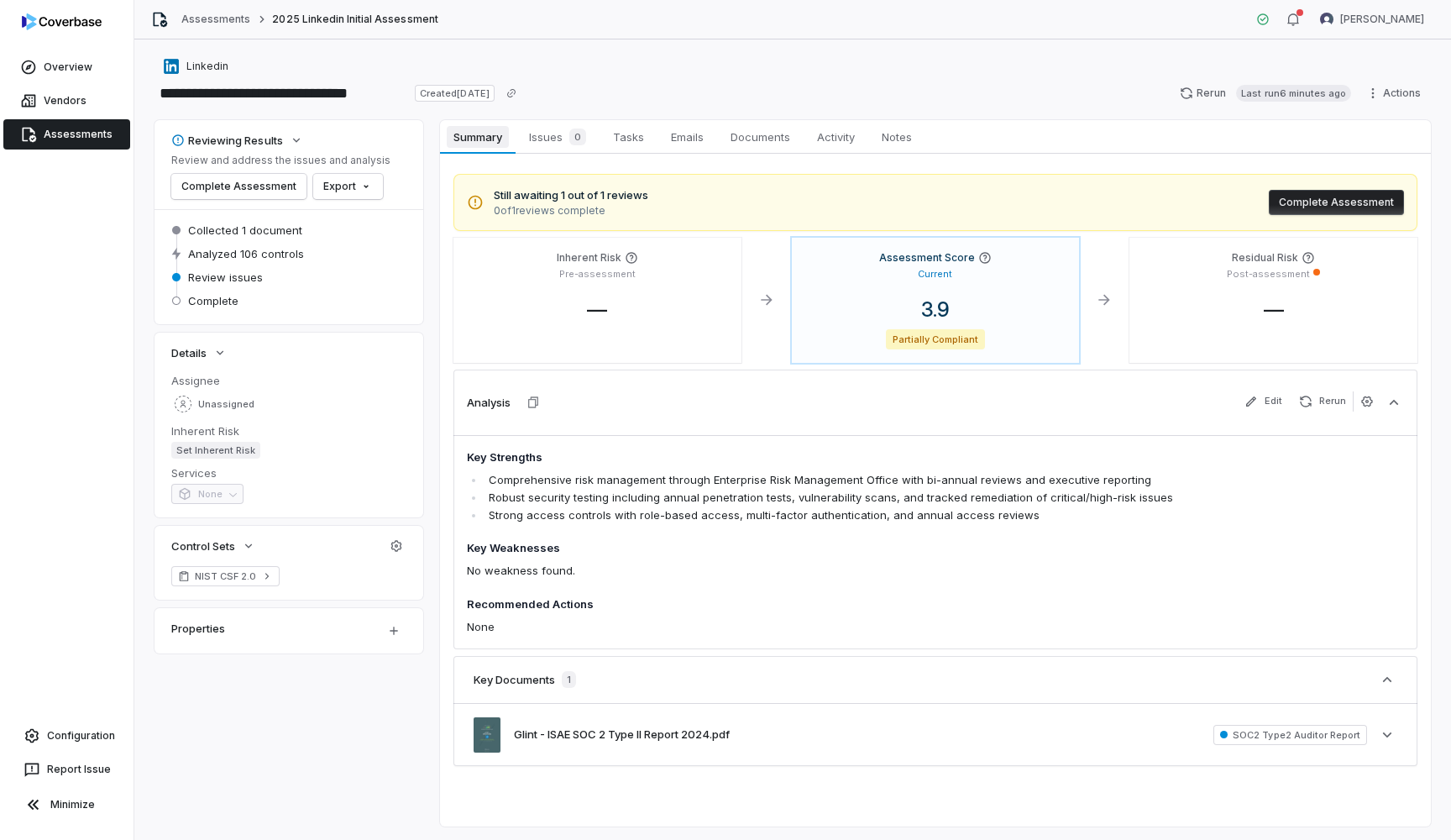
click at [473, 131] on span "Summary" at bounding box center [477, 137] width 61 height 22
click at [561, 135] on span "Issues 0" at bounding box center [558, 137] width 71 height 23
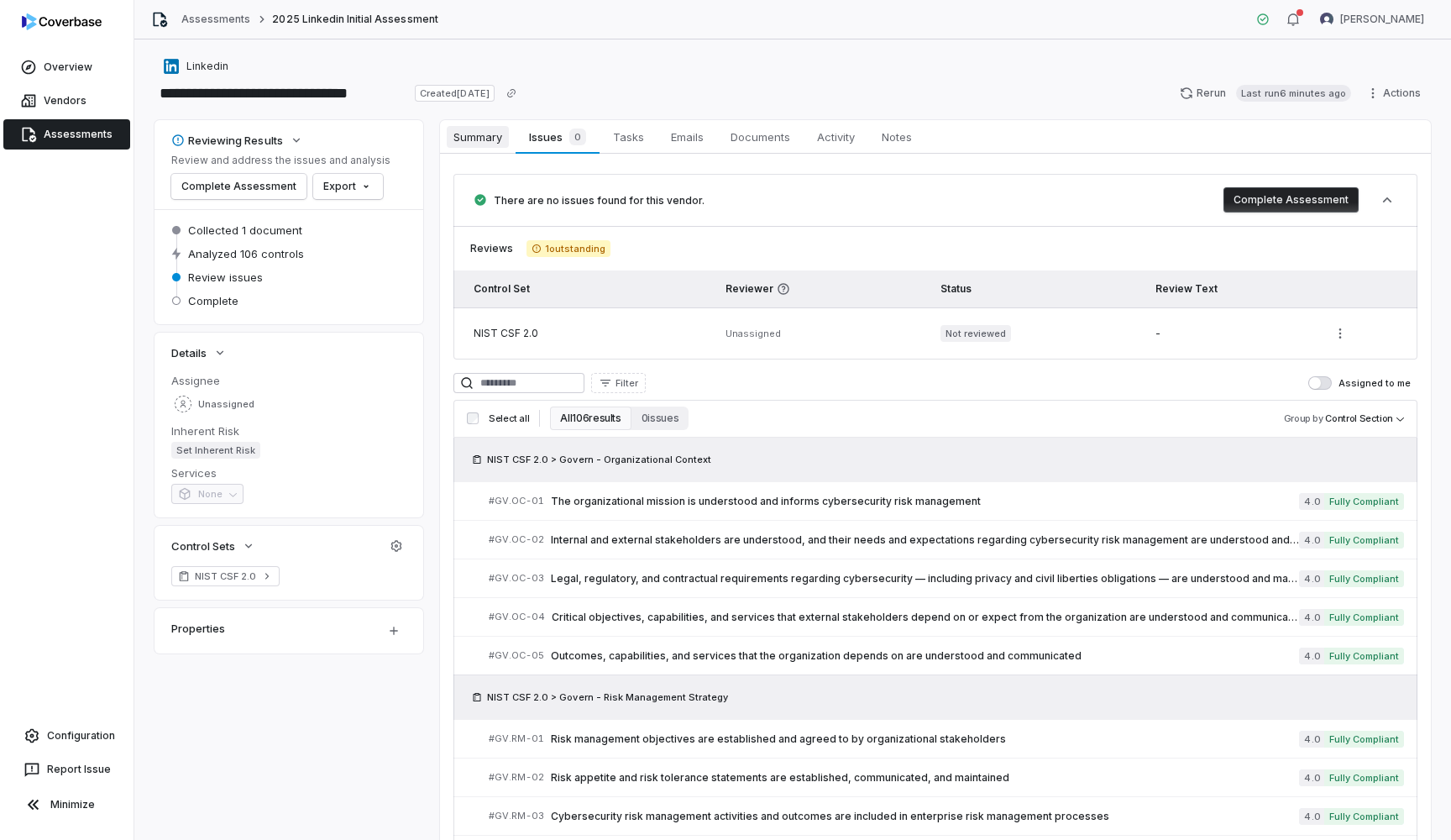
click at [475, 139] on span "Summary" at bounding box center [478, 137] width 62 height 22
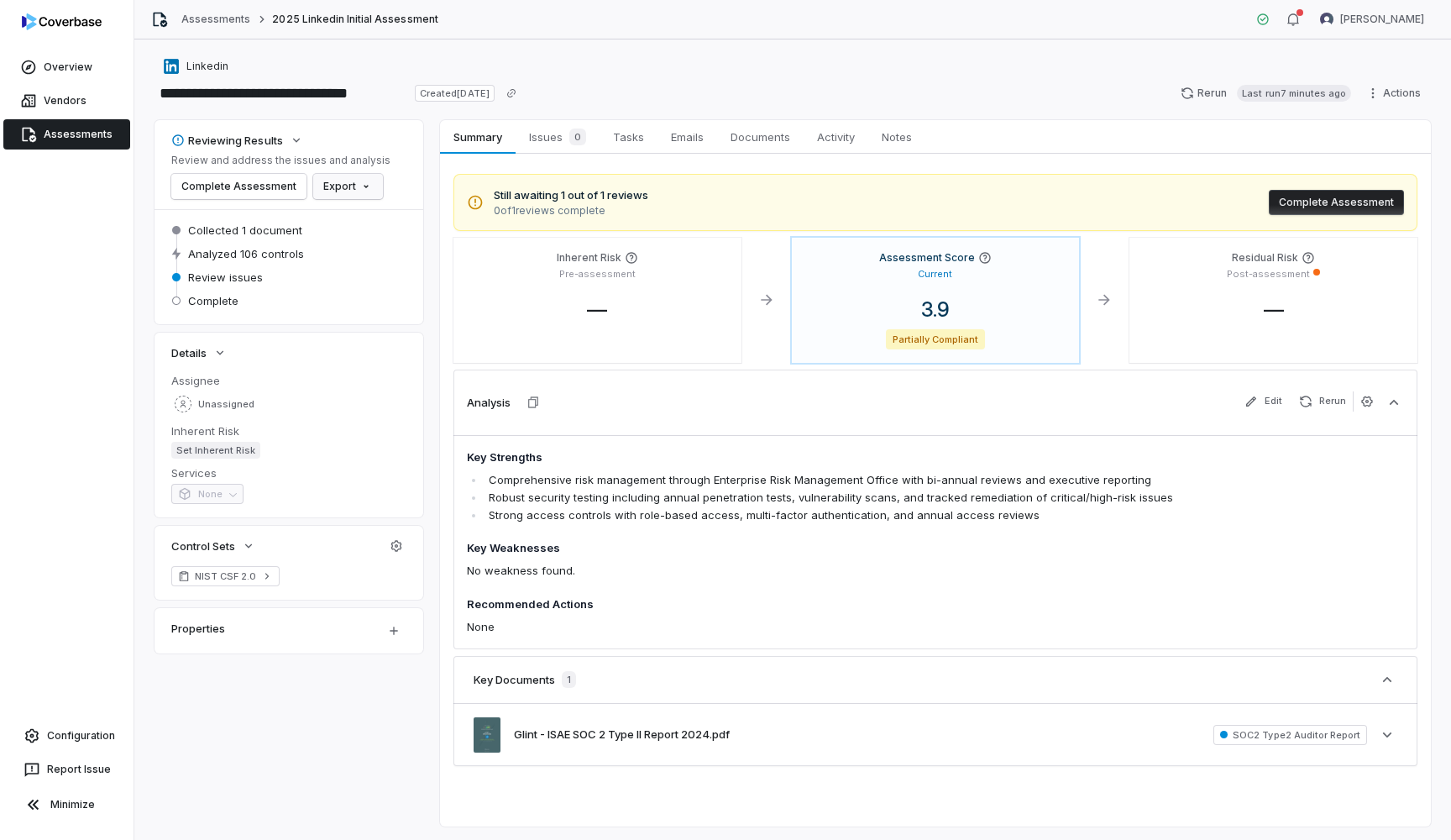
click at [330, 196] on html "**********" at bounding box center [726, 420] width 1451 height 840
click at [374, 225] on div "Export as PDF" at bounding box center [372, 223] width 118 height 27
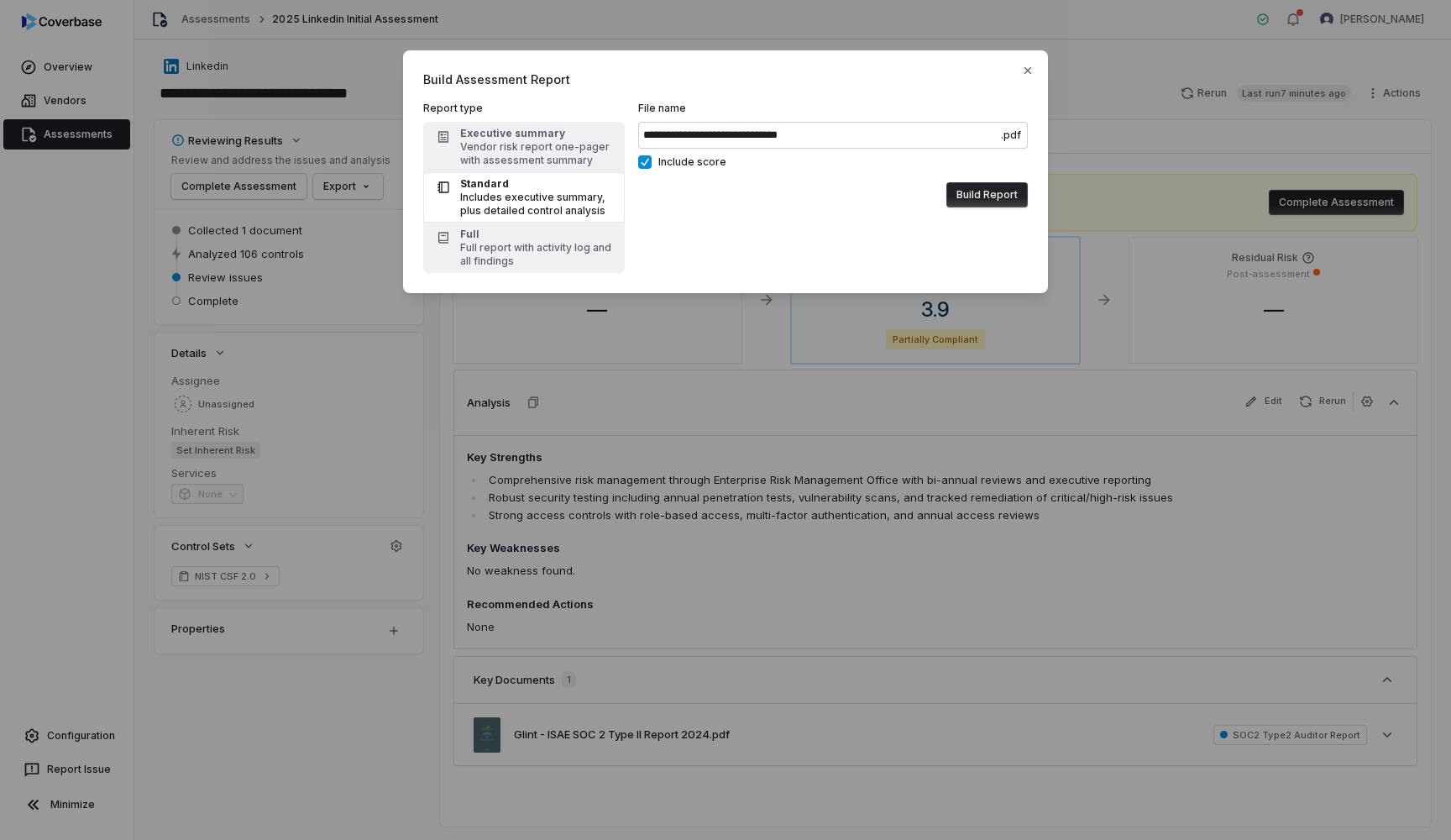
click at [983, 194] on button "Build Report" at bounding box center [987, 195] width 81 height 25
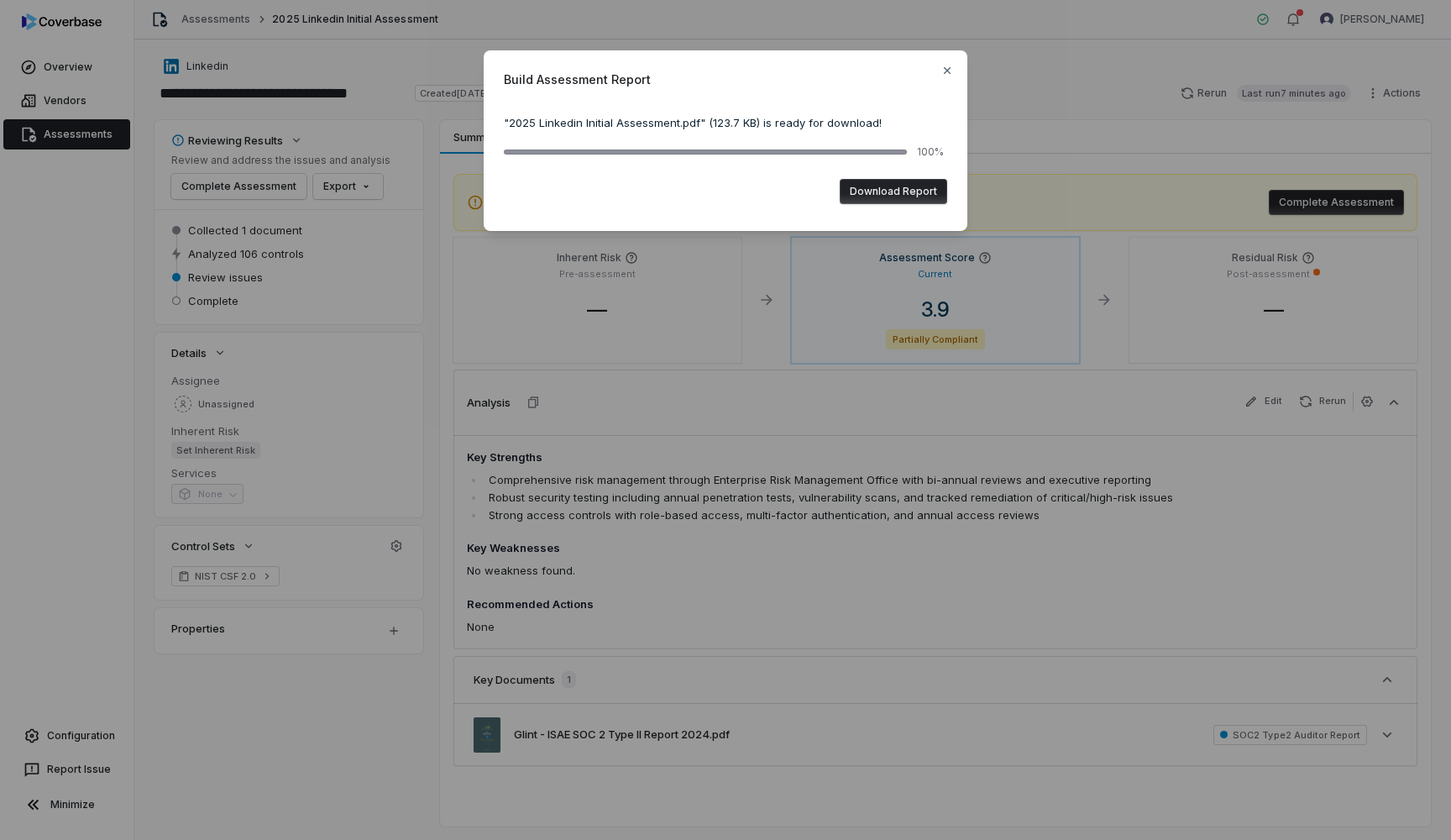
click at [880, 188] on button "Download Report" at bounding box center [893, 191] width 108 height 25
click at [947, 68] on icon "button" at bounding box center [948, 71] width 14 height 14
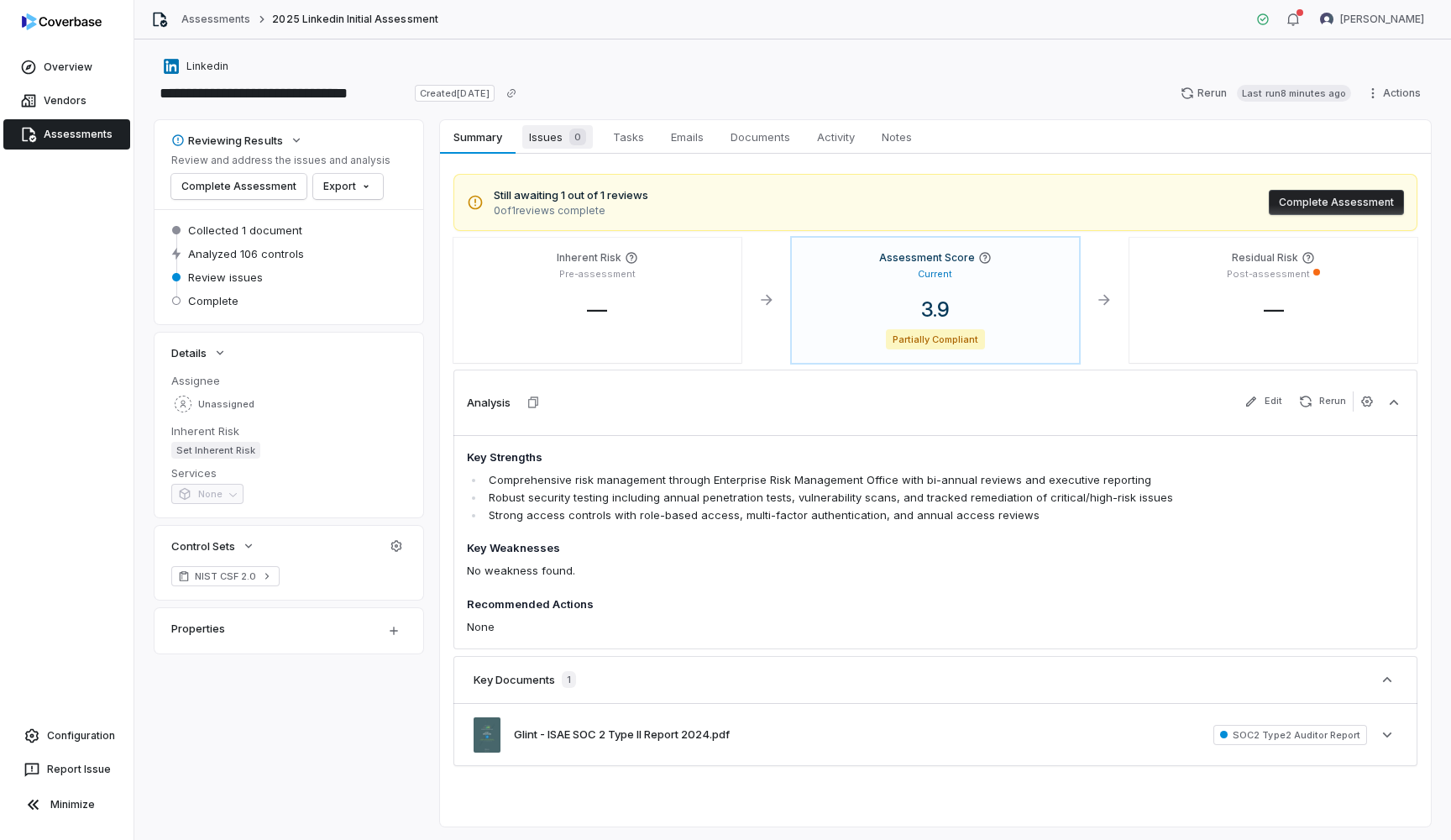
click at [559, 141] on span "Issues 0" at bounding box center [558, 137] width 71 height 23
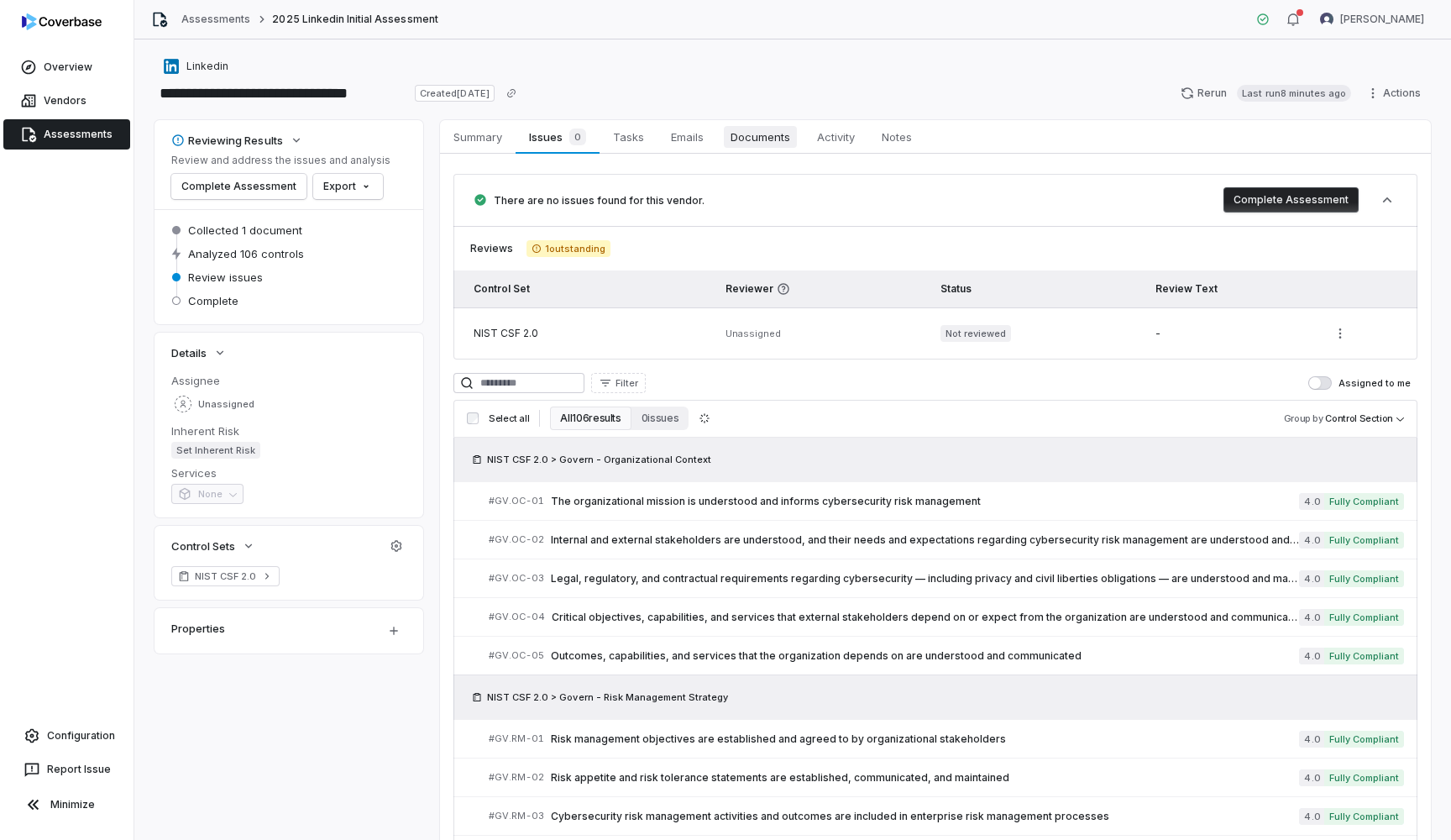
click at [752, 141] on span "Documents" at bounding box center [759, 137] width 73 height 22
